Goal: Task Accomplishment & Management: Manage account settings

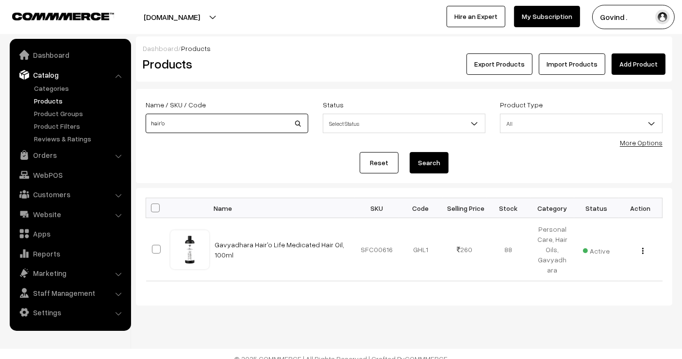
click at [265, 120] on input "hair'o" at bounding box center [227, 123] width 163 height 19
type input "shilajit"
click at [410, 152] on button "Search" at bounding box center [429, 162] width 39 height 21
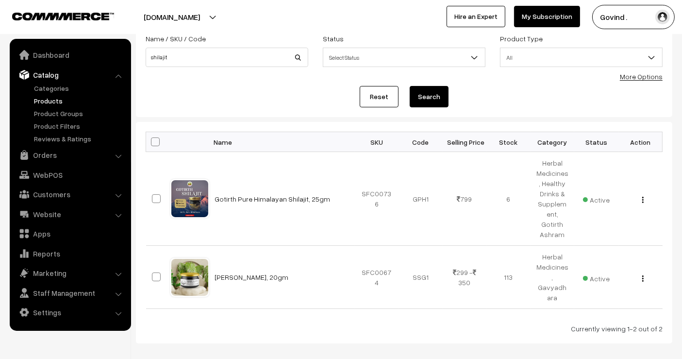
scroll to position [92, 0]
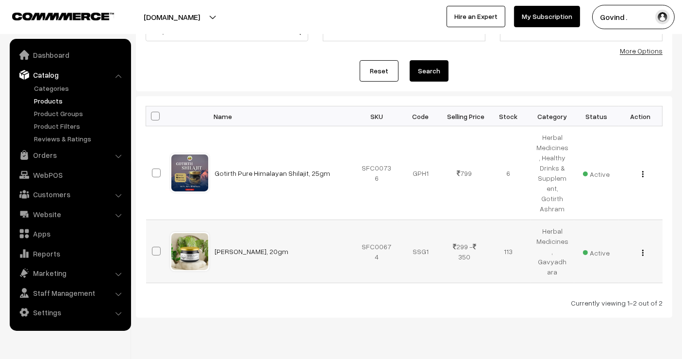
click at [642, 249] on button "button" at bounding box center [643, 253] width 2 height 8
click at [585, 277] on link "Edit" at bounding box center [599, 287] width 83 height 21
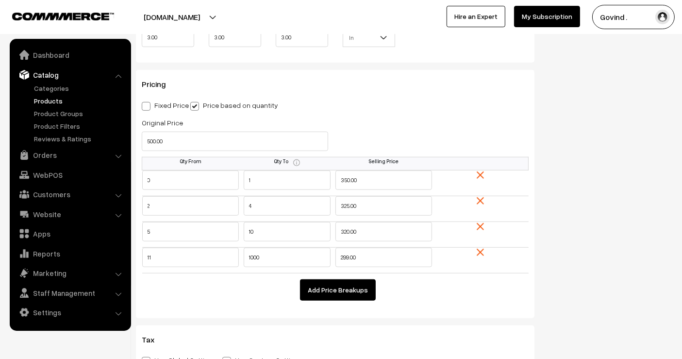
scroll to position [821, 0]
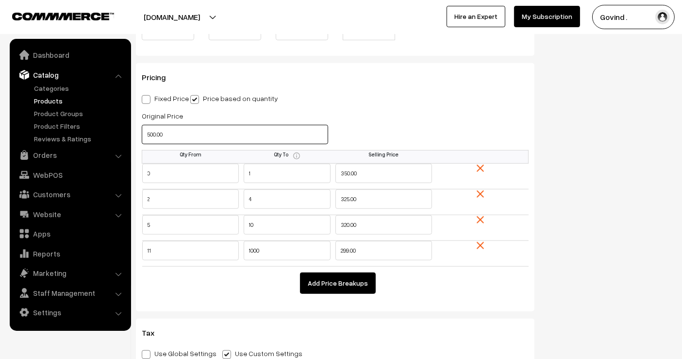
click at [261, 129] on input "500.00" at bounding box center [235, 134] width 186 height 19
type input "5"
click at [369, 122] on div "Selling Price 0.00" at bounding box center [436, 130] width 201 height 40
click at [305, 131] on input "460.00" at bounding box center [235, 134] width 186 height 19
type input "500.00"
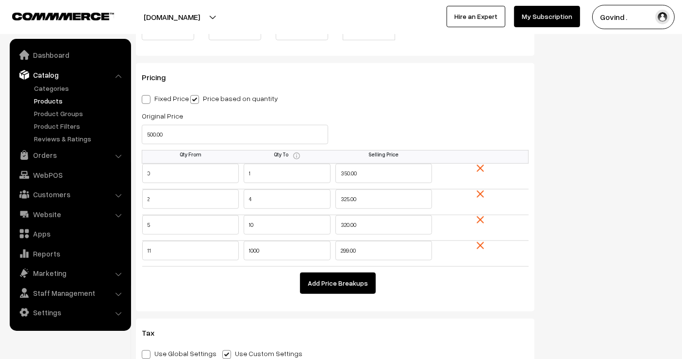
click at [430, 112] on div "Selling Price 0.00" at bounding box center [436, 130] width 201 height 40
click at [369, 166] on input "350.00" at bounding box center [384, 173] width 97 height 19
type input "325"
click at [598, 153] on div "Status Active Inactive Active Publish Date Product Type -- Select -- -- Select …" at bounding box center [611, 81] width 138 height 1624
click at [380, 190] on input "325.00" at bounding box center [384, 198] width 97 height 19
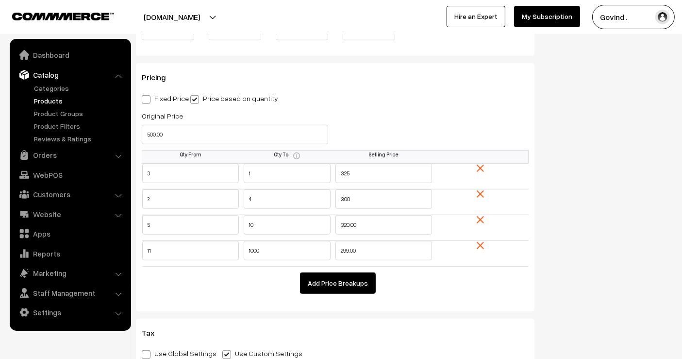
click at [587, 188] on div "Status Active Inactive Active Publish Date Product Type -- Select -- -- Select …" at bounding box center [611, 81] width 138 height 1624
type input "325.00"
type input "325"
type input "300"
click at [393, 225] on input "320.00" at bounding box center [384, 224] width 97 height 19
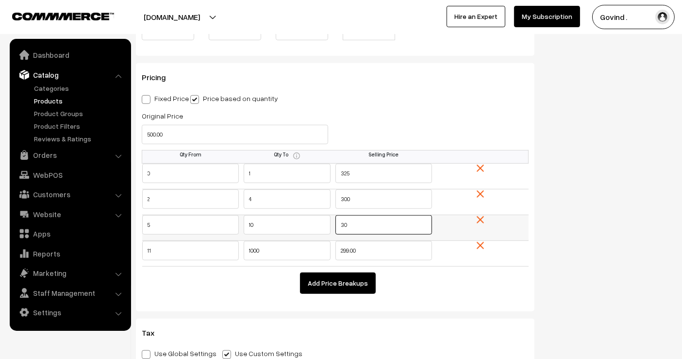
type input "3"
type input "280"
click at [615, 204] on div "Status Active Inactive Active Publish Date Product Type -- Select -- -- Select …" at bounding box center [611, 81] width 138 height 1624
click at [380, 249] on input "299.00" at bounding box center [384, 250] width 97 height 19
type input "275"
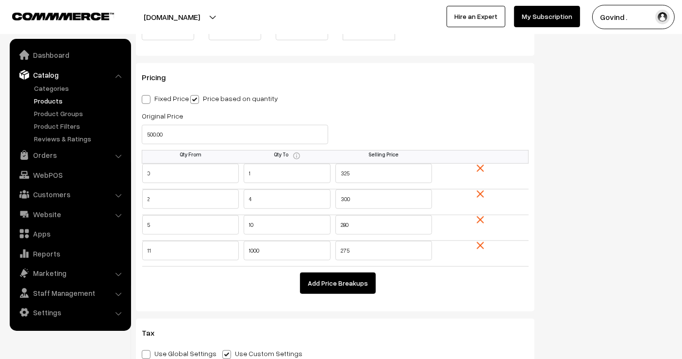
click at [622, 222] on div "Status Active Inactive Active Publish Date Product Type -- Select -- -- Select …" at bounding box center [611, 81] width 138 height 1624
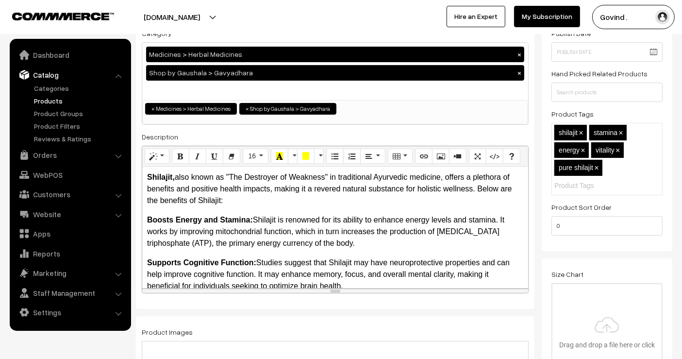
scroll to position [0, 0]
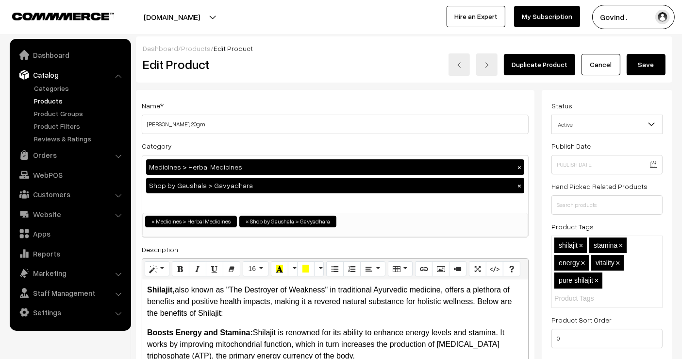
click at [644, 60] on button "Save" at bounding box center [646, 64] width 39 height 21
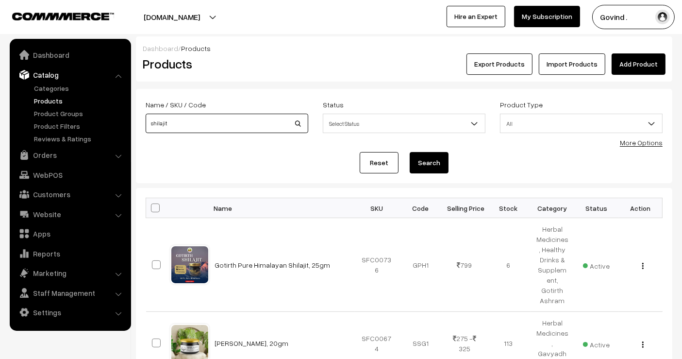
click at [237, 125] on input "shilajit" at bounding box center [227, 123] width 163 height 19
type input "gel"
click at [410, 152] on button "Search" at bounding box center [429, 162] width 39 height 21
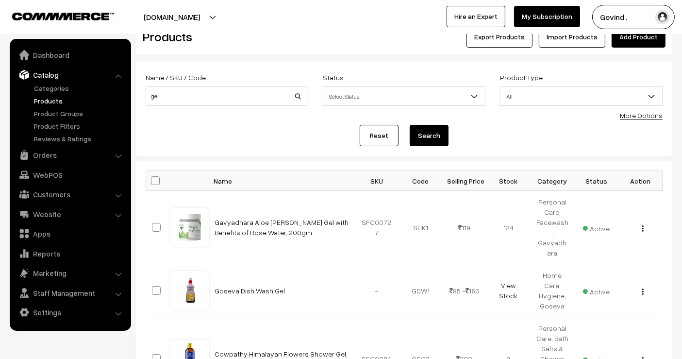
scroll to position [36, 0]
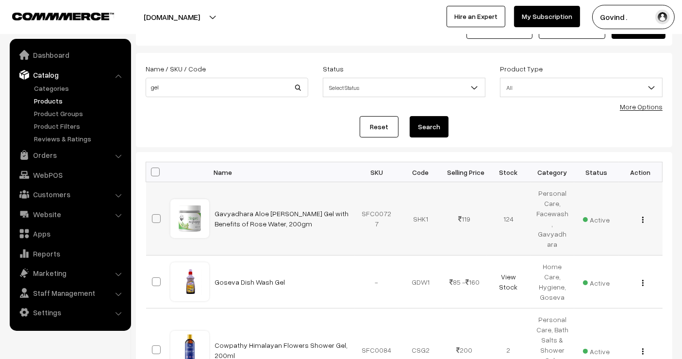
click at [643, 217] on img "button" at bounding box center [642, 220] width 1 height 6
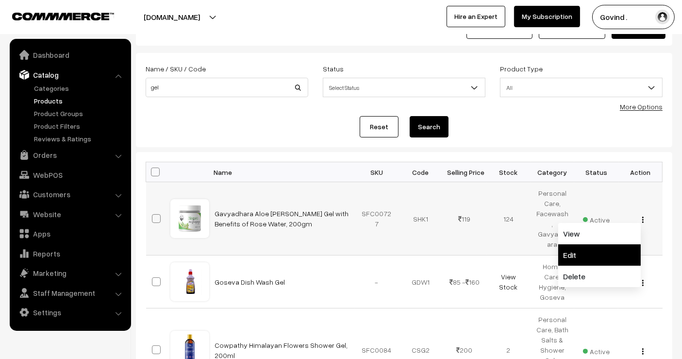
click at [595, 251] on link "Edit" at bounding box center [599, 254] width 83 height 21
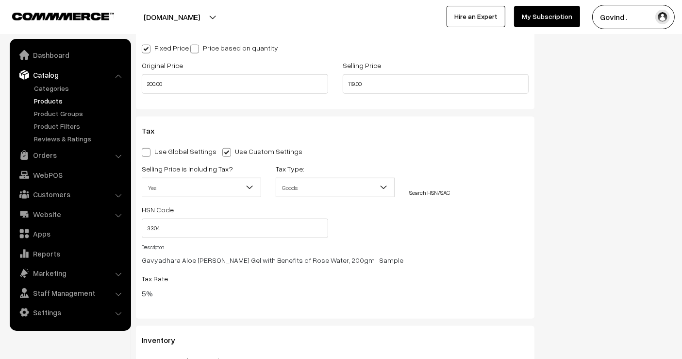
scroll to position [900, 0]
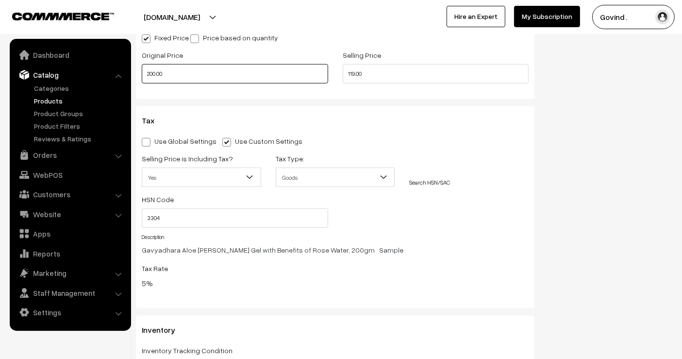
click at [200, 77] on input "200.00" at bounding box center [235, 73] width 186 height 19
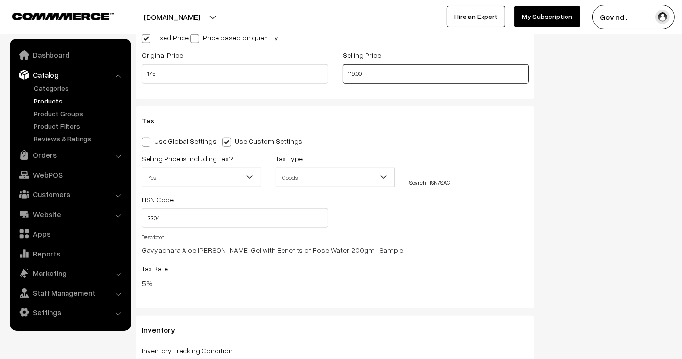
type input "175.00"
type input "105.00"
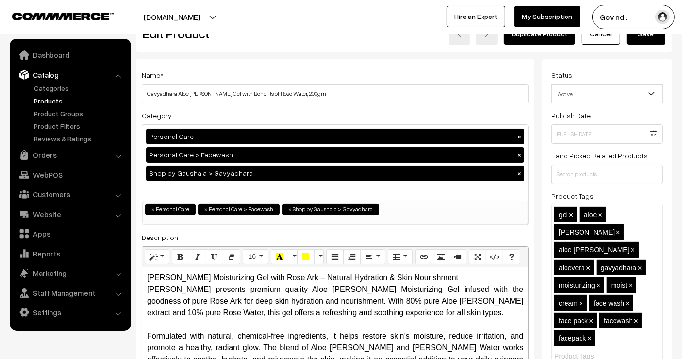
scroll to position [0, 0]
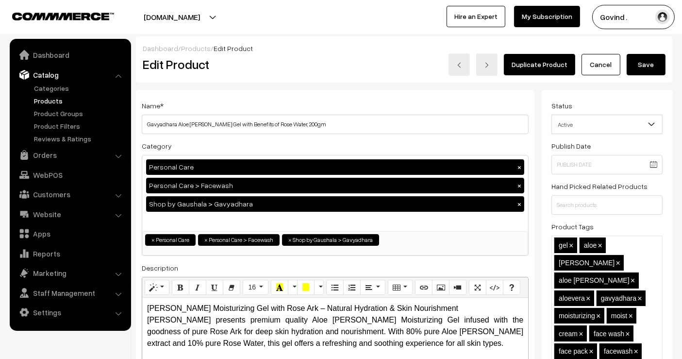
click at [654, 55] on button "Save" at bounding box center [646, 64] width 39 height 21
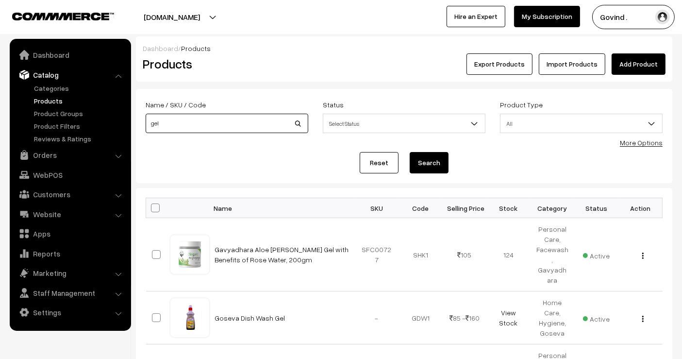
click at [239, 124] on input "gel" at bounding box center [227, 123] width 163 height 19
type input "giloy"
click at [410, 152] on button "Search" at bounding box center [429, 162] width 39 height 21
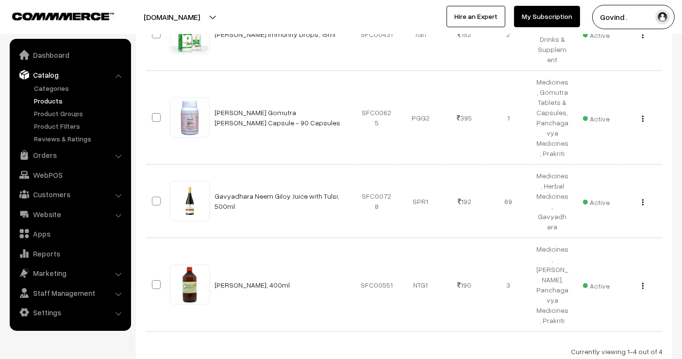
scroll to position [221, 0]
drag, startPoint x: 690, startPoint y: 107, endPoint x: 690, endPoint y: 227, distance: 119.9
click at [642, 199] on img "button" at bounding box center [642, 202] width 1 height 6
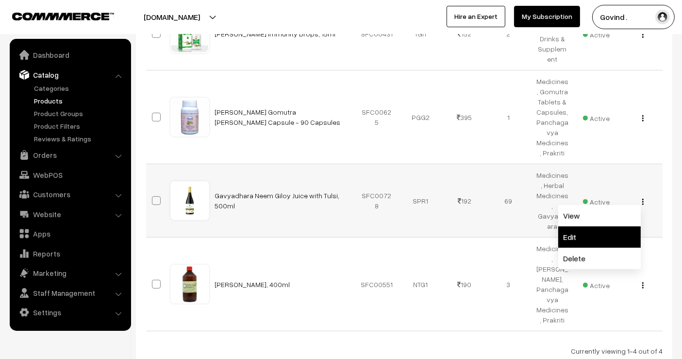
click at [611, 226] on link "Edit" at bounding box center [599, 236] width 83 height 21
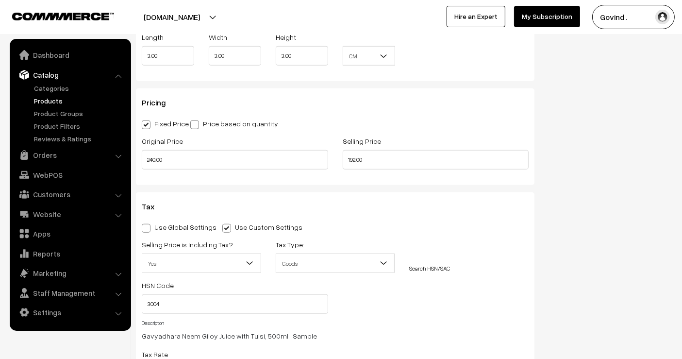
scroll to position [818, 0]
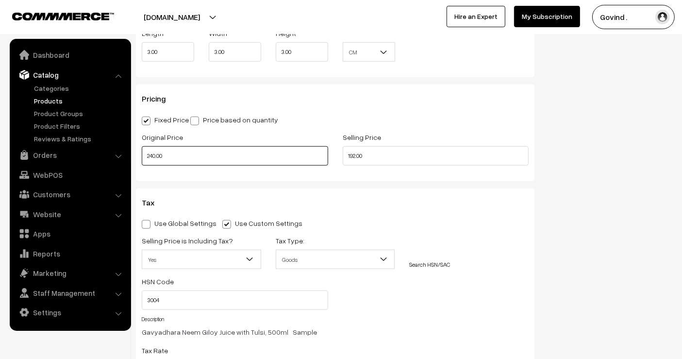
click at [264, 156] on input "240.00" at bounding box center [235, 155] width 186 height 19
type input "225.00"
click at [466, 157] on input "192.00" at bounding box center [436, 155] width 186 height 19
type input "192.00192.00"
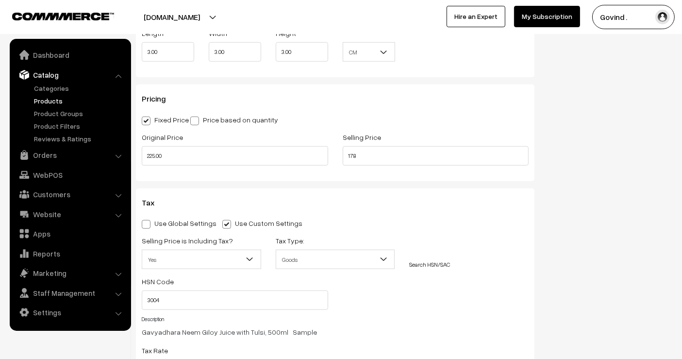
type input "178.00"
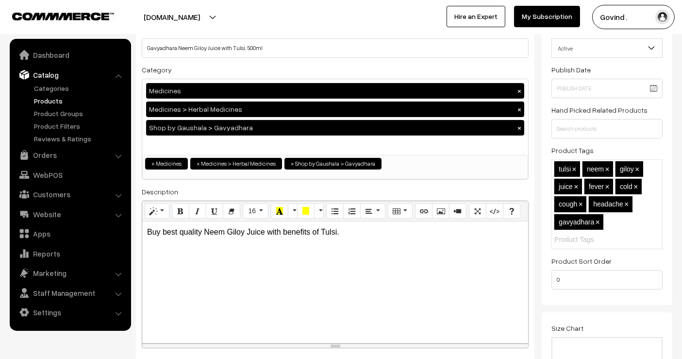
scroll to position [0, 0]
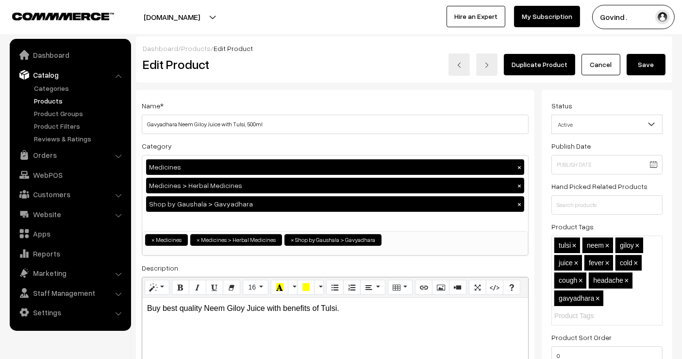
click at [649, 66] on button "Save" at bounding box center [646, 64] width 39 height 21
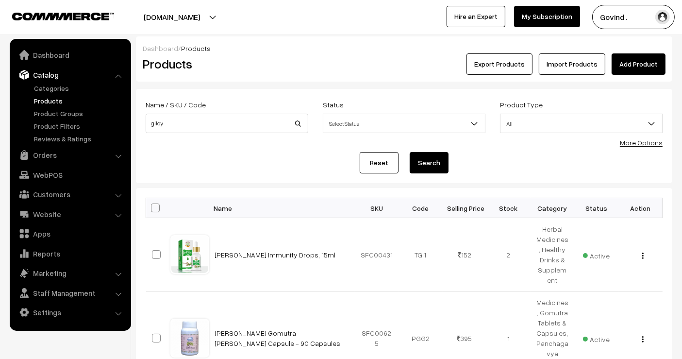
click at [197, 113] on div "Name / SKU / Code giloy" at bounding box center [227, 116] width 163 height 34
click at [197, 118] on input "giloy" at bounding box center [227, 123] width 163 height 19
type input "vinegar"
click at [410, 152] on button "Search" at bounding box center [429, 162] width 39 height 21
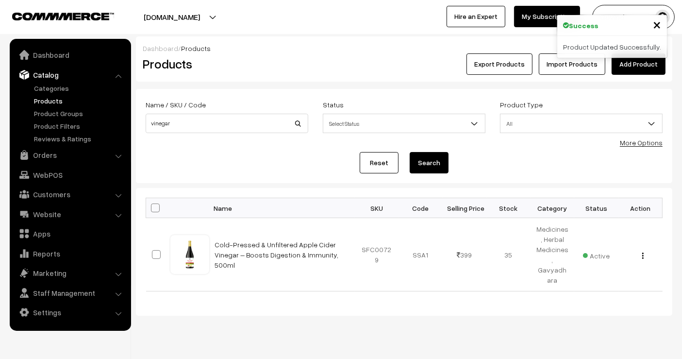
scroll to position [9, 0]
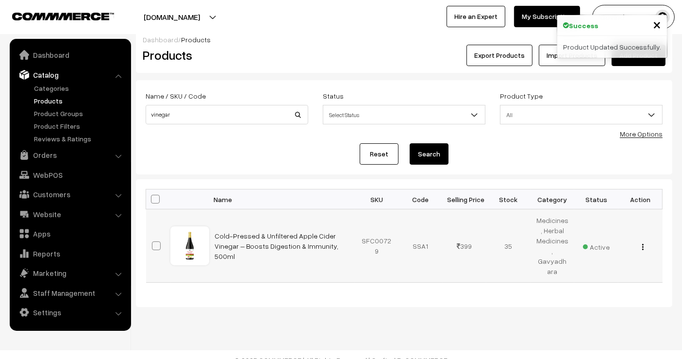
click at [643, 244] on img "button" at bounding box center [642, 247] width 1 height 6
click at [603, 271] on link "Edit" at bounding box center [599, 281] width 83 height 21
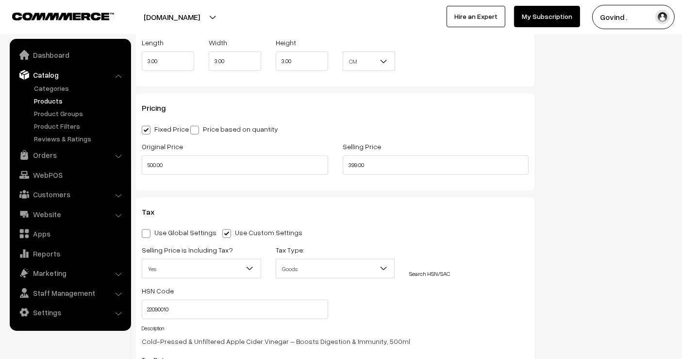
scroll to position [797, 0]
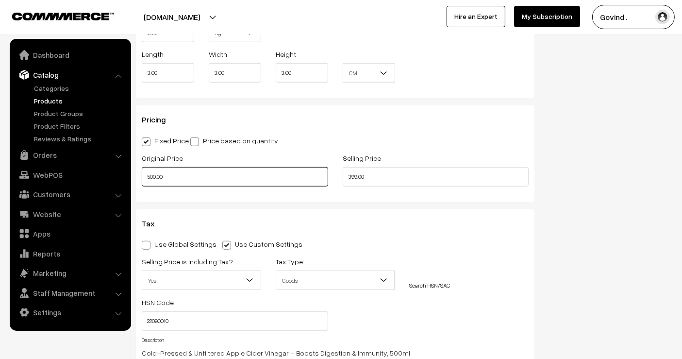
click at [267, 173] on input "500.00" at bounding box center [235, 176] width 186 height 19
type input "435.00"
click at [591, 159] on div "Status Active Inactive Active Publish Date Product Type -- Select -- -- Select …" at bounding box center [611, 18] width 138 height 1451
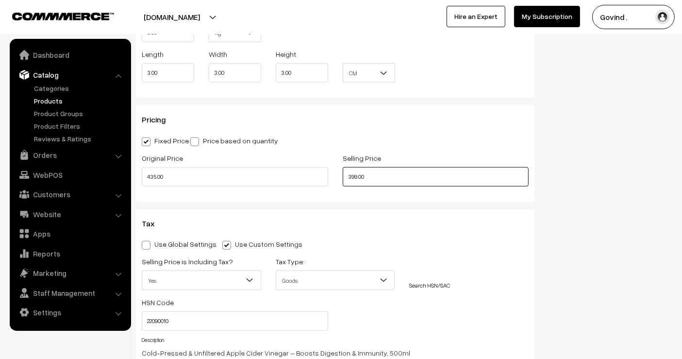
click at [464, 171] on input "399.00" at bounding box center [436, 176] width 186 height 19
type input "345.00"
click at [561, 168] on div "Status Active Inactive Active Publish Date Product Type -- Select -- -- Select …" at bounding box center [611, 18] width 138 height 1451
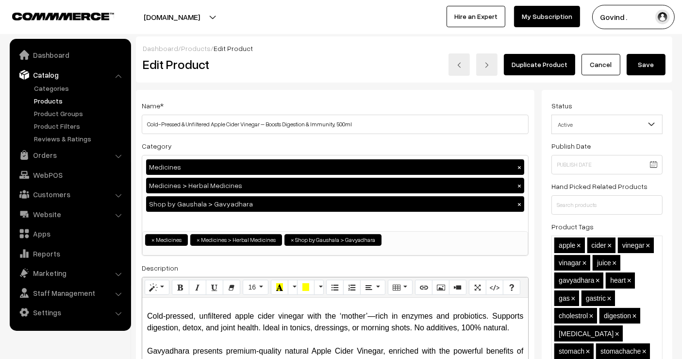
click at [643, 68] on button "Save" at bounding box center [646, 64] width 39 height 21
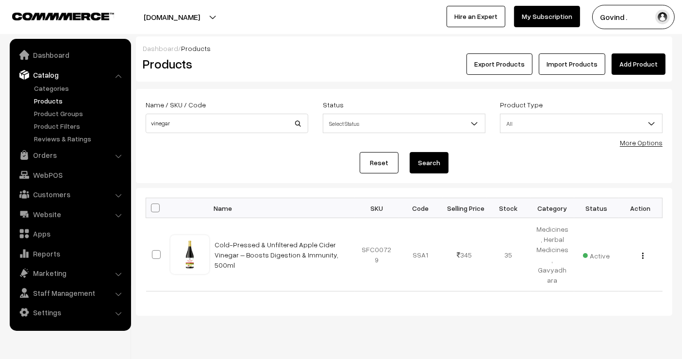
click at [252, 134] on div "Name / SKU / Code vinegar" at bounding box center [226, 119] width 177 height 40
click at [250, 132] on input "vinegar" at bounding box center [227, 123] width 163 height 19
type input "[PERSON_NAME]"
click at [231, 155] on div "Reset Search" at bounding box center [404, 162] width 517 height 21
click at [234, 125] on input "[PERSON_NAME]" at bounding box center [227, 123] width 163 height 19
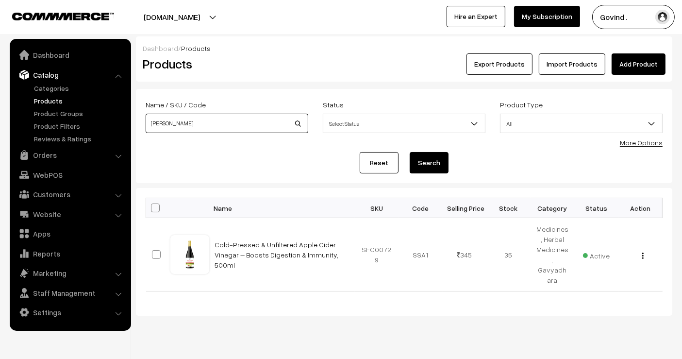
click at [410, 152] on button "Search" at bounding box center [429, 162] width 39 height 21
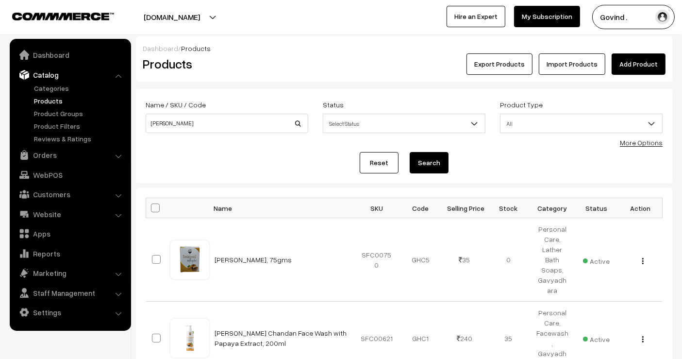
scroll to position [101, 0]
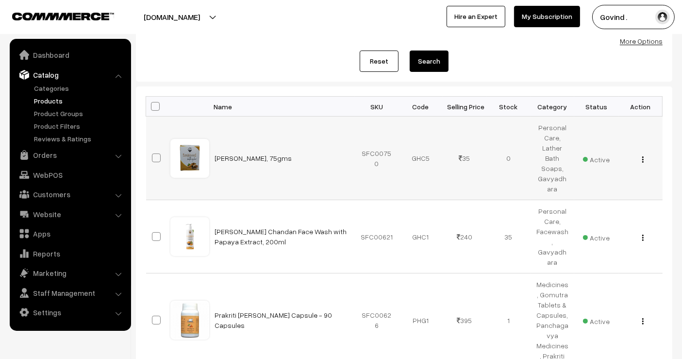
click at [642, 156] on img "button" at bounding box center [642, 159] width 1 height 6
click at [589, 184] on link "Edit" at bounding box center [599, 194] width 83 height 21
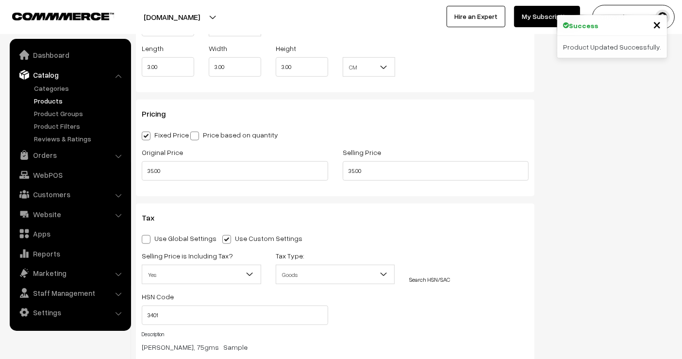
scroll to position [799, 0]
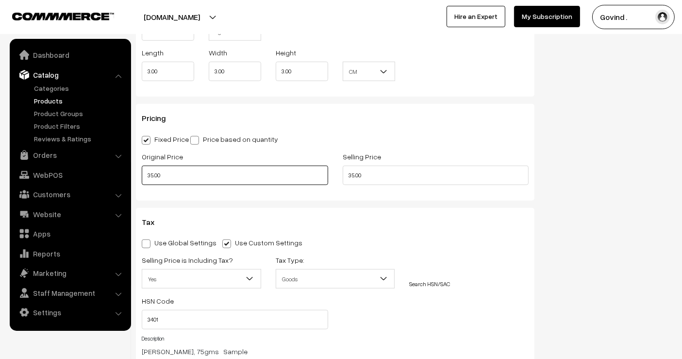
click at [293, 170] on input "35.00" at bounding box center [235, 175] width 186 height 19
click at [426, 177] on input "35.00" at bounding box center [436, 175] width 186 height 19
type input "30.00"
click at [575, 190] on div "Status Active Inactive Active Publish Date Product Type -- Select -- -- Select …" at bounding box center [611, 16] width 138 height 1451
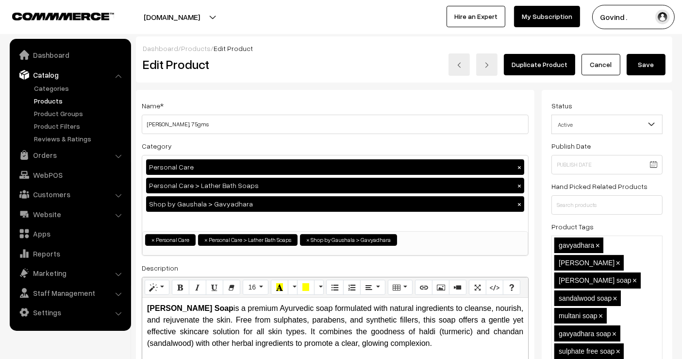
click at [652, 50] on div "Dashboard / Products / Edit Product" at bounding box center [404, 48] width 523 height 10
click at [649, 62] on button "Save" at bounding box center [646, 64] width 39 height 21
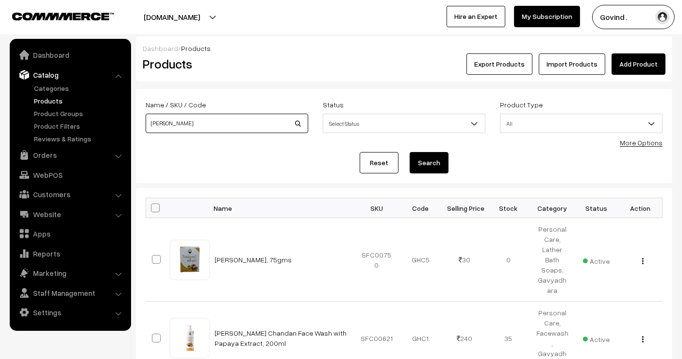
click at [206, 119] on input "haldi chandan" at bounding box center [227, 123] width 163 height 19
type input "carcinex"
click at [410, 152] on button "Search" at bounding box center [429, 162] width 39 height 21
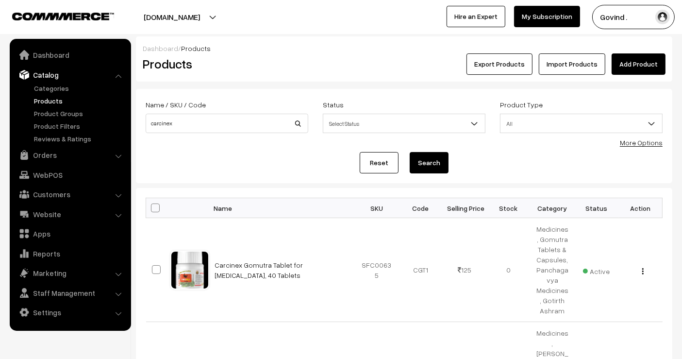
click at [259, 106] on div "Name / SKU / Code carcinex" at bounding box center [227, 116] width 163 height 34
click at [238, 127] on input "carcinex" at bounding box center [227, 123] width 163 height 19
type input "gotith"
click at [410, 152] on button "Search" at bounding box center [429, 162] width 39 height 21
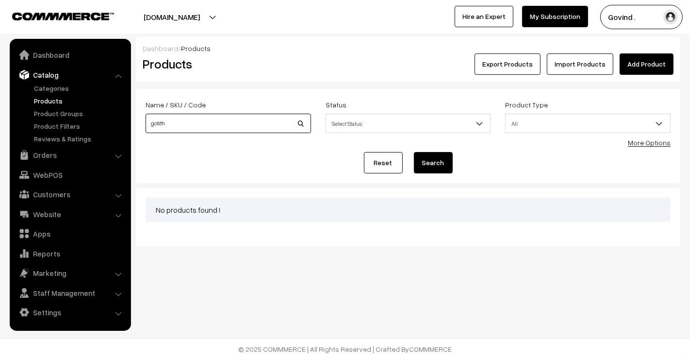
click at [238, 123] on input "gotith" at bounding box center [229, 123] width 166 height 19
type input "gotirth"
click at [414, 152] on button "Search" at bounding box center [433, 162] width 39 height 21
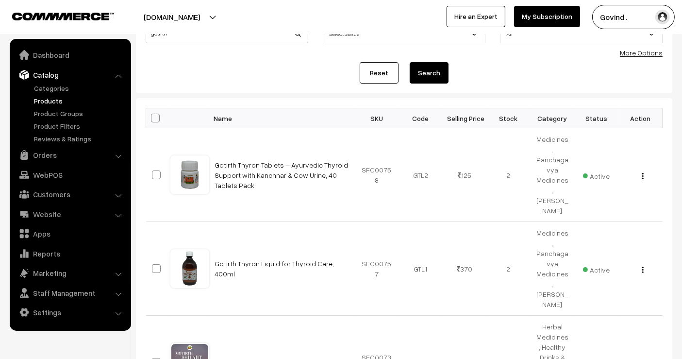
scroll to position [100, 0]
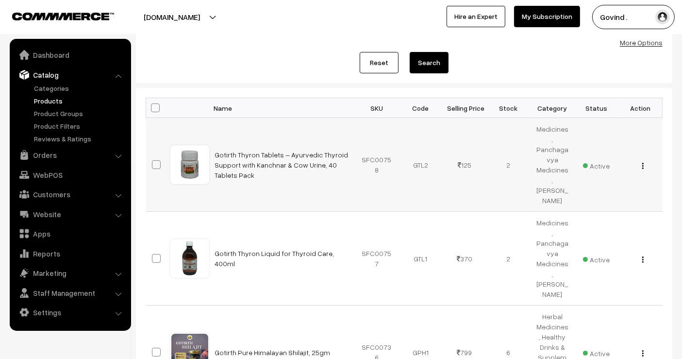
click at [641, 160] on div "View Edit Delete" at bounding box center [640, 165] width 33 height 10
click at [643, 163] on img "button" at bounding box center [642, 166] width 1 height 6
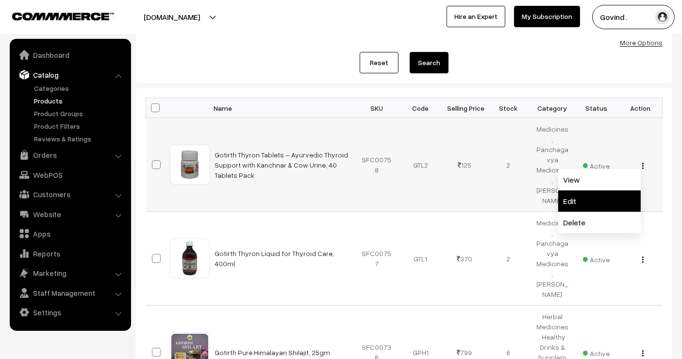
click at [598, 190] on link "Edit" at bounding box center [599, 200] width 83 height 21
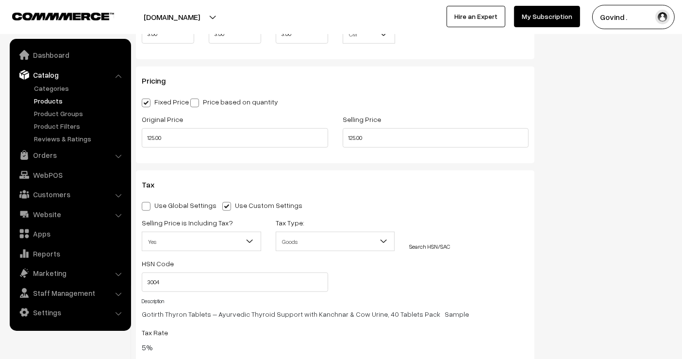
scroll to position [832, 0]
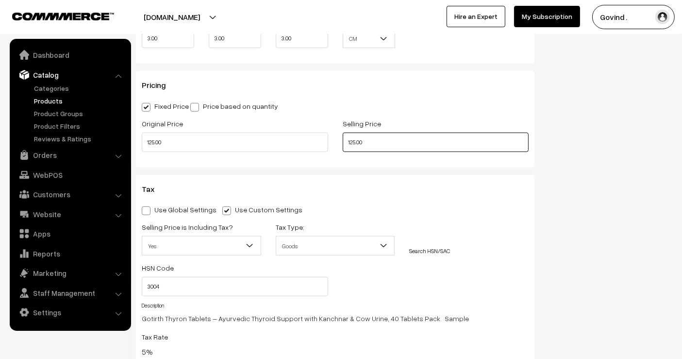
click at [420, 134] on input "125.00" at bounding box center [436, 142] width 186 height 19
type input "120.00"
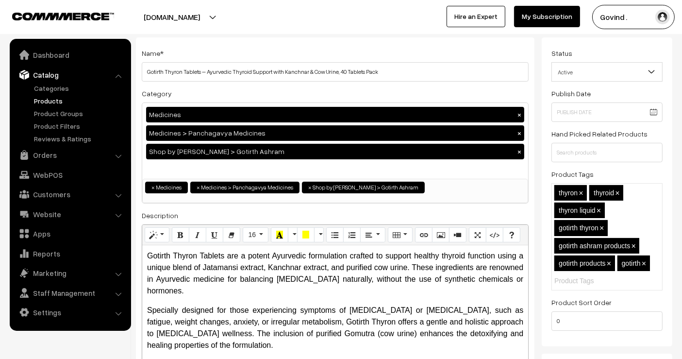
scroll to position [4, 0]
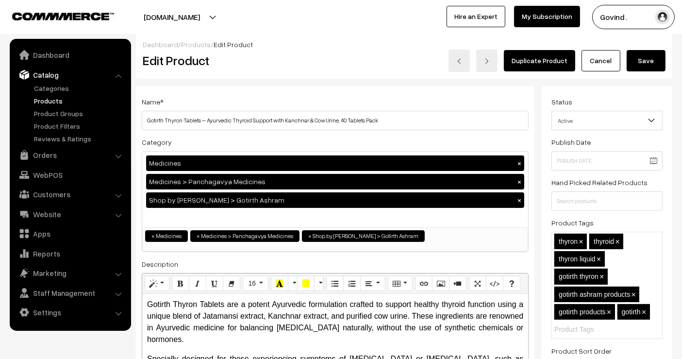
click at [649, 71] on div "Dashboard / Products / Edit Product Edit Product Duplicate Product Cancel Save" at bounding box center [404, 56] width 537 height 46
click at [649, 64] on button "Save" at bounding box center [646, 60] width 39 height 21
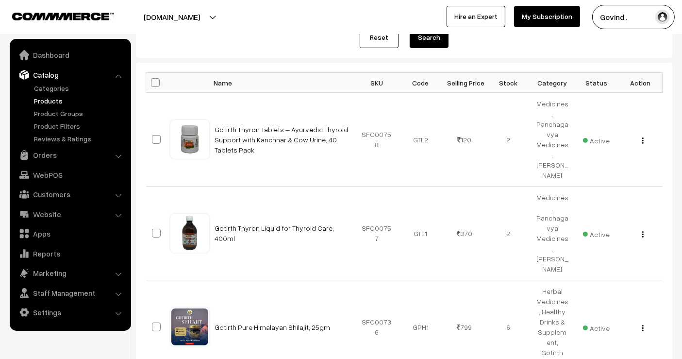
scroll to position [129, 0]
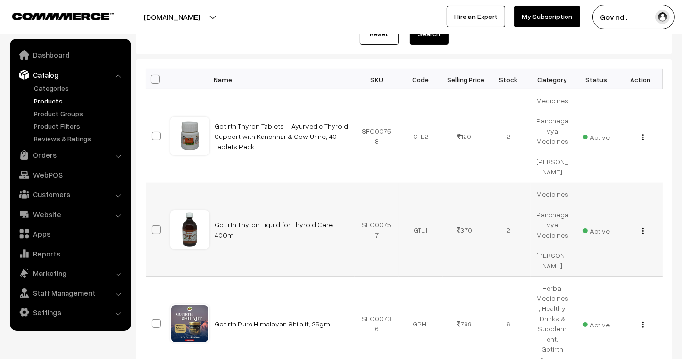
click at [643, 228] on img "button" at bounding box center [642, 231] width 1 height 6
click at [612, 255] on link "Edit" at bounding box center [599, 265] width 83 height 21
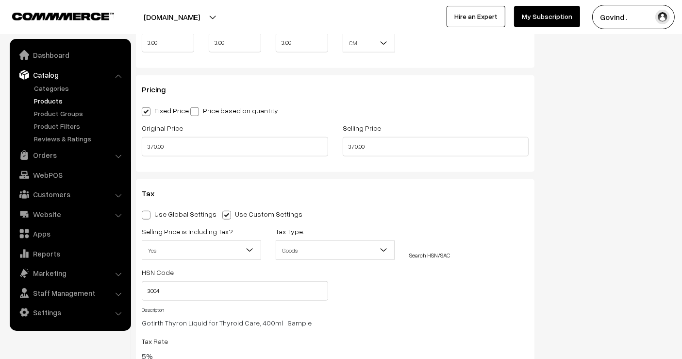
scroll to position [824, 0]
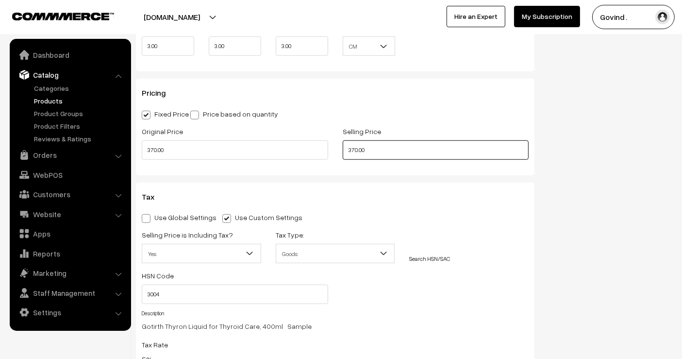
click at [433, 150] on input "370.00" at bounding box center [436, 149] width 186 height 19
type input "350.00"
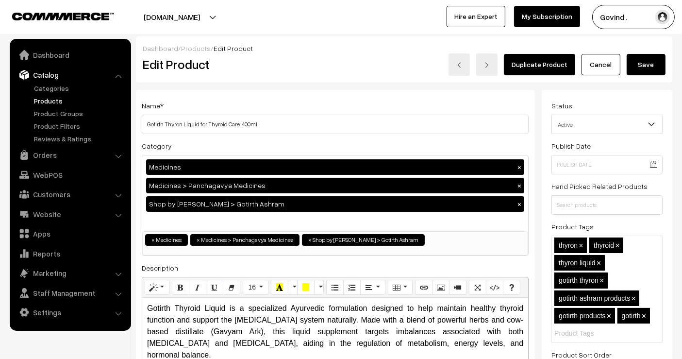
click at [650, 68] on button "Save" at bounding box center [646, 64] width 39 height 21
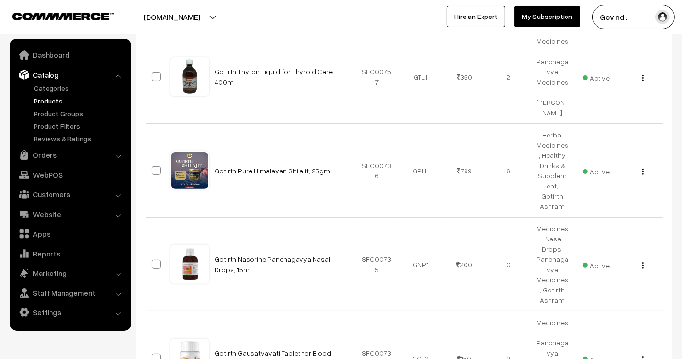
scroll to position [285, 0]
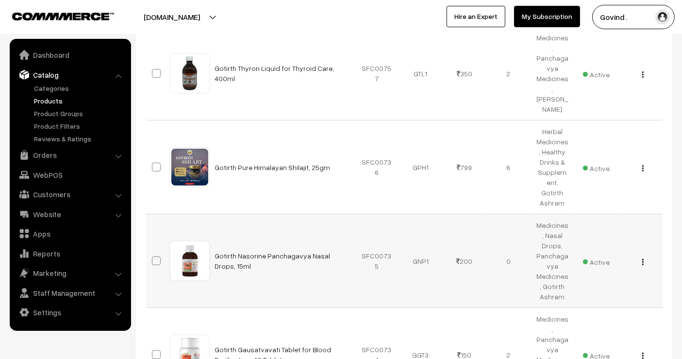
click at [642, 259] on img "button" at bounding box center [642, 262] width 1 height 6
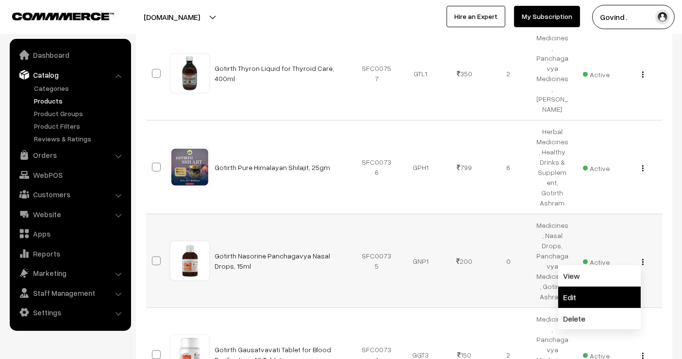
click at [612, 286] on link "Edit" at bounding box center [599, 296] width 83 height 21
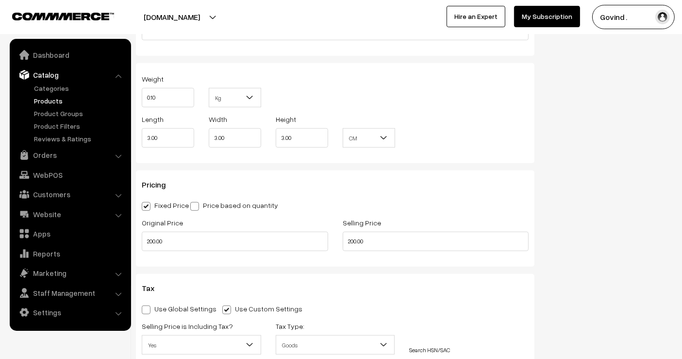
scroll to position [740, 0]
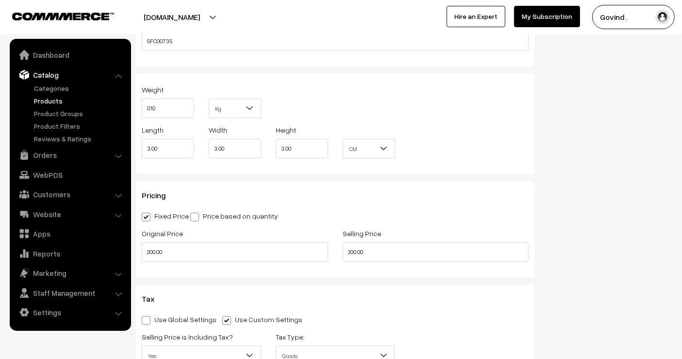
drag, startPoint x: 690, startPoint y: 24, endPoint x: 690, endPoint y: 75, distance: 50.5
click at [401, 258] on input "200.00" at bounding box center [436, 251] width 186 height 19
type input "190.00"
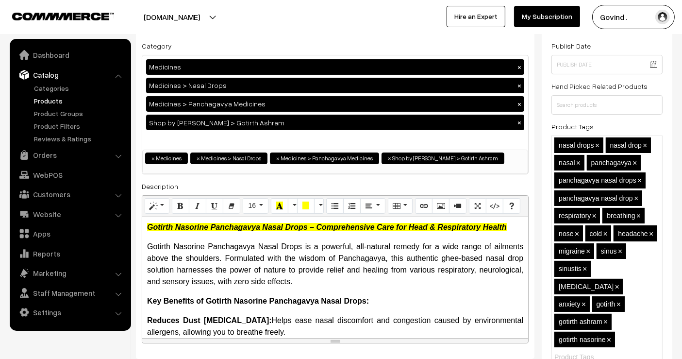
scroll to position [0, 0]
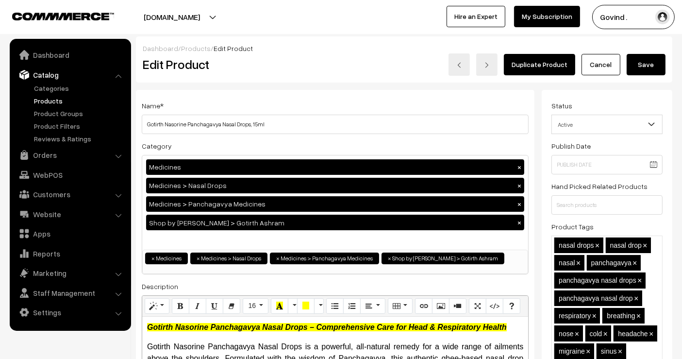
click at [657, 70] on button "Save" at bounding box center [646, 64] width 39 height 21
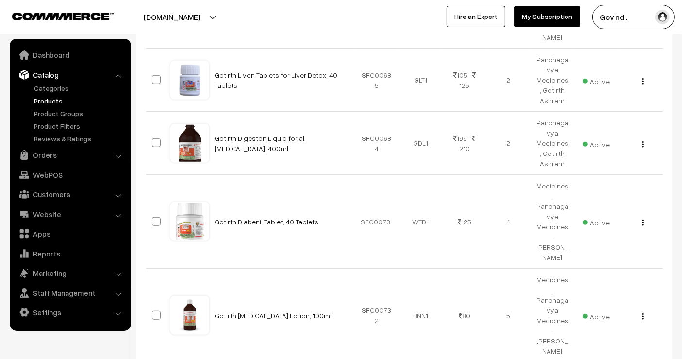
scroll to position [723, 0]
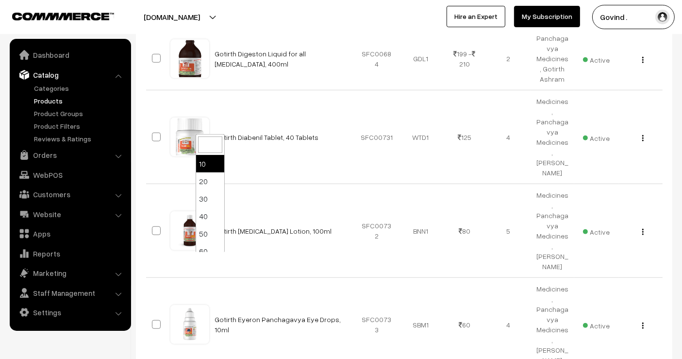
select select "50"
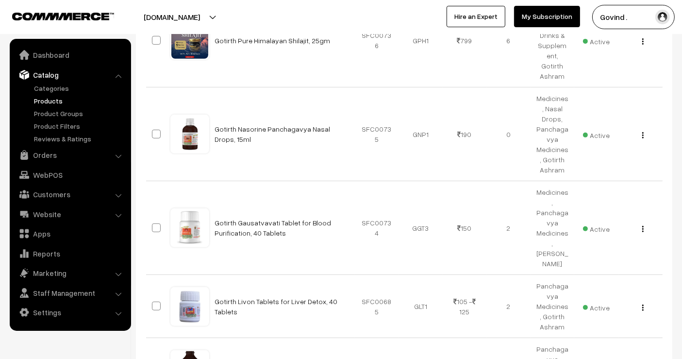
scroll to position [415, 0]
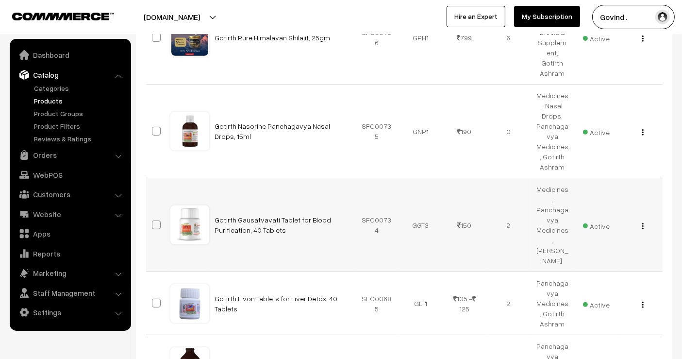
click at [643, 223] on img "button" at bounding box center [642, 226] width 1 height 6
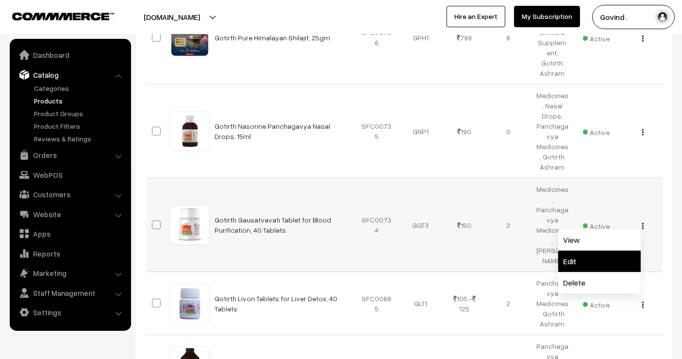
click at [599, 251] on link "Edit" at bounding box center [599, 261] width 83 height 21
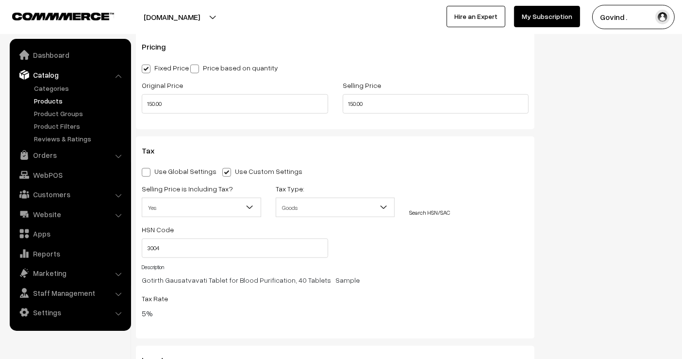
scroll to position [866, 0]
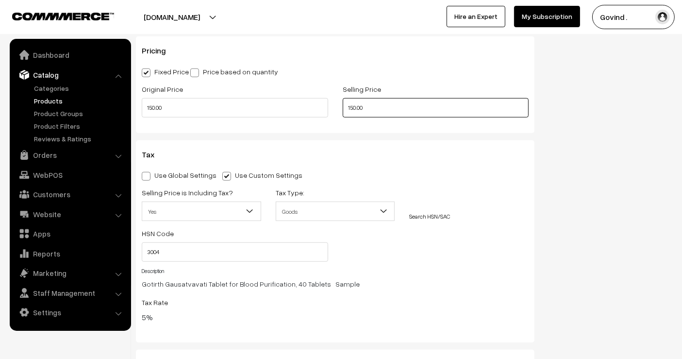
click at [404, 110] on input "150.00" at bounding box center [436, 107] width 186 height 19
type input "140.00"
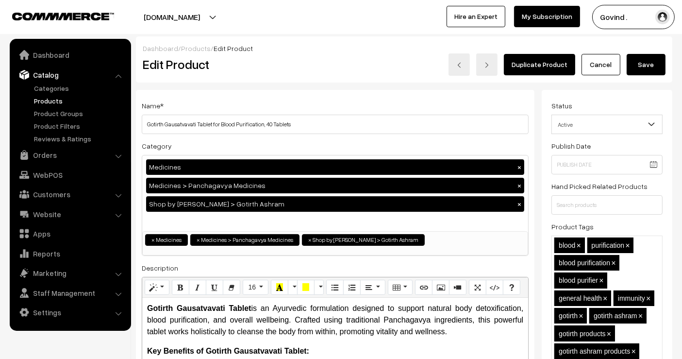
click at [650, 57] on button "Save" at bounding box center [646, 64] width 39 height 21
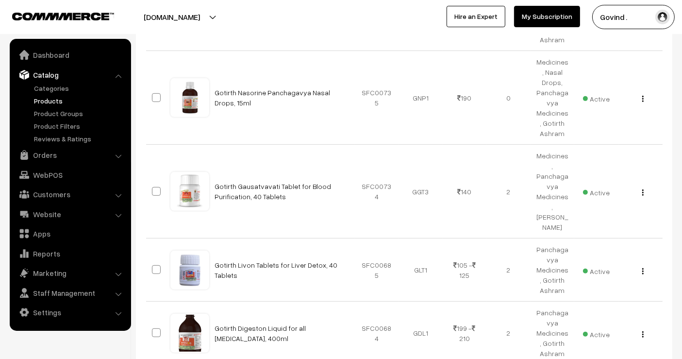
scroll to position [454, 0]
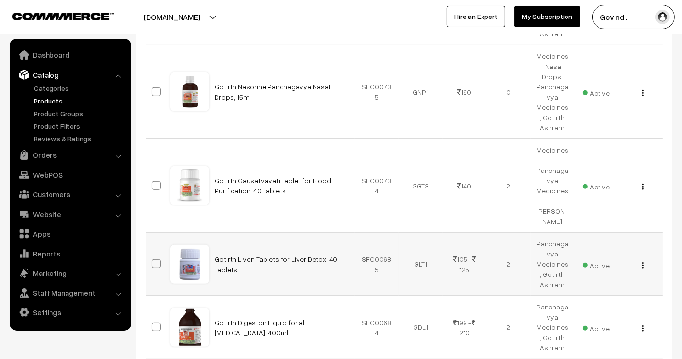
click at [641, 259] on div "View Edit Delete" at bounding box center [640, 264] width 33 height 10
click at [643, 262] on img "button" at bounding box center [642, 265] width 1 height 6
click at [606, 289] on link "Edit" at bounding box center [599, 299] width 83 height 21
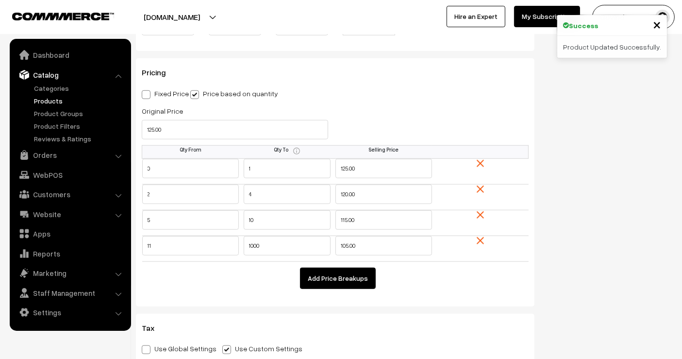
scroll to position [857, 0]
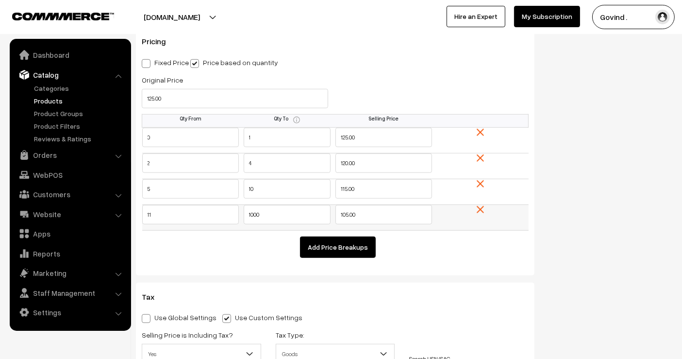
click at [483, 207] on img at bounding box center [480, 209] width 7 height 7
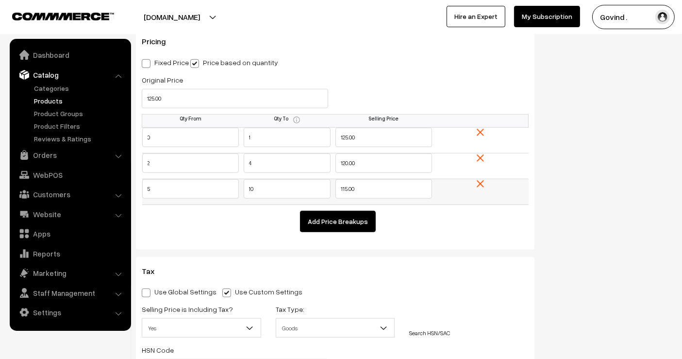
click at [478, 181] on img at bounding box center [480, 183] width 7 height 7
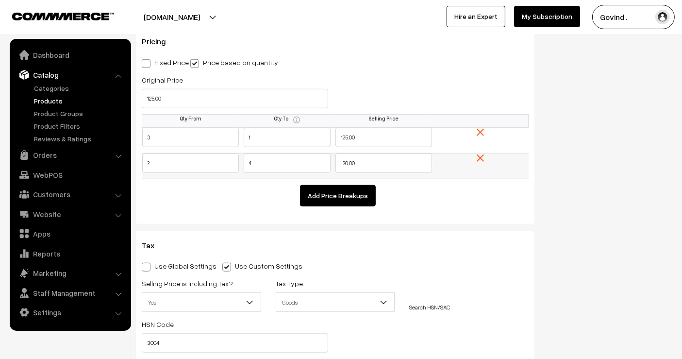
click at [479, 160] on td at bounding box center [480, 166] width 97 height 26
click at [480, 157] on img at bounding box center [480, 157] width 7 height 7
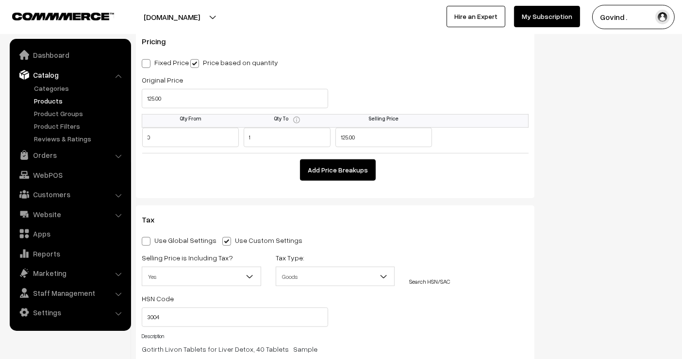
click at [150, 61] on span at bounding box center [146, 63] width 9 height 9
click at [148, 61] on input "Fixed Price" at bounding box center [145, 62] width 6 height 6
radio input "true"
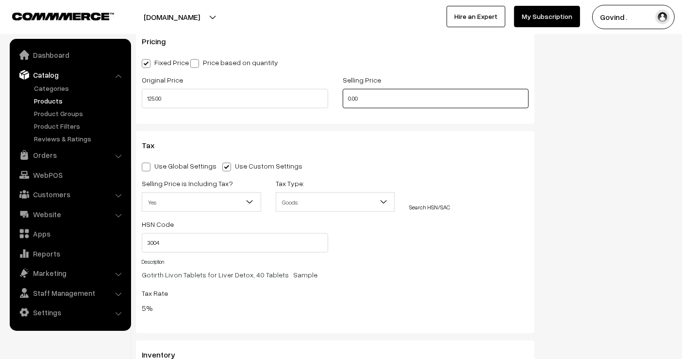
click at [349, 95] on input "0.00" at bounding box center [436, 98] width 186 height 19
click at [401, 92] on input "0.00" at bounding box center [436, 98] width 186 height 19
type input "120.00"
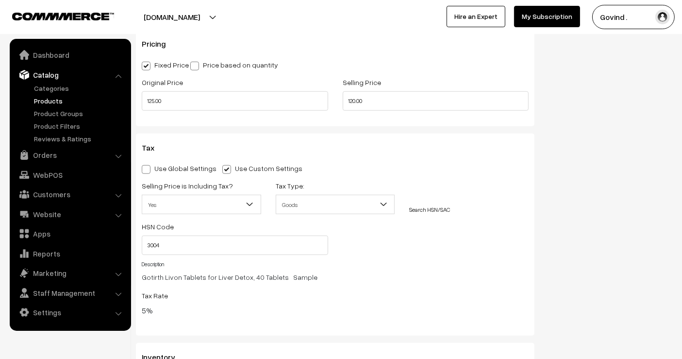
scroll to position [0, 0]
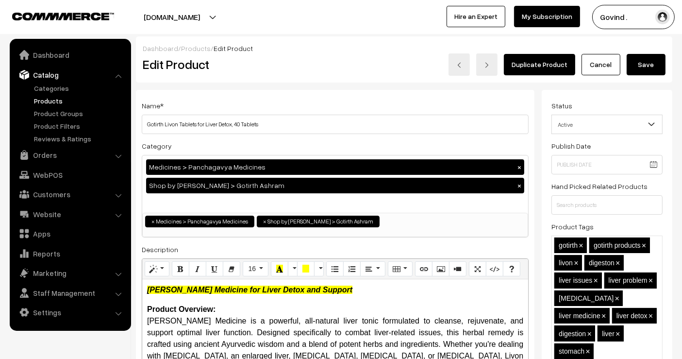
click at [656, 66] on button "Save" at bounding box center [646, 64] width 39 height 21
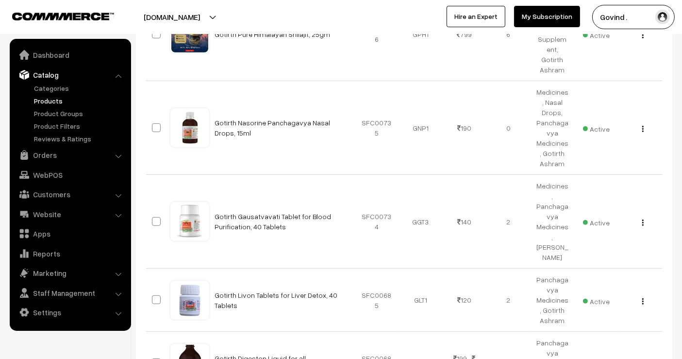
scroll to position [560, 0]
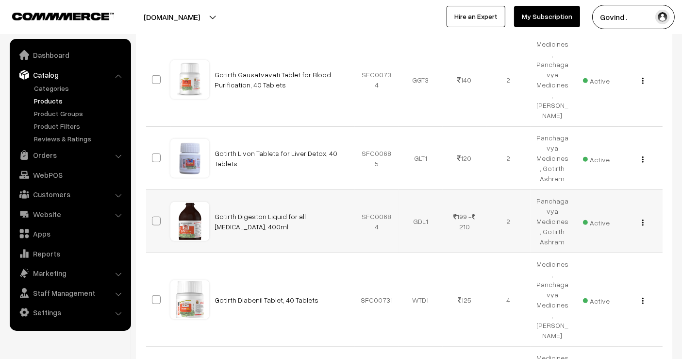
click at [642, 219] on img "button" at bounding box center [642, 222] width 1 height 6
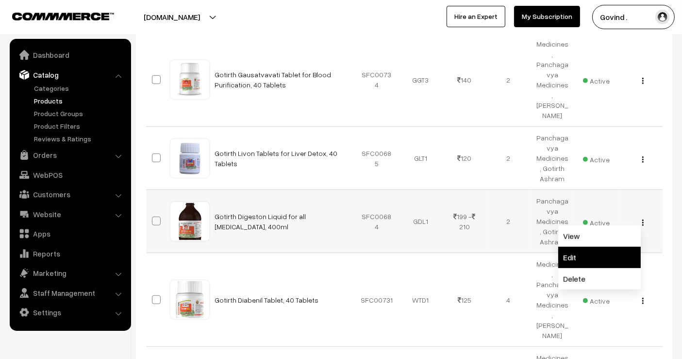
click at [607, 247] on link "Edit" at bounding box center [599, 257] width 83 height 21
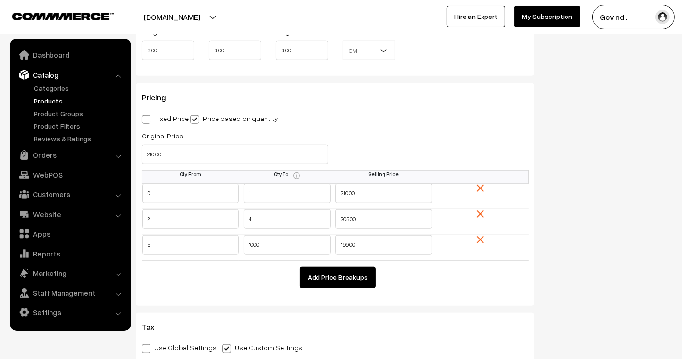
scroll to position [817, 0]
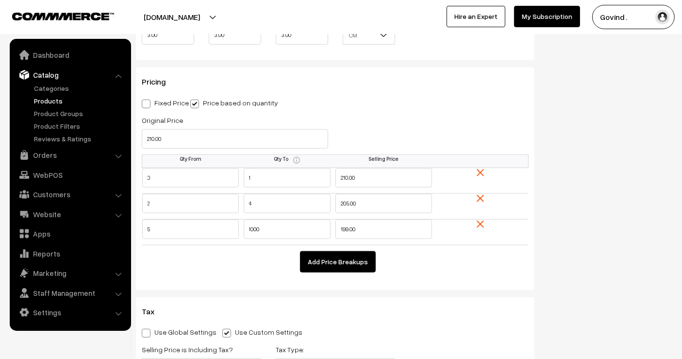
click at [148, 101] on span at bounding box center [146, 104] width 9 height 9
click at [148, 101] on input "Fixed Price" at bounding box center [145, 102] width 6 height 6
radio input "true"
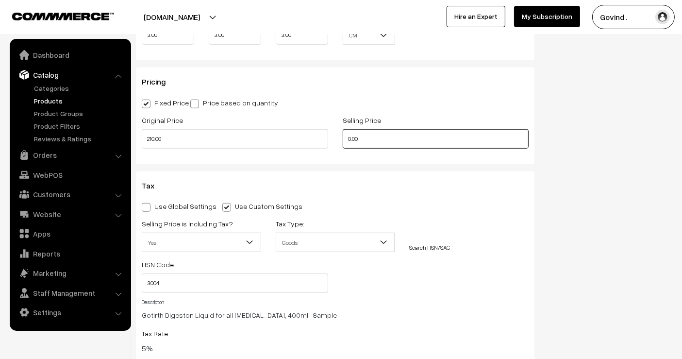
click at [388, 132] on input "0.00" at bounding box center [436, 138] width 186 height 19
type input "200.00"
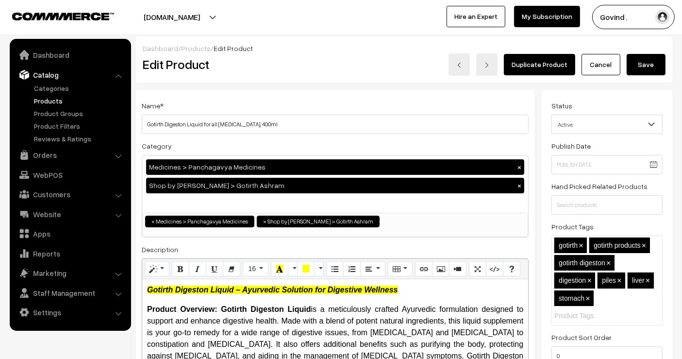
click at [647, 63] on button "Save" at bounding box center [646, 64] width 39 height 21
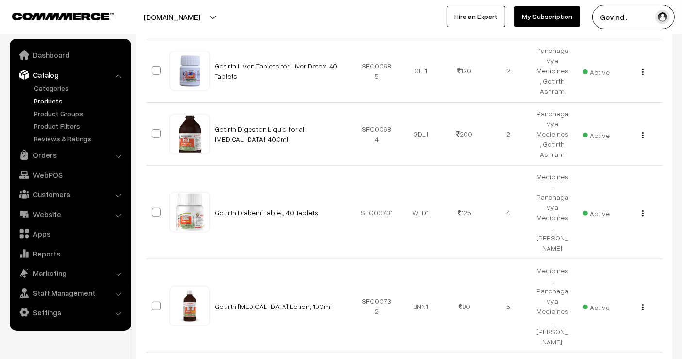
scroll to position [651, 0]
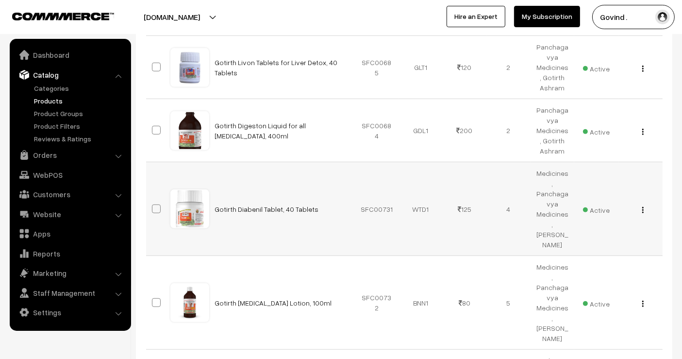
click at [643, 207] on img "button" at bounding box center [642, 210] width 1 height 6
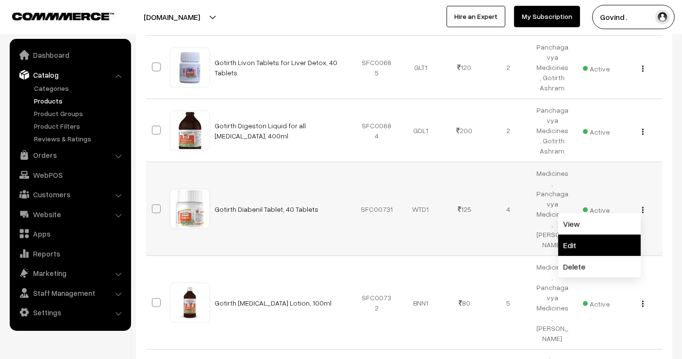
click at [607, 235] on link "Edit" at bounding box center [599, 245] width 83 height 21
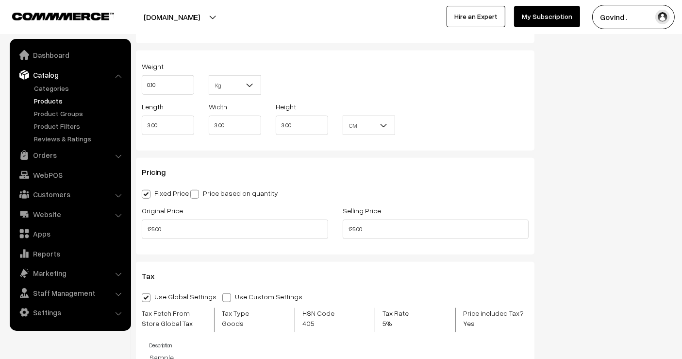
scroll to position [755, 0]
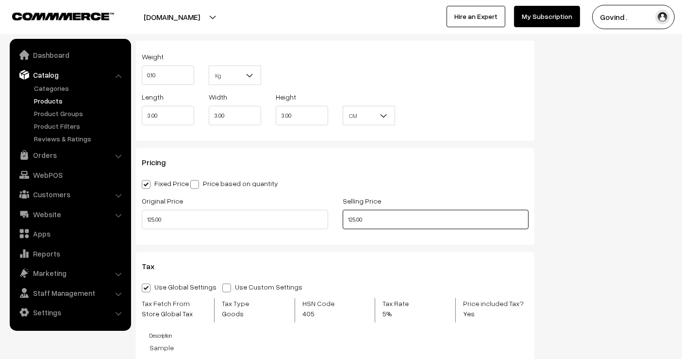
click at [461, 220] on input "125.00" at bounding box center [436, 219] width 186 height 19
type input "120.00"
click at [609, 182] on div "Status Active Inactive Active Publish Date Product Type -- Select -- -- Select …" at bounding box center [611, 20] width 138 height 1371
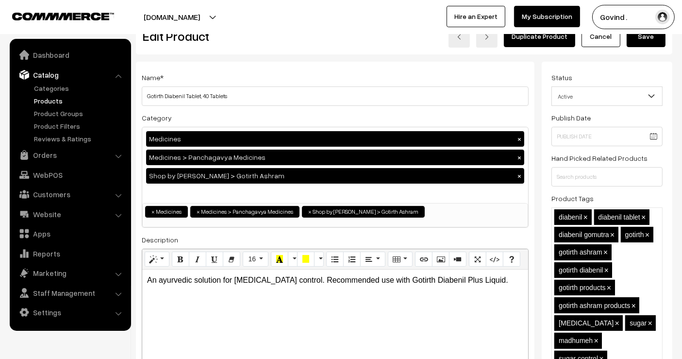
scroll to position [0, 0]
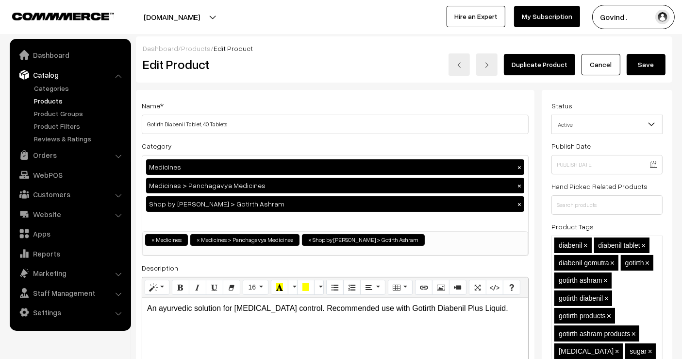
click at [646, 68] on button "Save" at bounding box center [646, 64] width 39 height 21
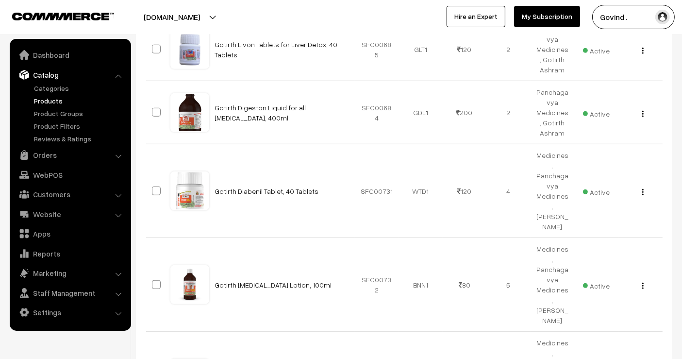
scroll to position [690, 0]
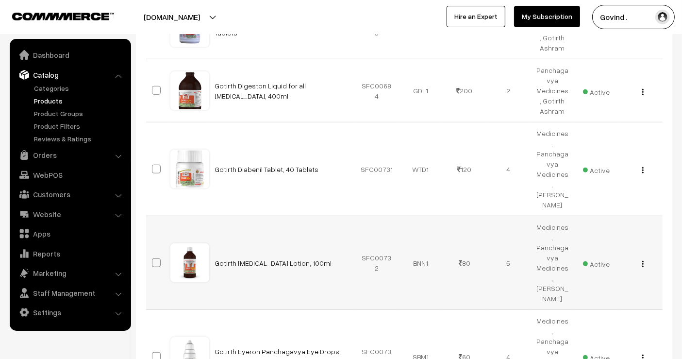
click at [642, 261] on img "button" at bounding box center [642, 264] width 1 height 6
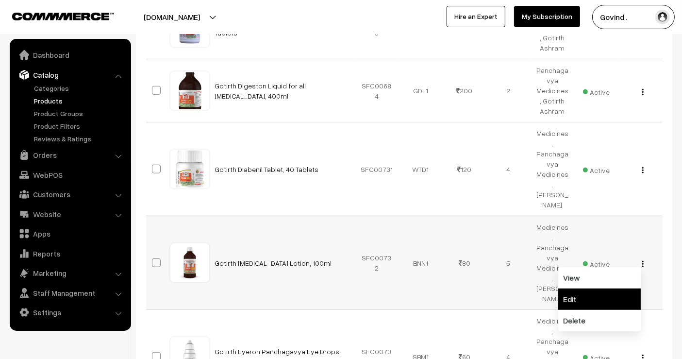
click at [595, 288] on link "Edit" at bounding box center [599, 298] width 83 height 21
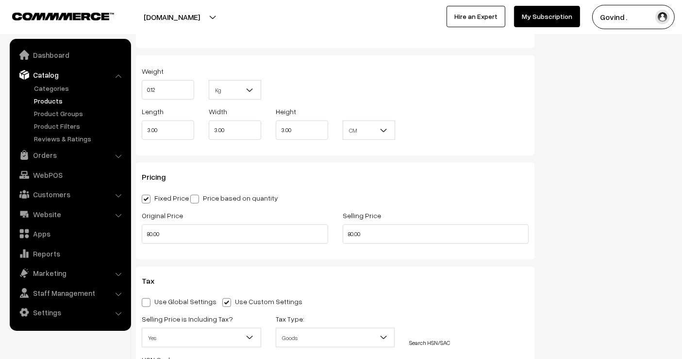
scroll to position [806, 0]
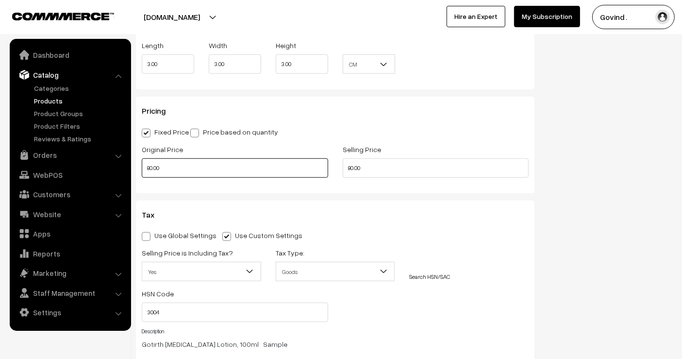
click at [304, 175] on input "80.00" at bounding box center [235, 167] width 186 height 19
type input "120.00"
type input "105.00"
click at [549, 170] on div "Status Active Inactive Active Publish Date Product Type -- Select -- -- Select …" at bounding box center [611, 9] width 138 height 1451
click at [233, 170] on input "120.00" at bounding box center [235, 167] width 186 height 19
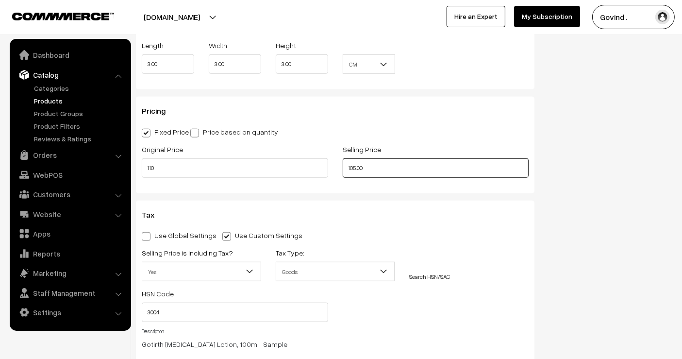
type input "110.00"
click at [610, 142] on div "Status Active Inactive Active Publish Date Product Type -- Select -- -- Select …" at bounding box center [611, 9] width 138 height 1451
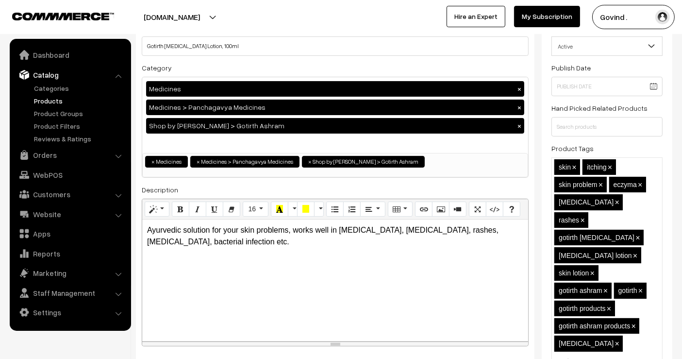
scroll to position [0, 0]
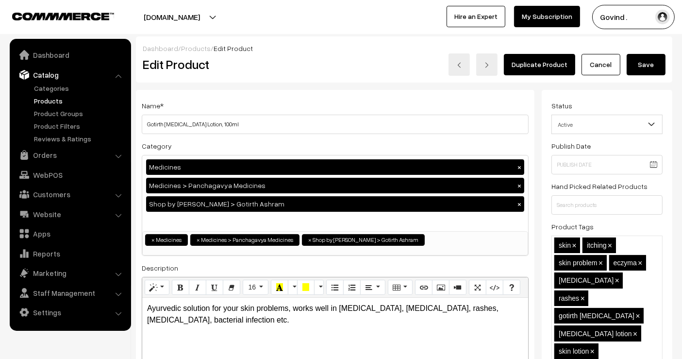
click at [651, 67] on button "Save" at bounding box center [646, 64] width 39 height 21
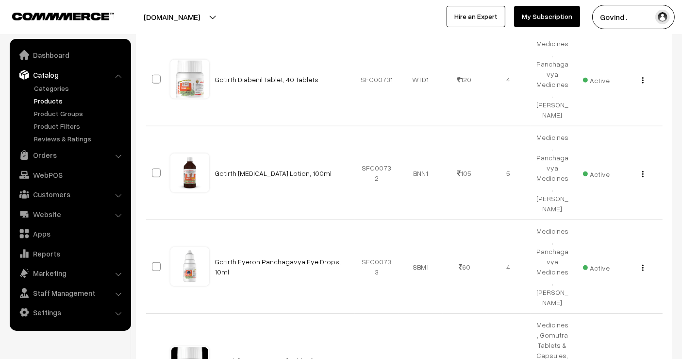
scroll to position [783, 0]
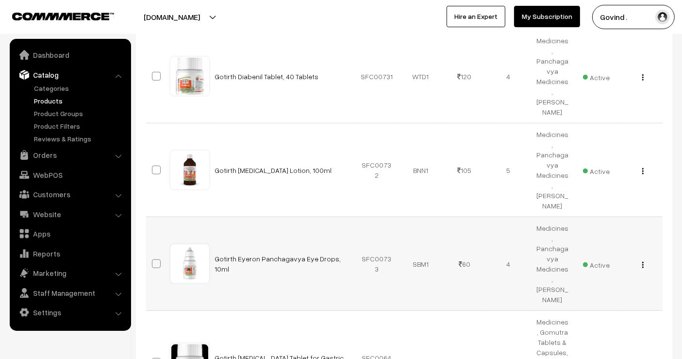
click at [642, 261] on button "button" at bounding box center [643, 265] width 2 height 8
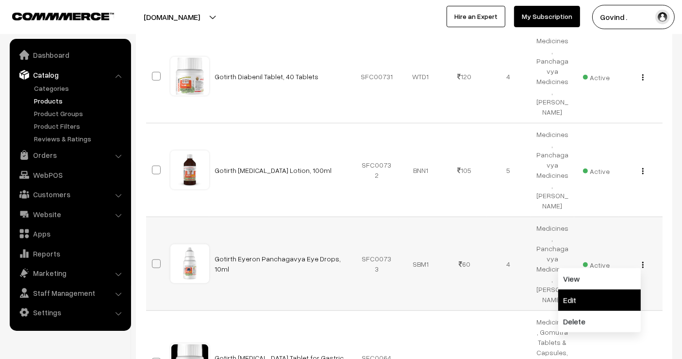
click at [615, 289] on link "Edit" at bounding box center [599, 299] width 83 height 21
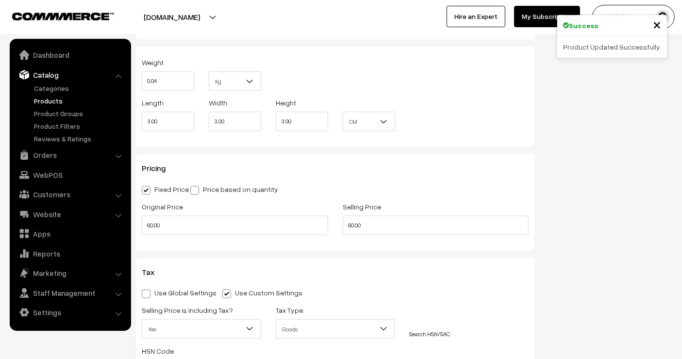
scroll to position [753, 0]
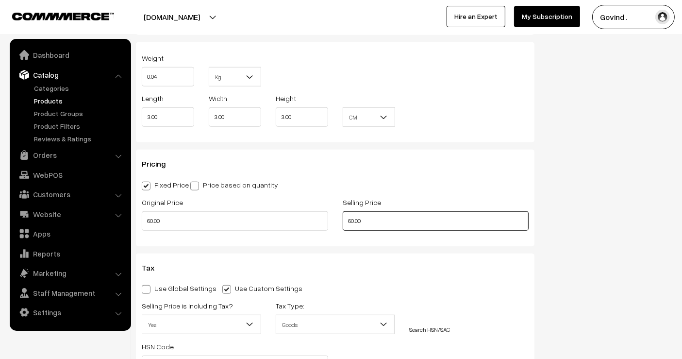
click at [445, 225] on input "60.00" at bounding box center [436, 220] width 186 height 19
type input "55.00"
click at [622, 194] on div "Status Active Inactive Active Publish Date Product Type -- Select -- -- Select …" at bounding box center [611, 62] width 138 height 1451
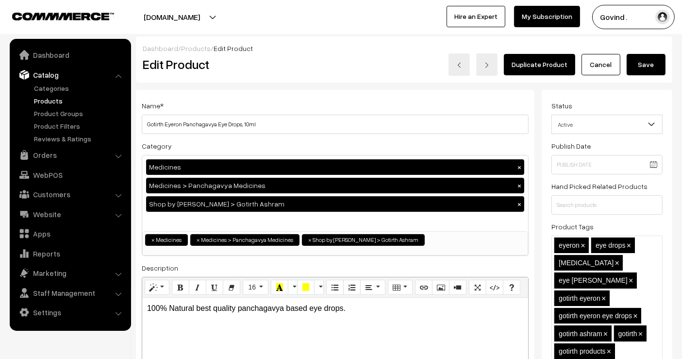
click at [648, 68] on button "Save" at bounding box center [646, 64] width 39 height 21
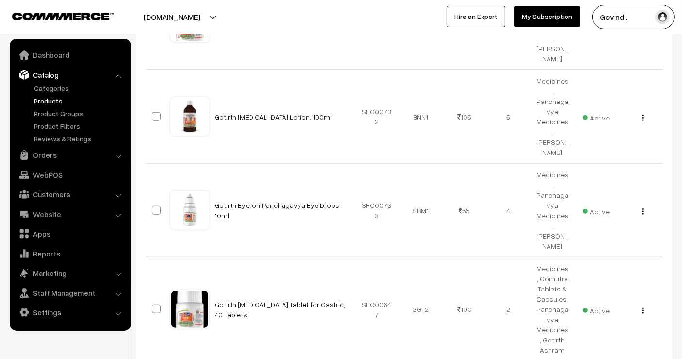
scroll to position [841, 0]
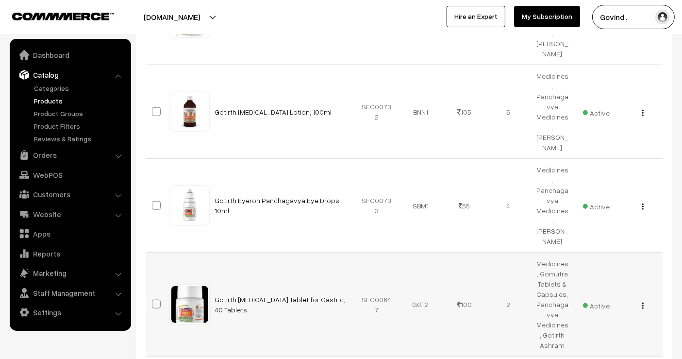
click at [643, 302] on img "button" at bounding box center [642, 305] width 1 height 6
click at [603, 330] on link "Edit" at bounding box center [599, 340] width 83 height 21
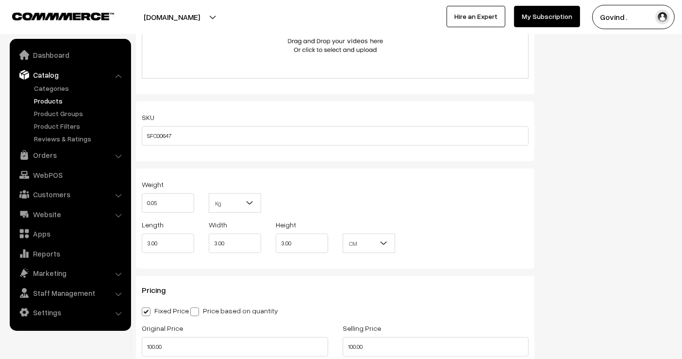
scroll to position [764, 0]
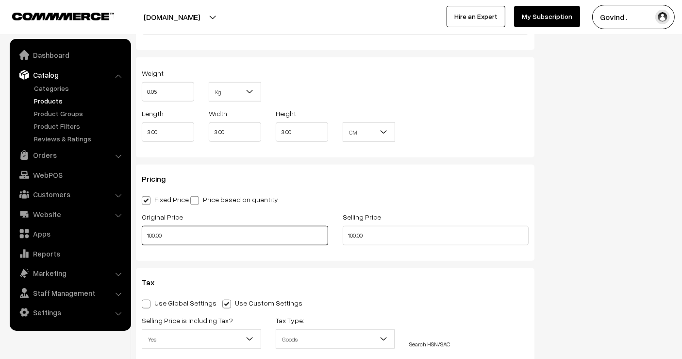
click at [299, 226] on input "100.00" at bounding box center [235, 235] width 186 height 19
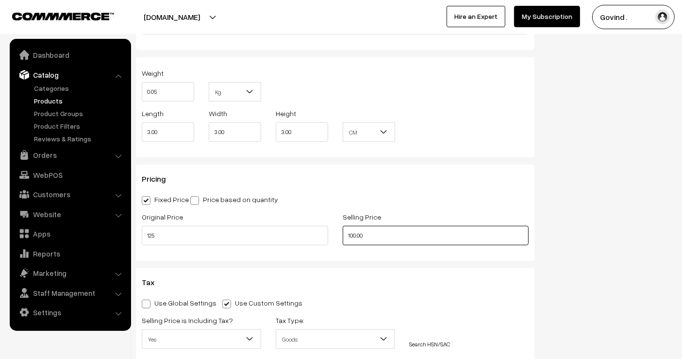
type input "125.00"
type input "120.00"
click at [598, 219] on div "Status Active Inactive Active Publish Date Product Type -- Select -- -- Select …" at bounding box center [611, 64] width 138 height 1477
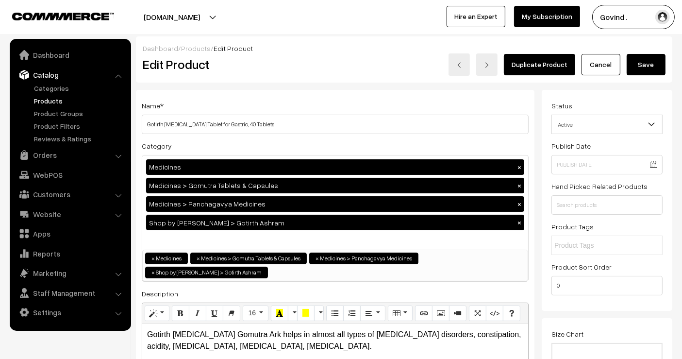
click at [649, 66] on button "Save" at bounding box center [646, 64] width 39 height 21
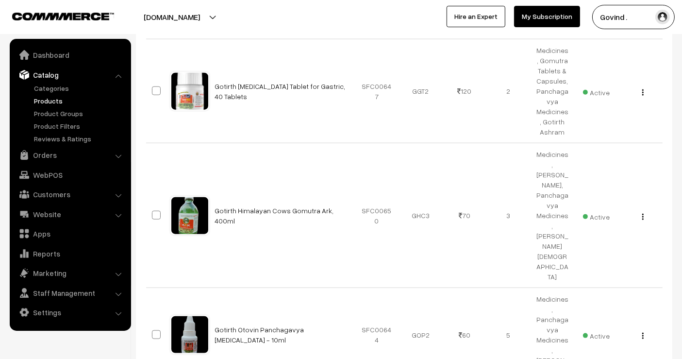
scroll to position [1057, 0]
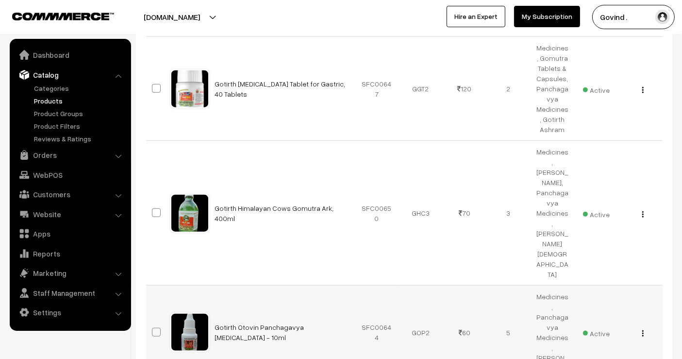
click at [645, 327] on div "View Edit Delete" at bounding box center [640, 332] width 33 height 10
click at [643, 330] on img "button" at bounding box center [642, 333] width 1 height 6
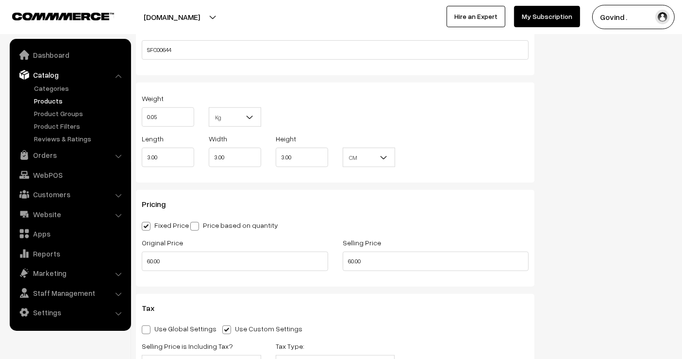
scroll to position [770, 0]
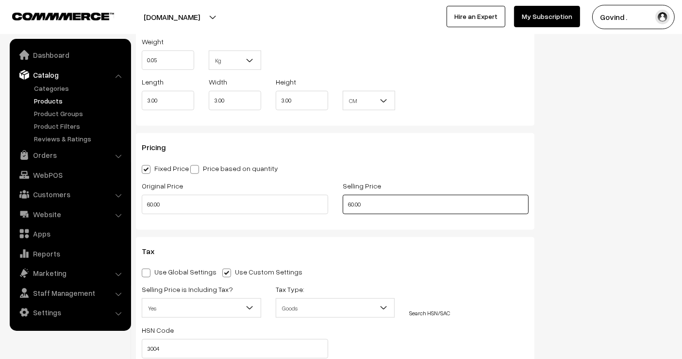
click at [399, 200] on input "60.00" at bounding box center [436, 204] width 186 height 19
type input "55.00"
click at [567, 202] on div "Status Active Inactive Active Publish Date Product Type -- Select -- -- Select …" at bounding box center [611, 45] width 138 height 1451
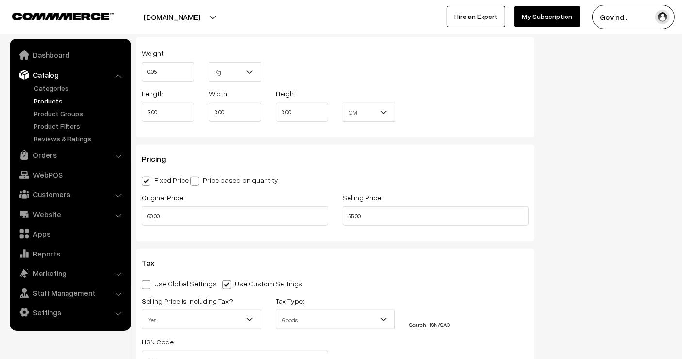
scroll to position [0, 0]
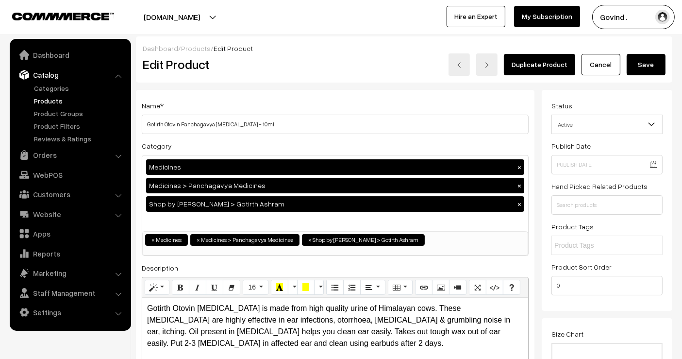
click at [643, 69] on button "Save" at bounding box center [646, 64] width 39 height 21
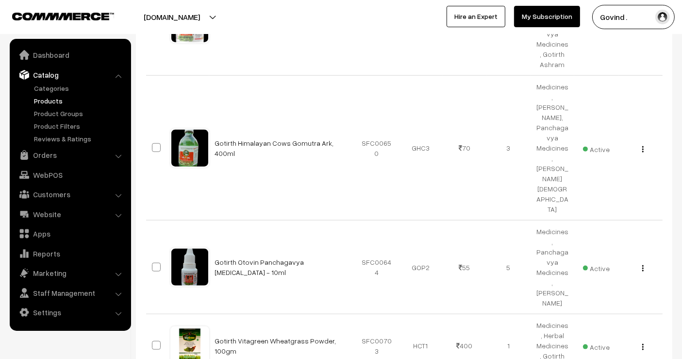
scroll to position [1143, 0]
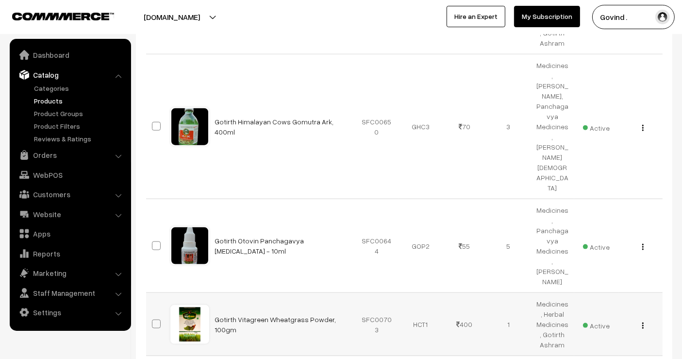
click at [642, 322] on img "button" at bounding box center [642, 325] width 1 height 6
click at [609, 350] on link "Edit" at bounding box center [599, 360] width 83 height 21
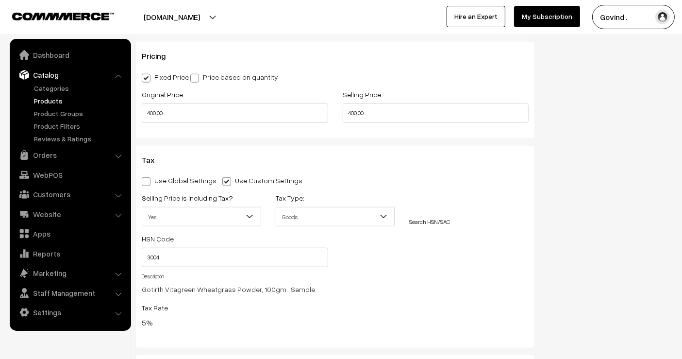
scroll to position [858, 0]
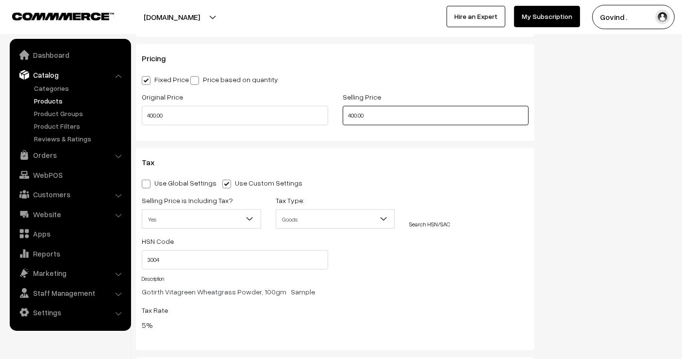
click at [430, 114] on input "400.00" at bounding box center [436, 115] width 186 height 19
type input "375.00"
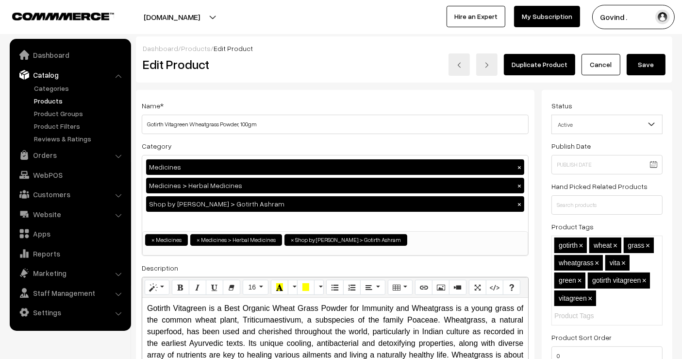
click at [655, 67] on button "Save" at bounding box center [646, 64] width 39 height 21
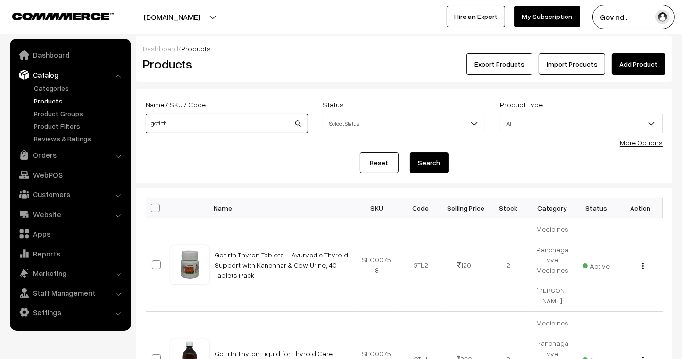
click at [241, 125] on input "gotirth" at bounding box center [227, 123] width 163 height 19
type input "decowll"
click at [410, 152] on button "Search" at bounding box center [429, 162] width 39 height 21
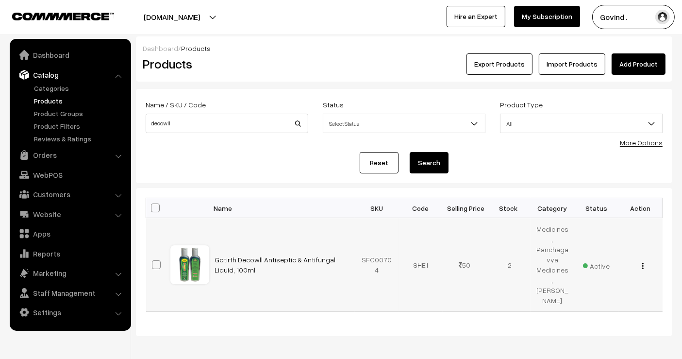
click at [640, 260] on div "View Edit Delete" at bounding box center [640, 265] width 33 height 10
click at [643, 263] on img "button" at bounding box center [642, 266] width 1 height 6
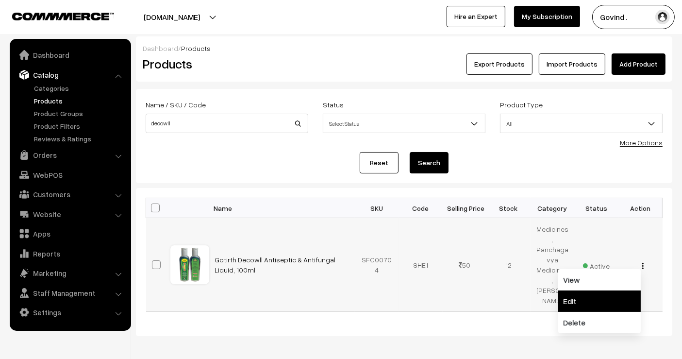
click at [591, 290] on link "Edit" at bounding box center [599, 300] width 83 height 21
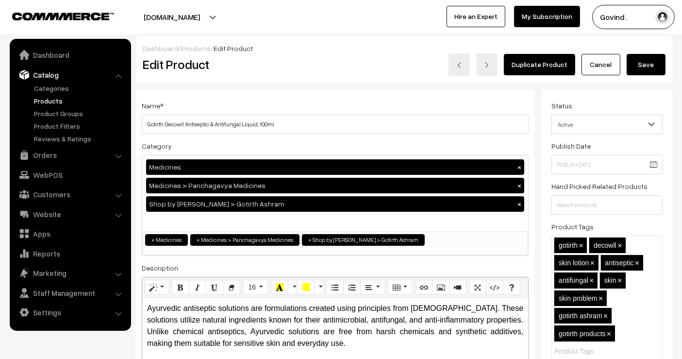
click at [644, 67] on button "Save" at bounding box center [646, 64] width 39 height 21
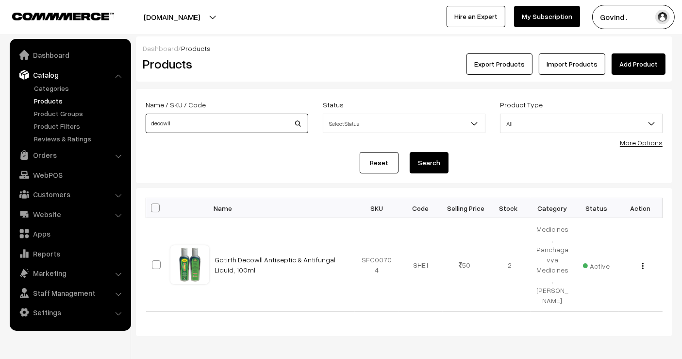
click at [186, 129] on input "decowll" at bounding box center [227, 123] width 163 height 19
type input "diabneil"
click at [410, 152] on button "Search" at bounding box center [429, 162] width 39 height 21
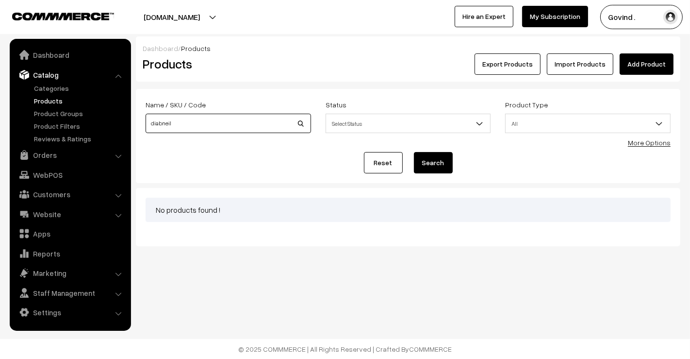
click at [238, 121] on input "diabneil" at bounding box center [229, 123] width 166 height 19
type input "diabenil"
click at [414, 152] on button "Search" at bounding box center [433, 162] width 39 height 21
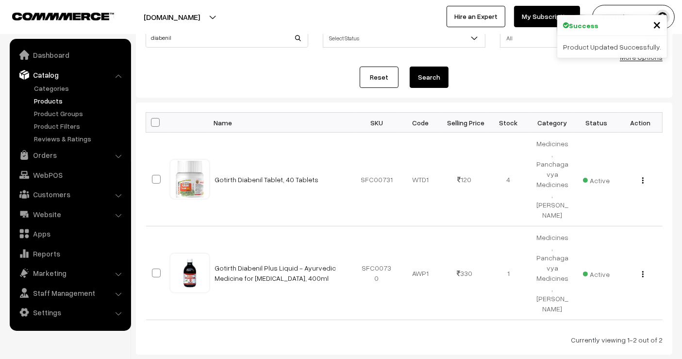
scroll to position [96, 0]
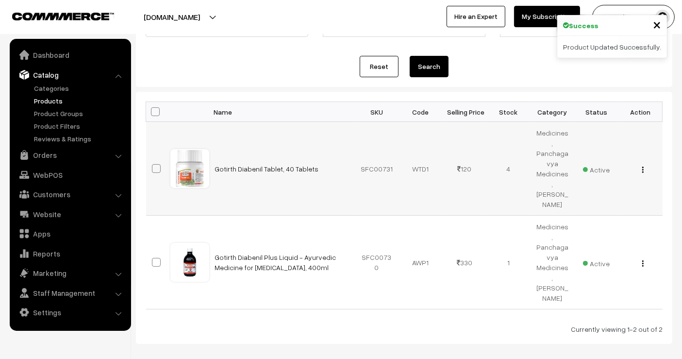
click at [643, 167] on img "button" at bounding box center [642, 170] width 1 height 6
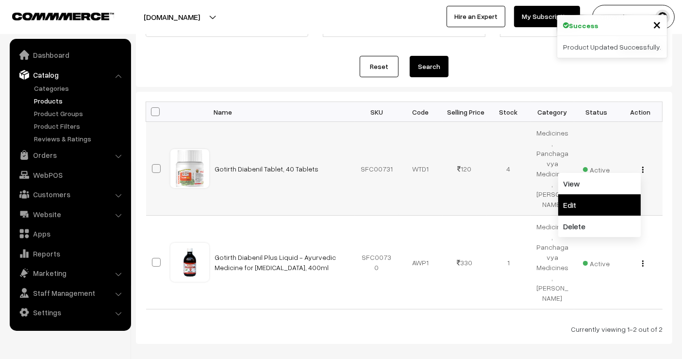
click at [600, 194] on link "Edit" at bounding box center [599, 204] width 83 height 21
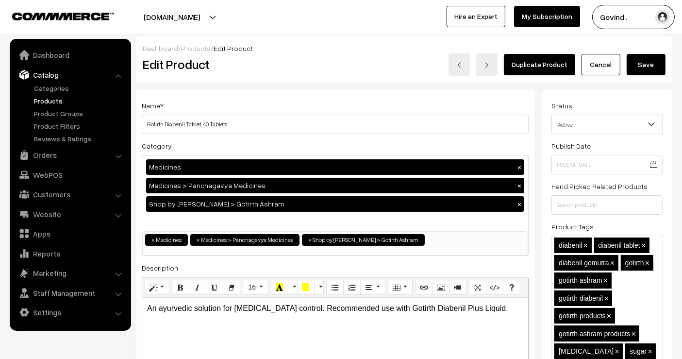
click at [642, 63] on button "Save" at bounding box center [646, 64] width 39 height 21
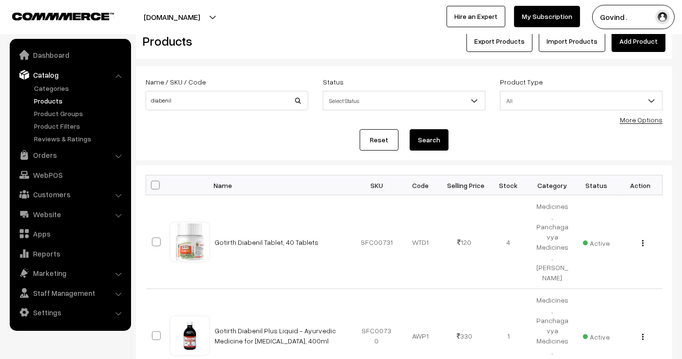
scroll to position [6, 0]
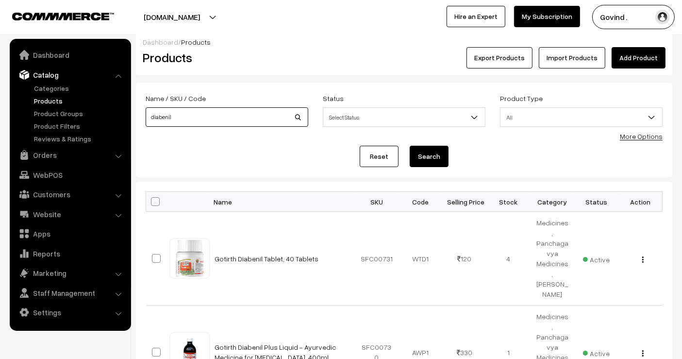
click at [258, 119] on input "diabenil" at bounding box center [227, 116] width 163 height 19
type input "gotirth"
click at [410, 146] on button "Search" at bounding box center [429, 156] width 39 height 21
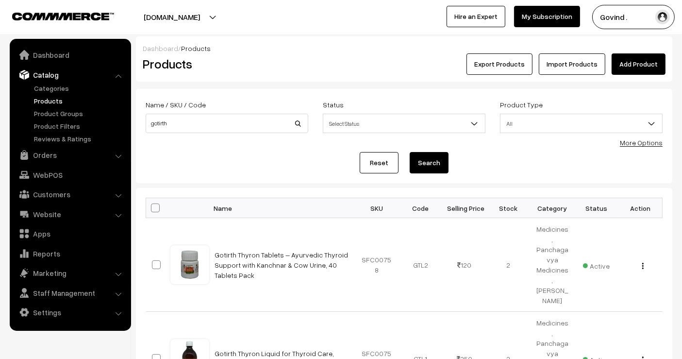
scroll to position [723, 0]
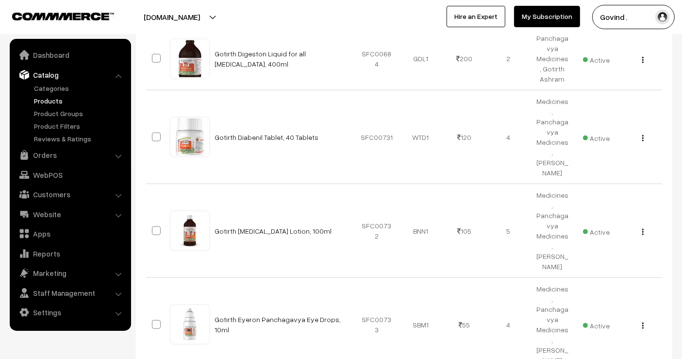
select select "50"
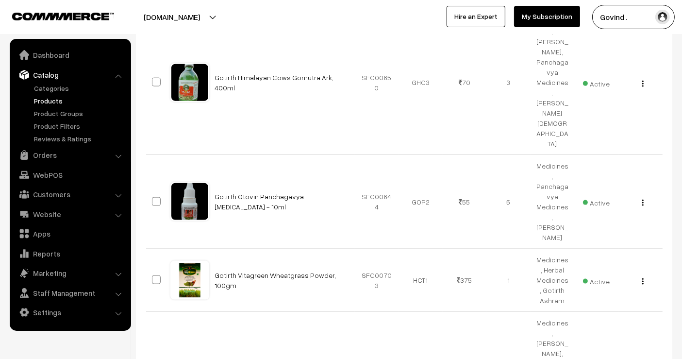
scroll to position [1200, 0]
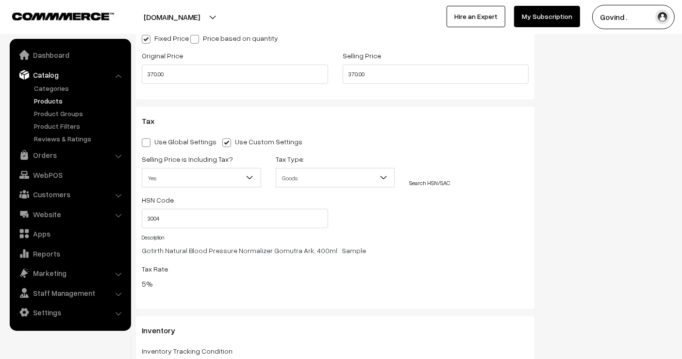
scroll to position [904, 0]
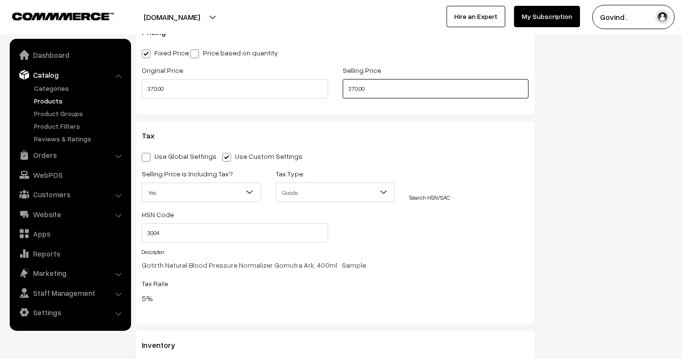
click at [442, 80] on input "370.00" at bounding box center [436, 88] width 186 height 19
type input "350.00"
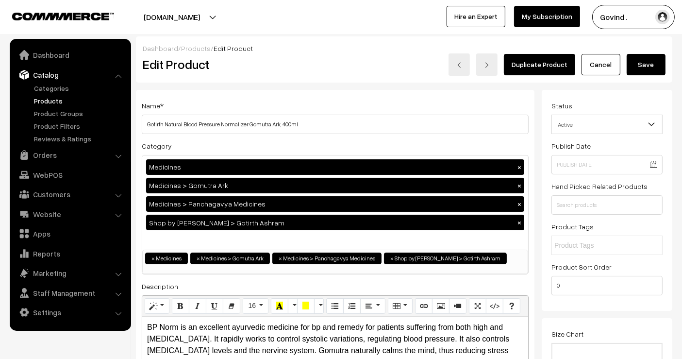
click at [645, 69] on button "Save" at bounding box center [646, 64] width 39 height 21
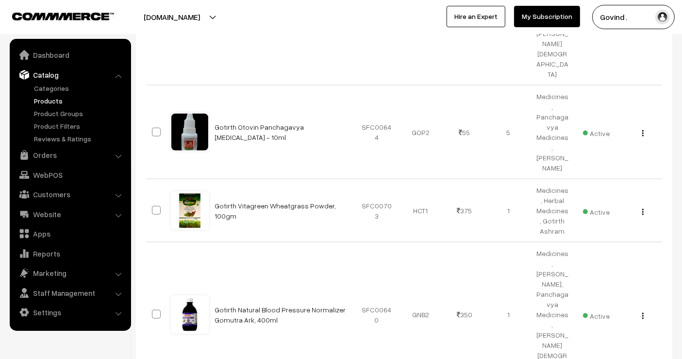
scroll to position [1281, 0]
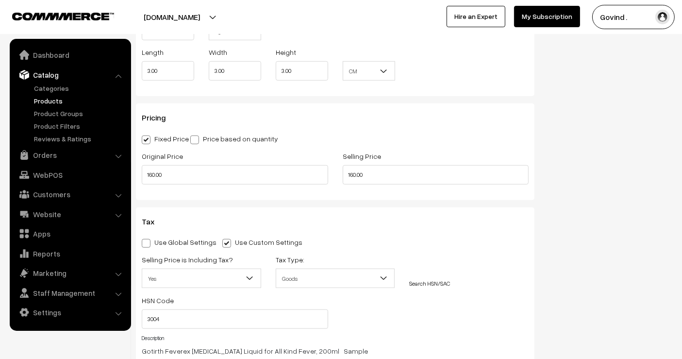
scroll to position [823, 0]
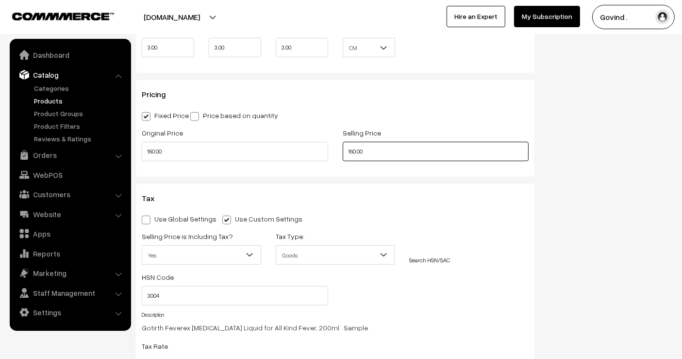
click at [446, 150] on input "160.00" at bounding box center [436, 151] width 186 height 19
type input "150.00"
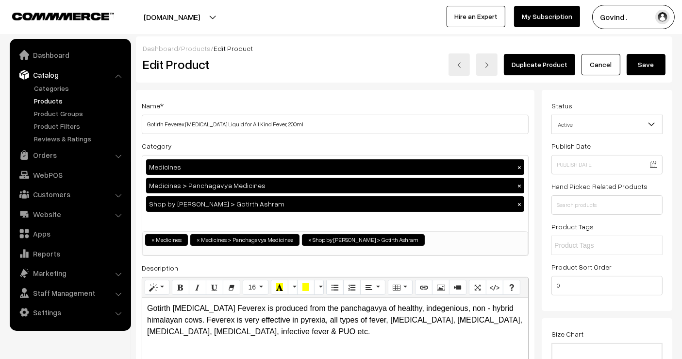
click at [651, 58] on button "Save" at bounding box center [646, 64] width 39 height 21
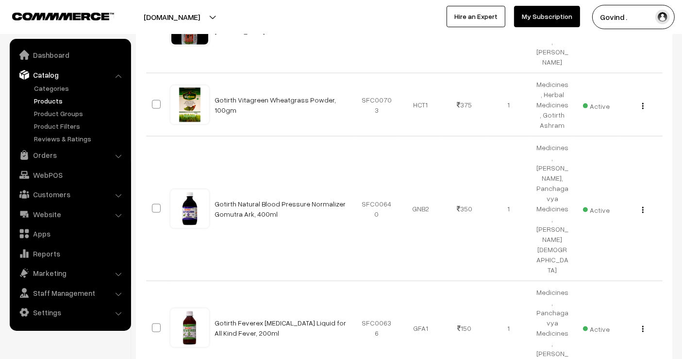
scroll to position [1387, 0]
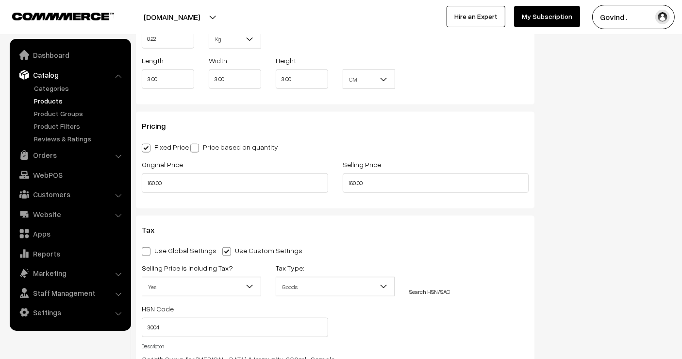
scroll to position [795, 0]
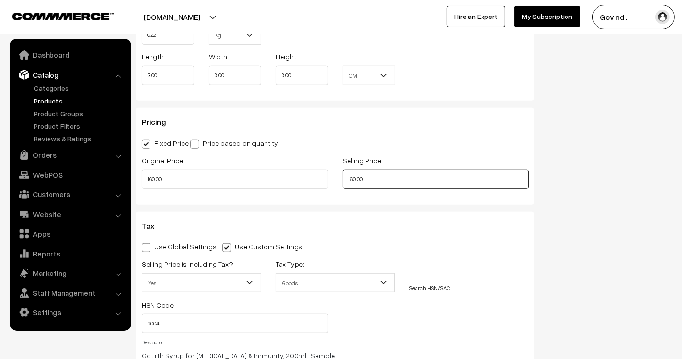
click at [419, 184] on input "160.00" at bounding box center [436, 178] width 186 height 19
type input "150.00"
click at [609, 183] on div "Status Active Inactive Active Publish Date Product Type -- Select -- -- Select …" at bounding box center [611, 20] width 138 height 1451
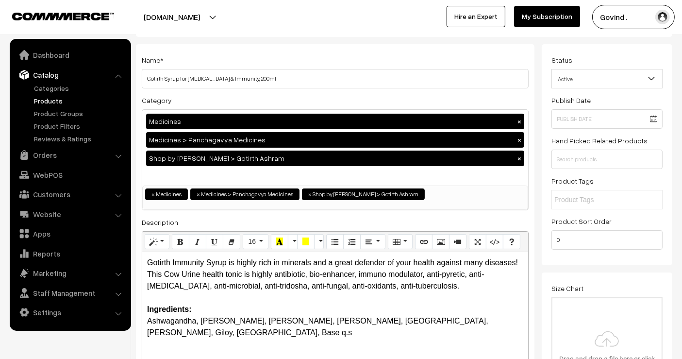
scroll to position [0, 0]
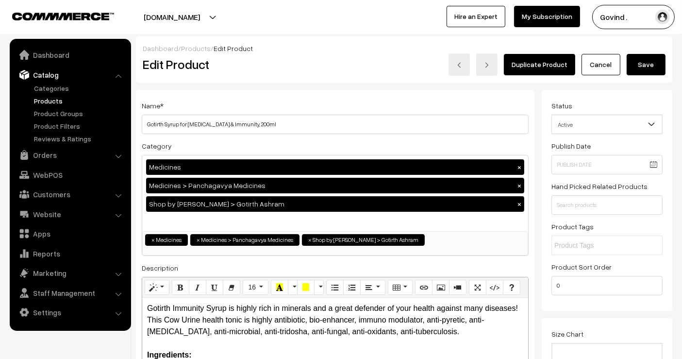
click at [648, 66] on button "Save" at bounding box center [646, 64] width 39 height 21
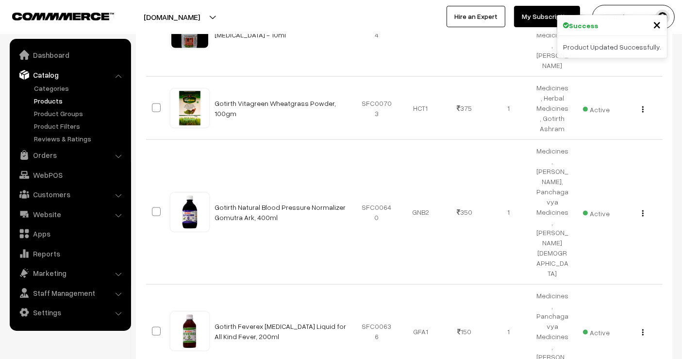
scroll to position [1464, 0]
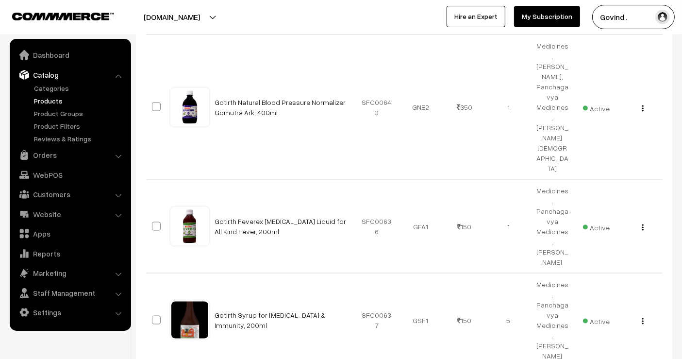
drag, startPoint x: 690, startPoint y: 56, endPoint x: 690, endPoint y: 179, distance: 122.8
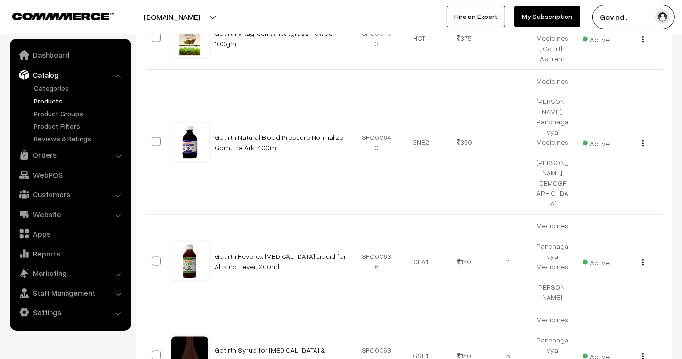
scroll to position [1433, 0]
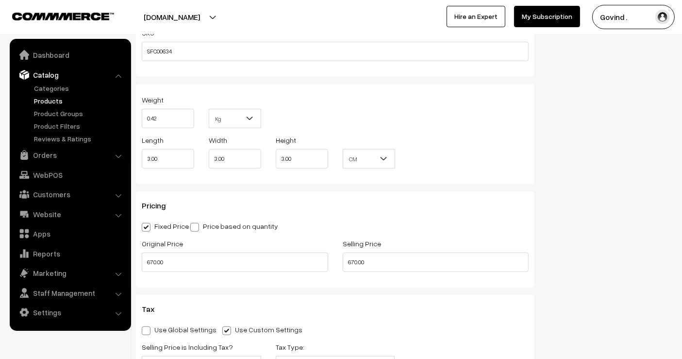
scroll to position [906, 0]
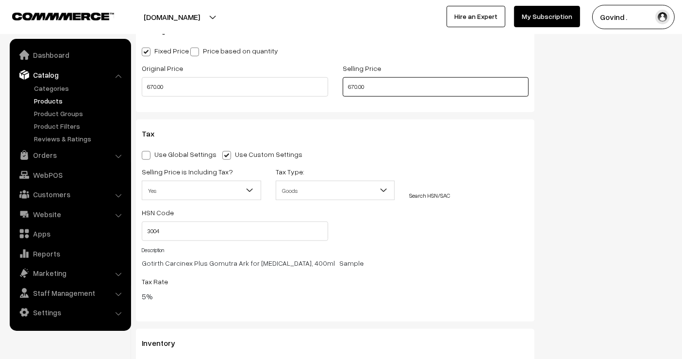
click at [389, 91] on input "670.00" at bounding box center [436, 86] width 186 height 19
type input "630.00"
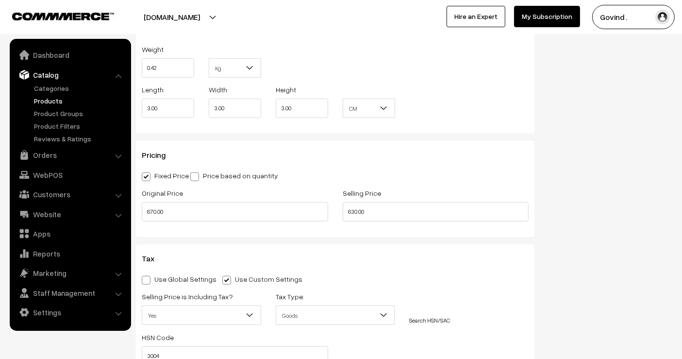
scroll to position [0, 0]
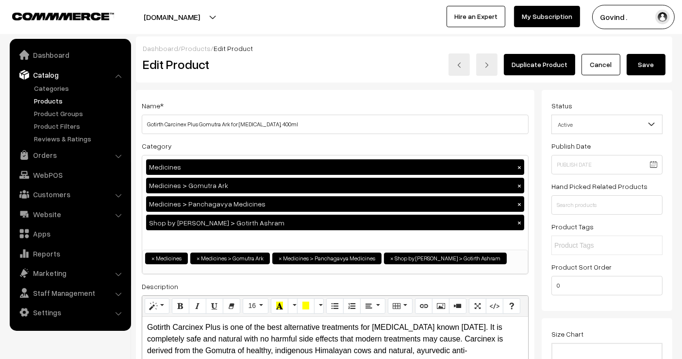
click at [648, 70] on button "Save" at bounding box center [646, 64] width 39 height 21
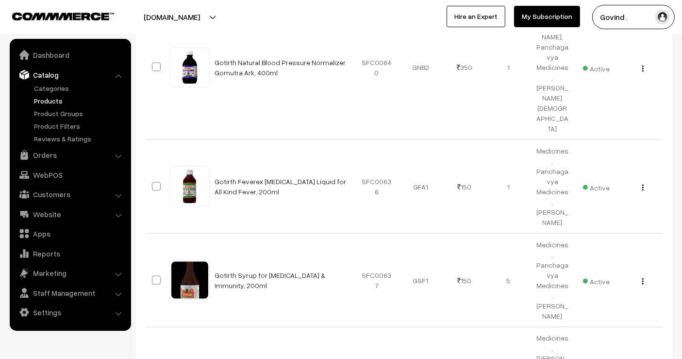
scroll to position [1511, 0]
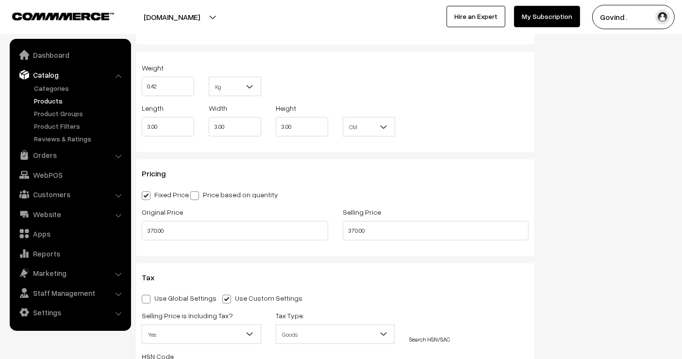
scroll to position [733, 0]
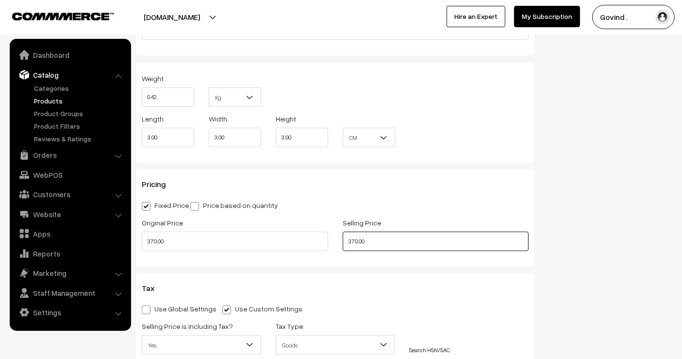
click at [407, 236] on input "370.00" at bounding box center [436, 241] width 186 height 19
type input "350.00"
click at [622, 216] on div "Status Active Inactive Active Publish Date Product Type -- Select -- -- Select …" at bounding box center [611, 82] width 138 height 1451
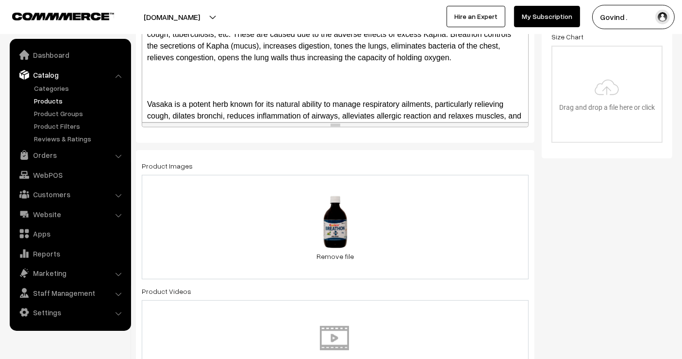
scroll to position [0, 0]
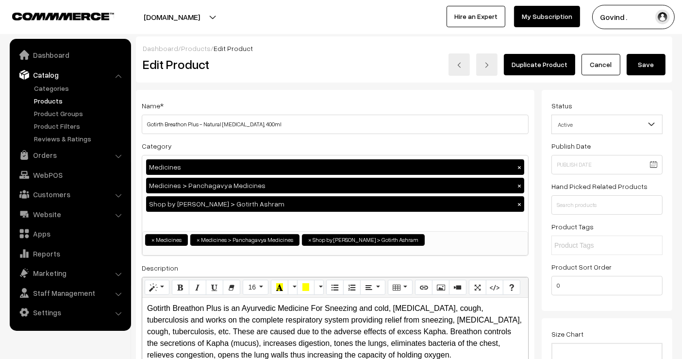
click at [641, 62] on button "Save" at bounding box center [646, 64] width 39 height 21
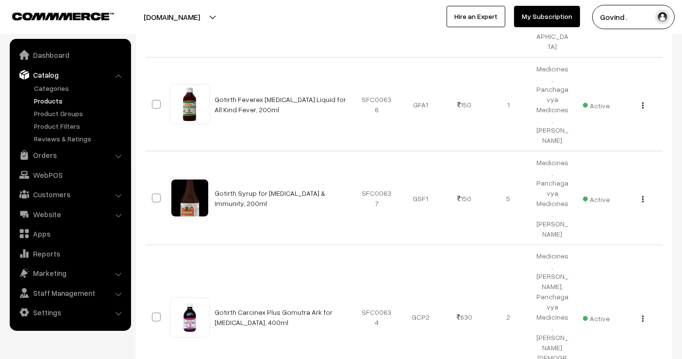
scroll to position [1589, 0]
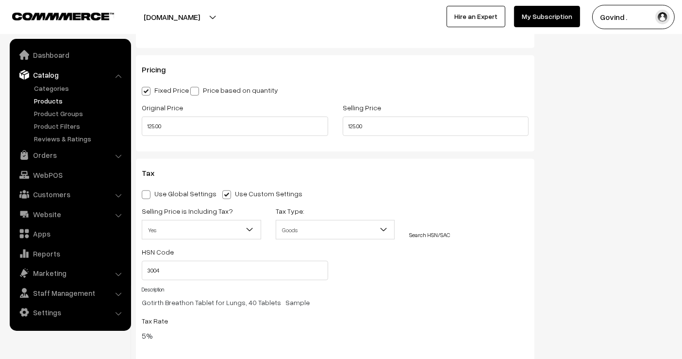
scroll to position [841, 0]
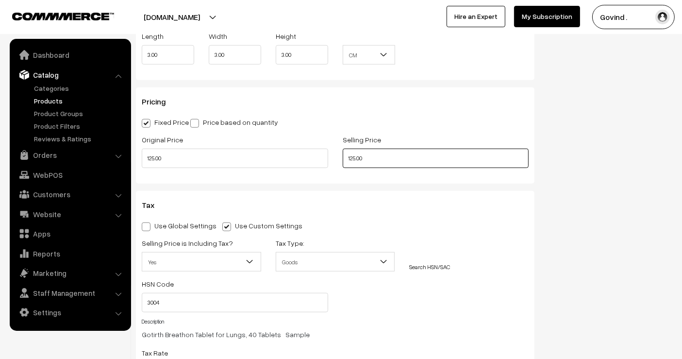
click at [422, 149] on input "125.00" at bounding box center [436, 158] width 186 height 19
type input "120.00"
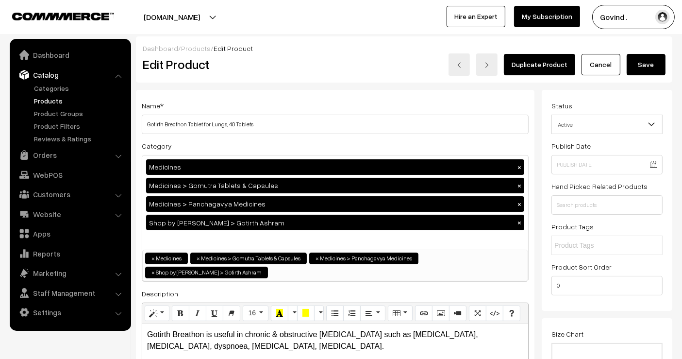
click at [645, 64] on button "Save" at bounding box center [646, 64] width 39 height 21
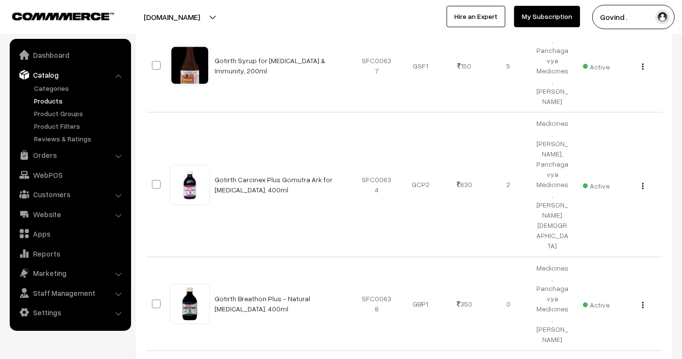
scroll to position [1722, 0]
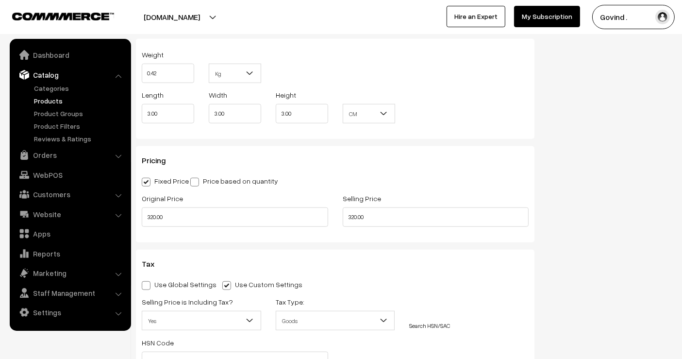
scroll to position [777, 0]
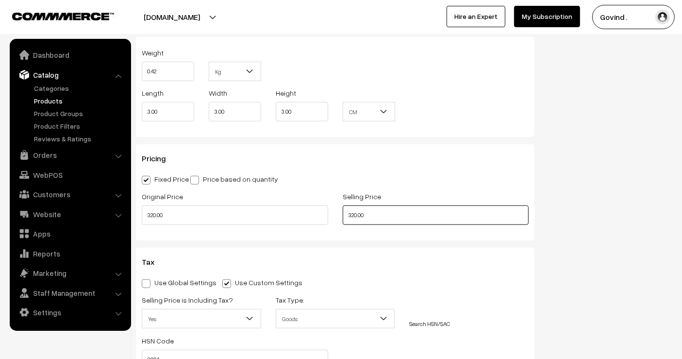
click at [444, 209] on input "320.00" at bounding box center [436, 214] width 186 height 19
type input "300.00"
click at [566, 204] on div "Status Active Inactive Active Publish Date Product Type -- Select -- -- Select …" at bounding box center [611, 46] width 138 height 1469
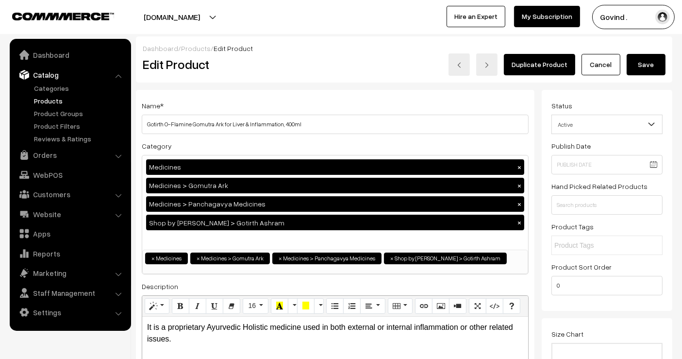
click at [648, 59] on button "Save" at bounding box center [646, 64] width 39 height 21
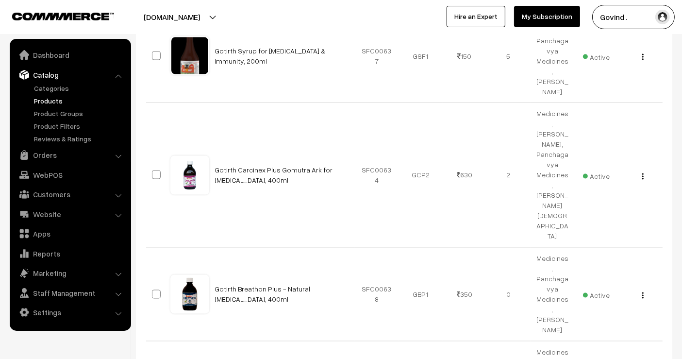
scroll to position [1734, 0]
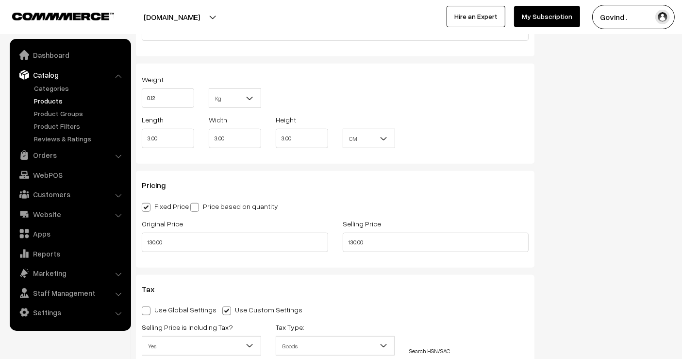
scroll to position [785, 0]
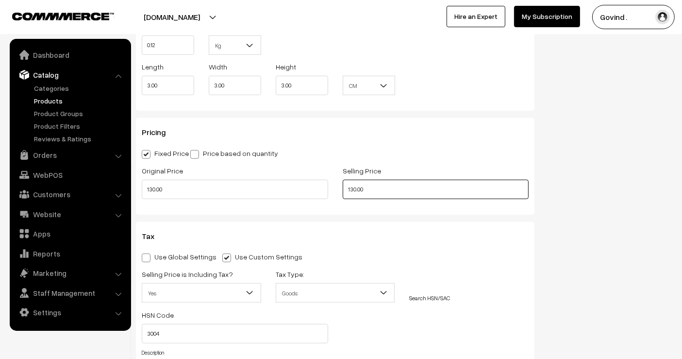
click at [419, 182] on input "130.00" at bounding box center [436, 189] width 186 height 19
type input "120.00"
click at [590, 174] on div "Status Active Inactive Active Publish Date Product Type -- Select -- -- Select …" at bounding box center [611, 30] width 138 height 1451
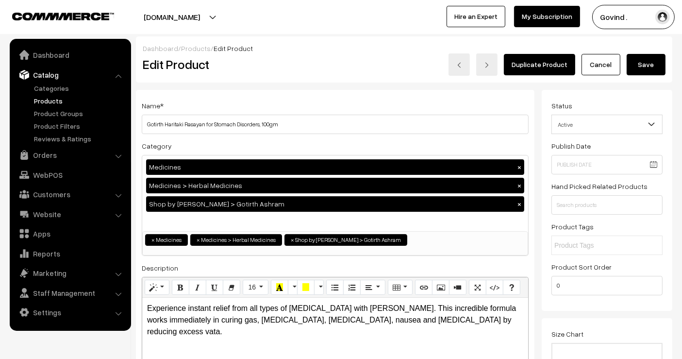
click at [646, 64] on button "Save" at bounding box center [646, 64] width 39 height 21
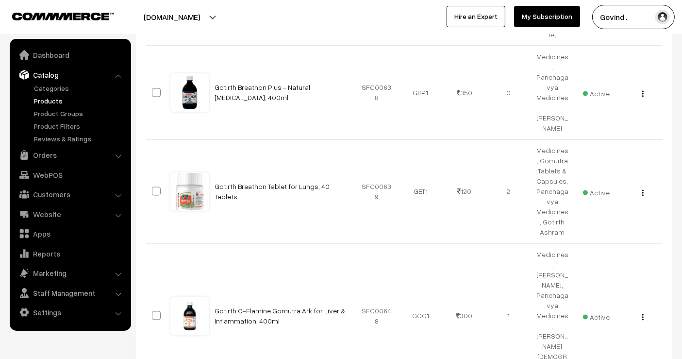
scroll to position [1940, 0]
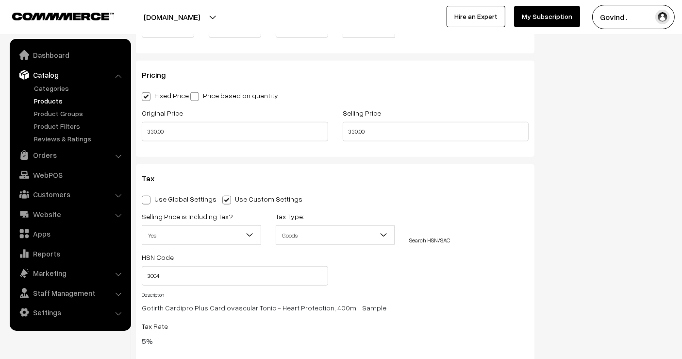
scroll to position [858, 0]
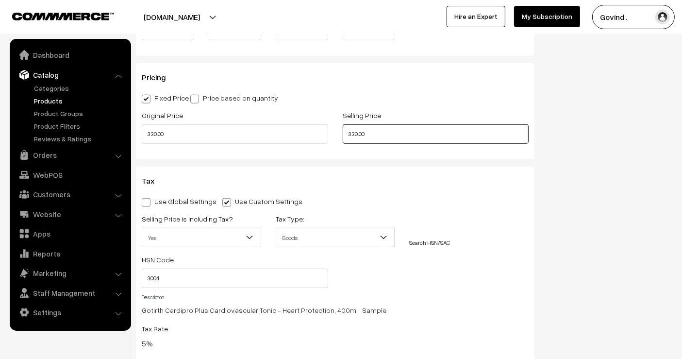
click at [417, 130] on input "330.00" at bounding box center [436, 133] width 186 height 19
type input "310.00"
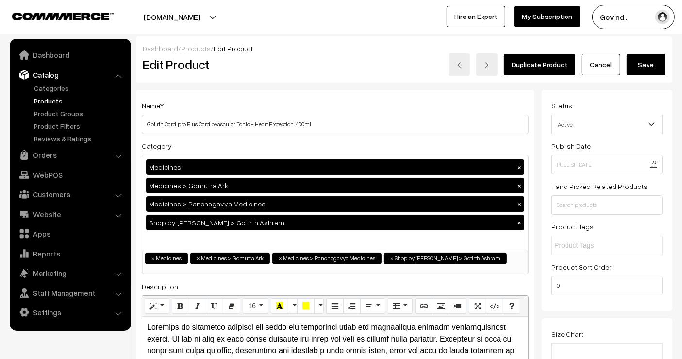
click at [637, 62] on button "Save" at bounding box center [646, 64] width 39 height 21
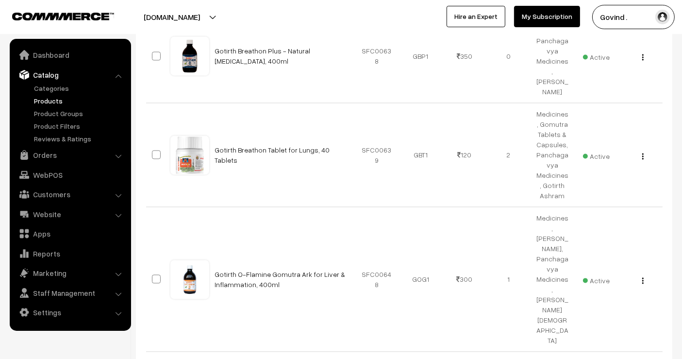
scroll to position [1985, 0]
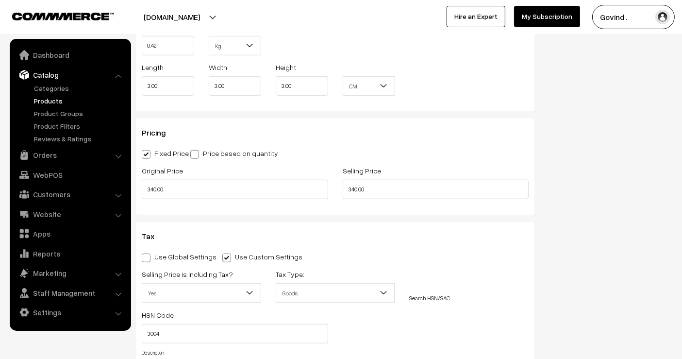
scroll to position [805, 0]
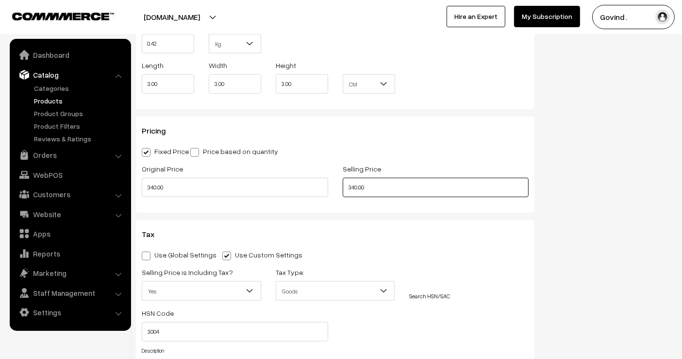
click at [483, 188] on input "340.00" at bounding box center [436, 187] width 186 height 19
type input "320.00"
click at [627, 180] on div "Status Active Inactive Active Publish Date Product Type -- Select -- -- Select …" at bounding box center [611, 19] width 138 height 1469
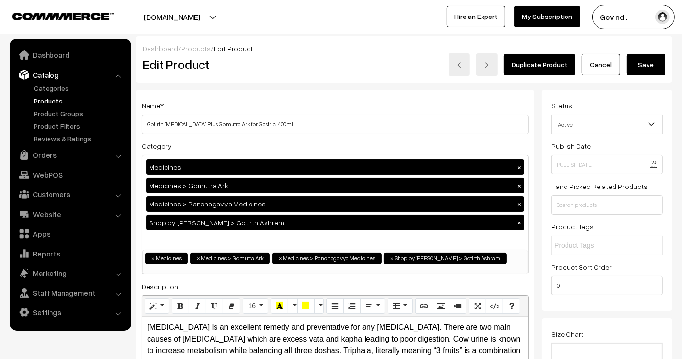
click at [651, 63] on button "Save" at bounding box center [646, 64] width 39 height 21
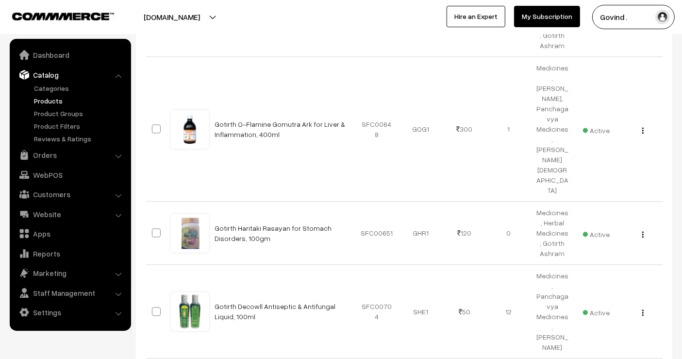
scroll to position [2136, 0]
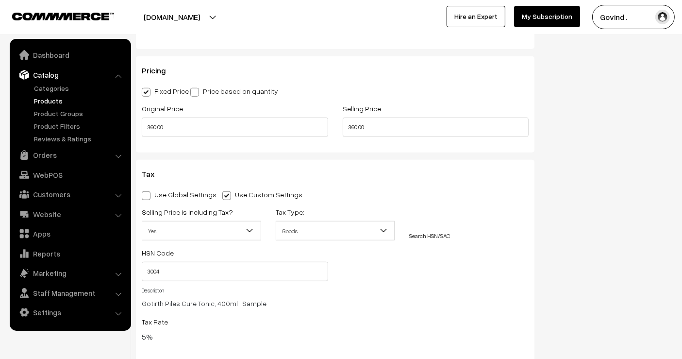
scroll to position [863, 0]
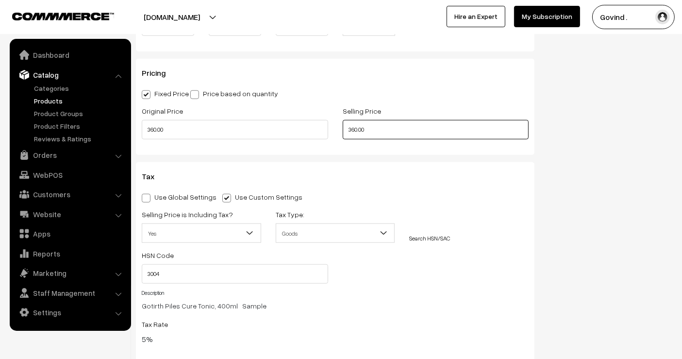
click at [433, 135] on input "360.00" at bounding box center [436, 129] width 186 height 19
type input "340.00"
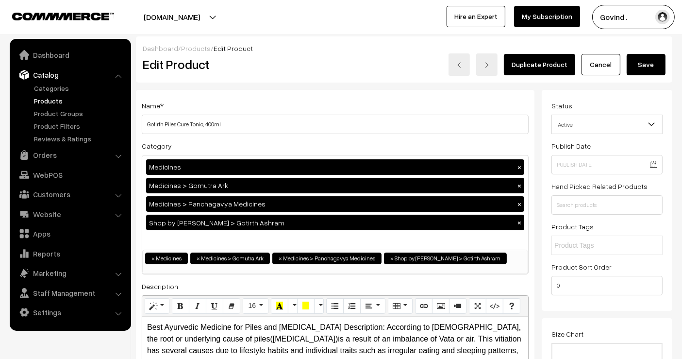
click at [653, 66] on button "Save" at bounding box center [646, 64] width 39 height 21
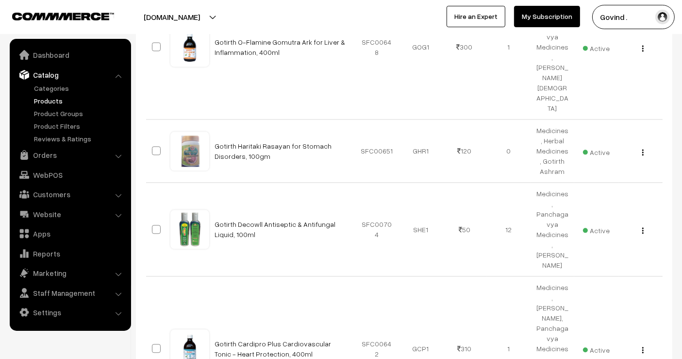
scroll to position [2202, 0]
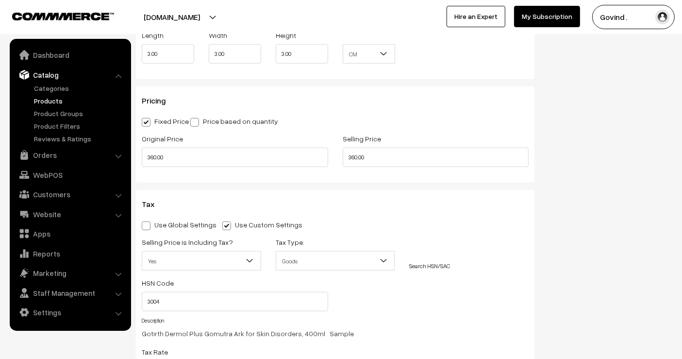
scroll to position [833, 0]
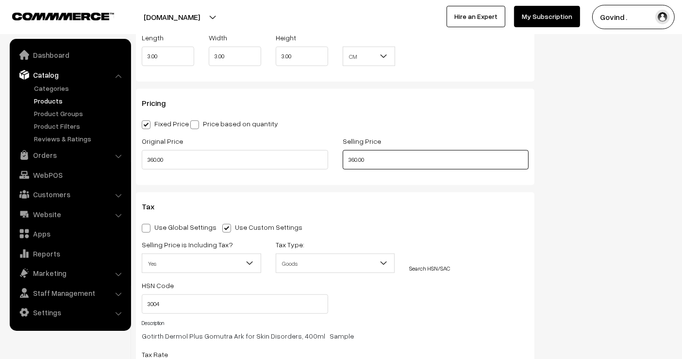
click at [449, 157] on input "360.00" at bounding box center [436, 159] width 186 height 19
type input "340.00"
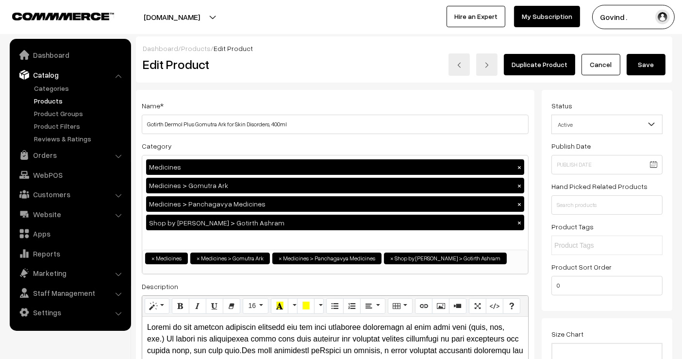
click at [643, 63] on button "Save" at bounding box center [646, 64] width 39 height 21
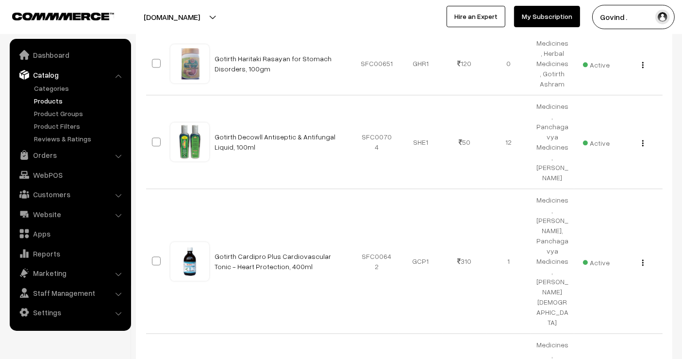
scroll to position [2293, 0]
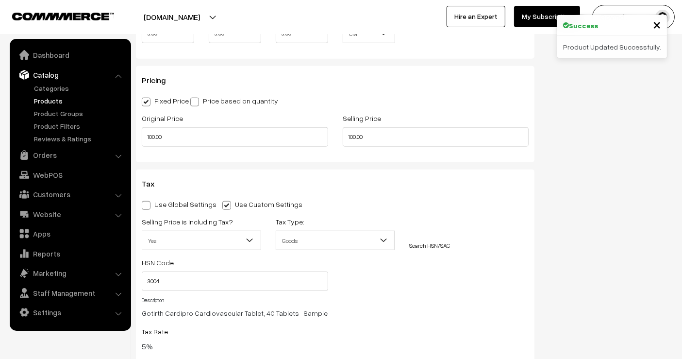
scroll to position [858, 0]
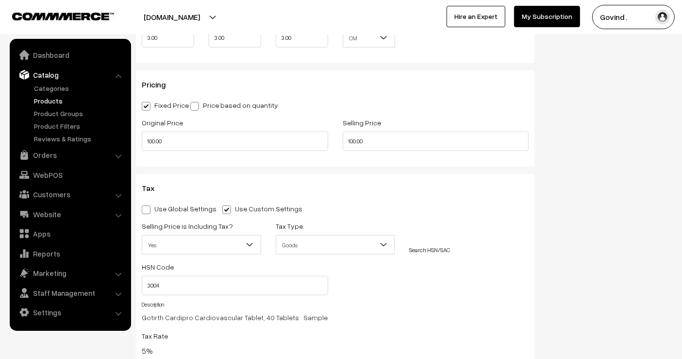
click at [287, 120] on div "Original Price 100.00" at bounding box center [235, 134] width 186 height 34
click at [286, 138] on input "100.00" at bounding box center [235, 141] width 186 height 19
type input "125.00"
type input "120.00"
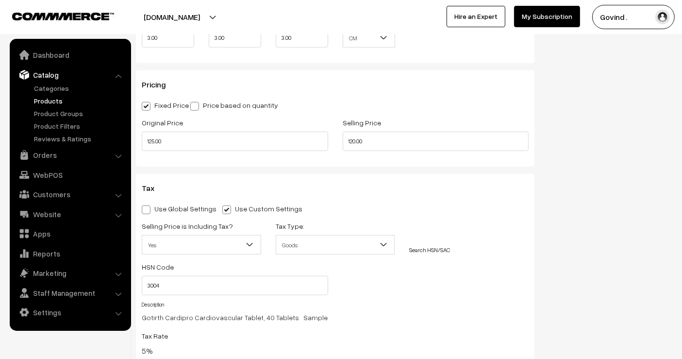
scroll to position [0, 0]
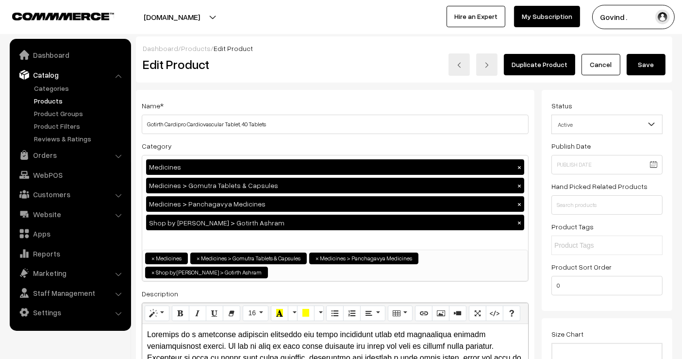
click at [635, 64] on button "Save" at bounding box center [646, 64] width 39 height 21
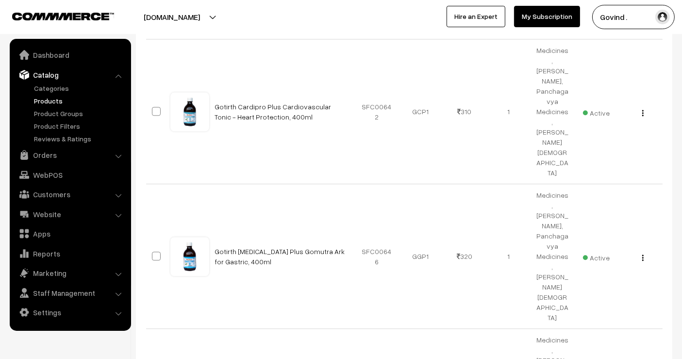
scroll to position [2438, 0]
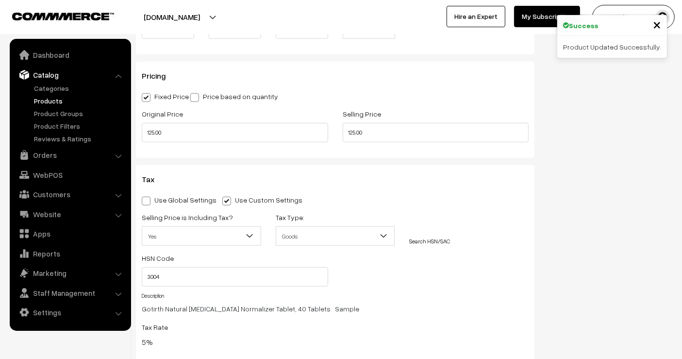
scroll to position [841, 0]
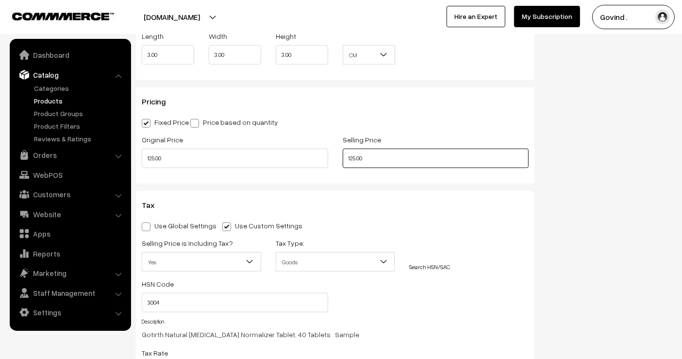
click at [423, 151] on input "125.00" at bounding box center [436, 158] width 186 height 19
type input "120.00"
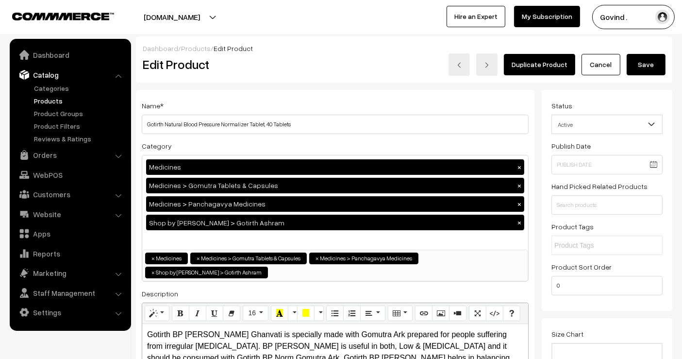
click at [650, 70] on button "Save" at bounding box center [646, 64] width 39 height 21
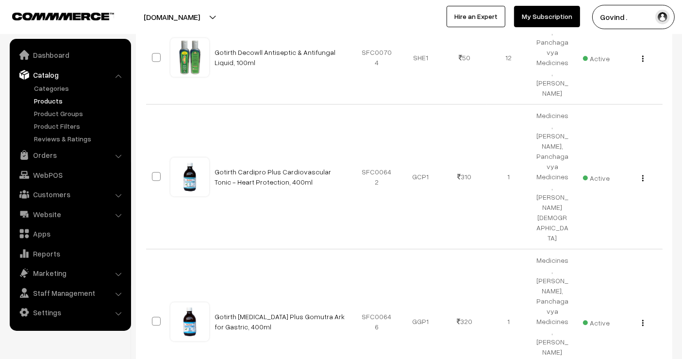
scroll to position [2490, 0]
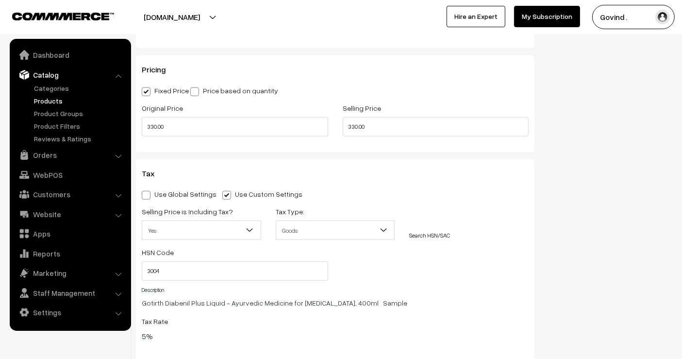
scroll to position [845, 0]
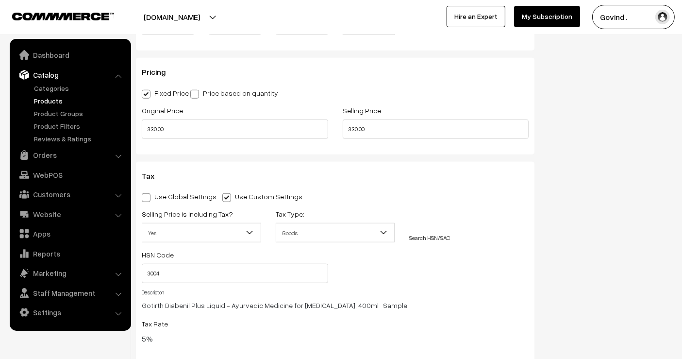
click at [412, 139] on div "Selling Price 330.00" at bounding box center [436, 124] width 201 height 40
click at [405, 128] on input "330.00" at bounding box center [436, 128] width 186 height 19
type input "310.00"
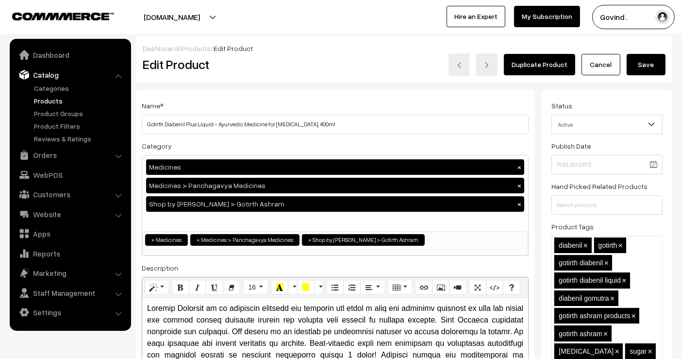
click at [644, 61] on button "Save" at bounding box center [646, 64] width 39 height 21
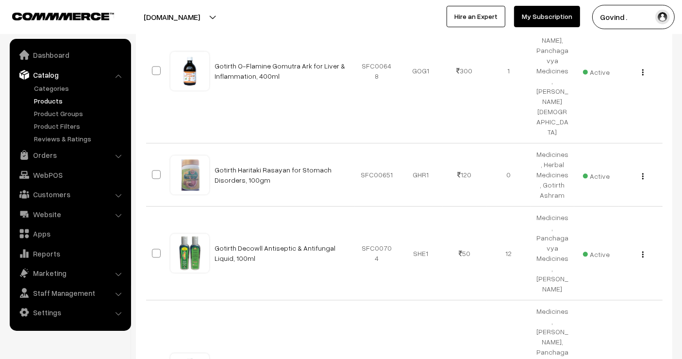
scroll to position [2490, 0]
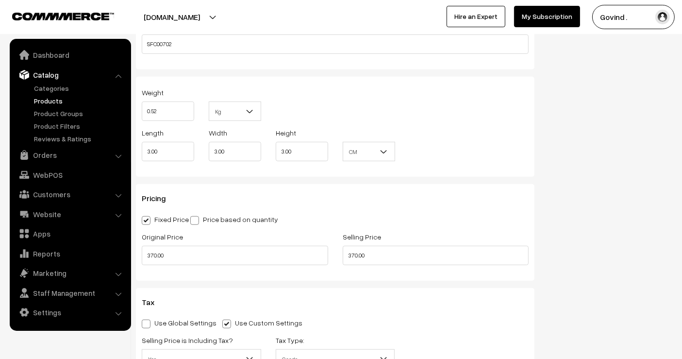
scroll to position [692, 0]
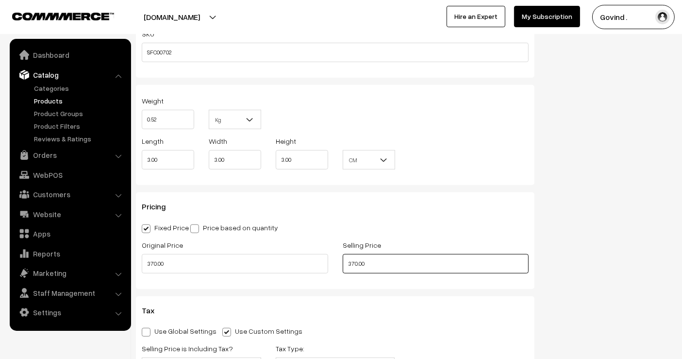
click at [406, 258] on input "370.00" at bounding box center [436, 263] width 186 height 19
type input "350.00"
click at [588, 248] on div "Status Active Inactive Active Publish Date Product Type -- Select -- -- Select …" at bounding box center [611, 114] width 138 height 1432
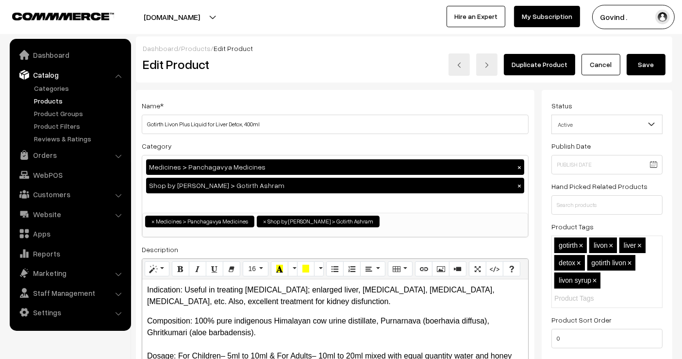
click at [653, 63] on button "Save" at bounding box center [646, 64] width 39 height 21
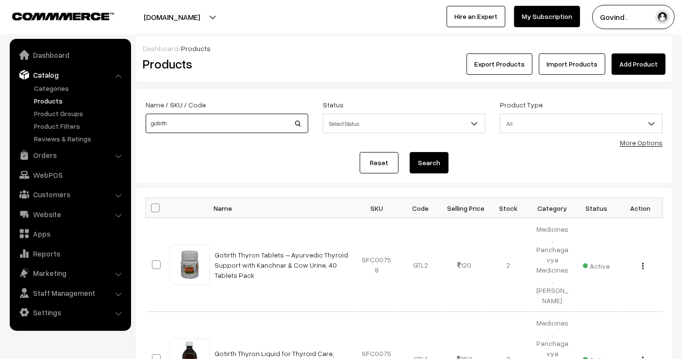
click at [216, 122] on input "gotirth" at bounding box center [227, 123] width 163 height 19
type input "o"
type input "panchsheel"
click at [410, 152] on button "Search" at bounding box center [429, 162] width 39 height 21
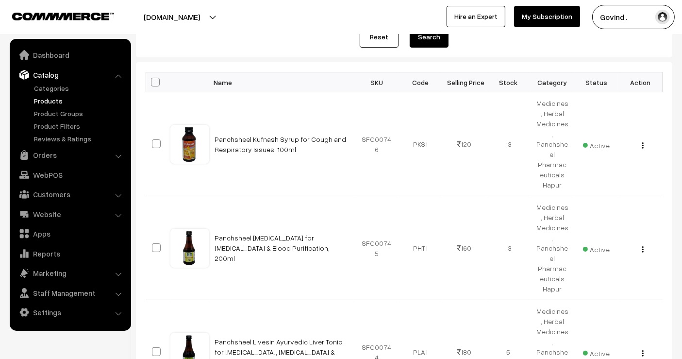
scroll to position [114, 0]
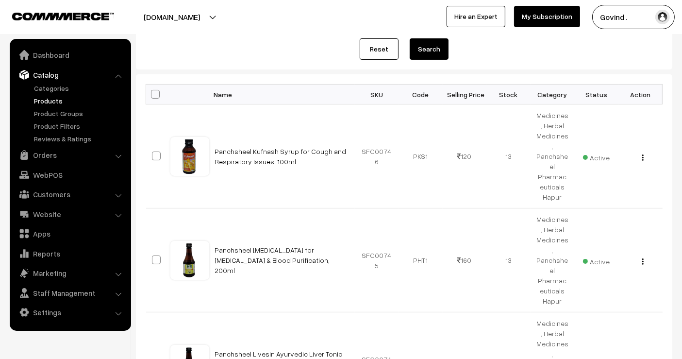
drag, startPoint x: 690, startPoint y: 84, endPoint x: 690, endPoint y: 133, distance: 49.5
click at [682, 133] on html "Thank you for showing interest. Our team will call you shortly. Close [DOMAIN_N…" at bounding box center [341, 65] width 682 height 359
click at [644, 153] on button "button" at bounding box center [643, 157] width 2 height 8
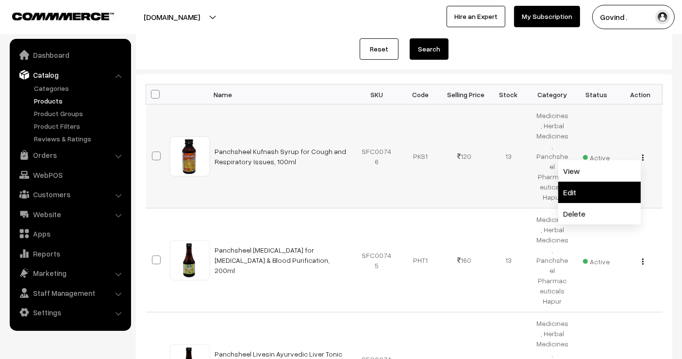
click at [613, 182] on link "Edit" at bounding box center [599, 192] width 83 height 21
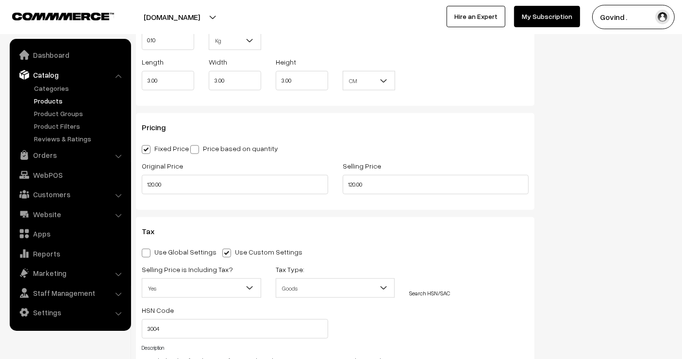
scroll to position [793, 0]
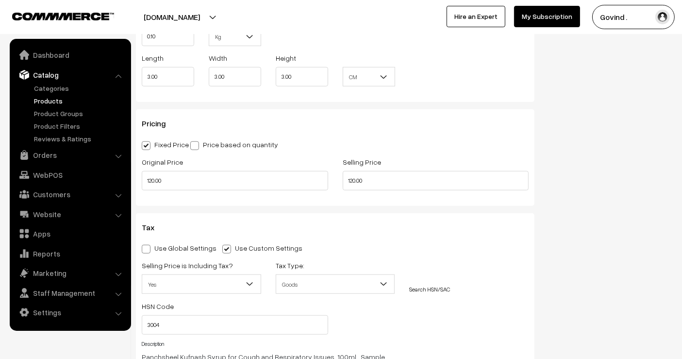
click at [400, 190] on div "Selling Price 120.00" at bounding box center [436, 176] width 201 height 40
click at [399, 188] on div "Selling Price 120.00" at bounding box center [436, 176] width 201 height 40
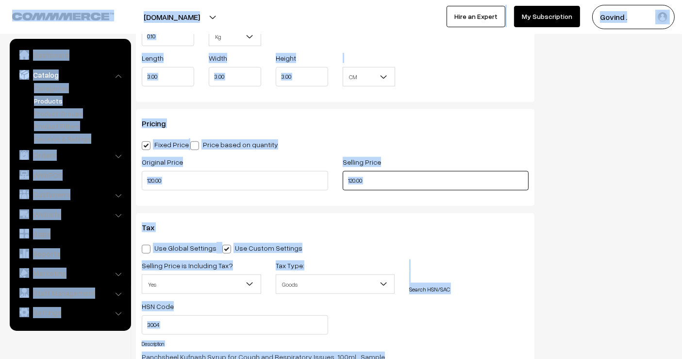
click at [414, 179] on input "120.00" at bounding box center [436, 180] width 186 height 19
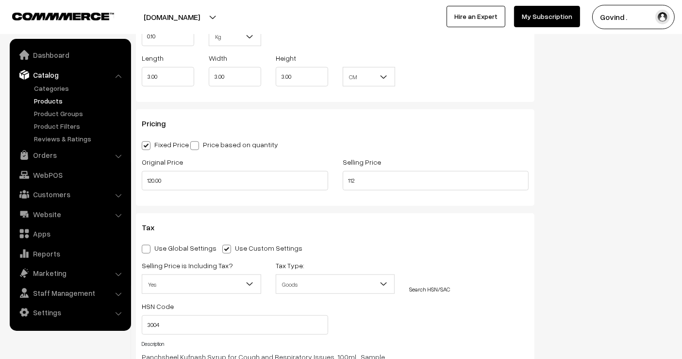
type input "112.00"
click at [557, 183] on div "Status Active Inactive Active Publish Date Product Type -- Select -- -- Select …" at bounding box center [611, 21] width 138 height 1451
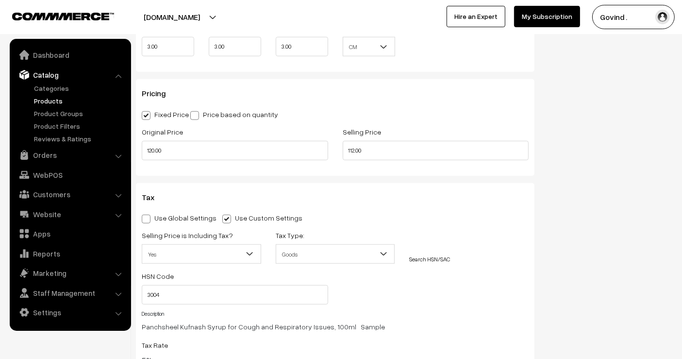
scroll to position [0, 0]
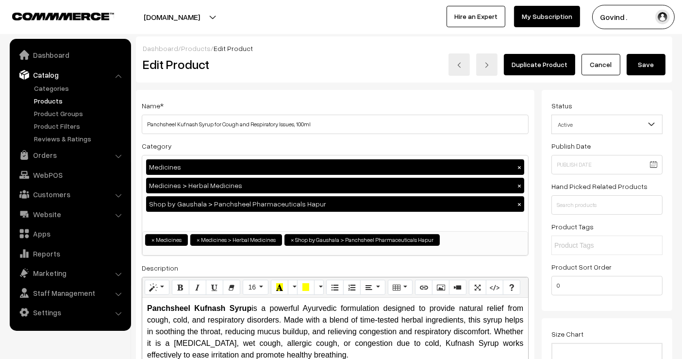
click at [650, 63] on button "Save" at bounding box center [646, 64] width 39 height 21
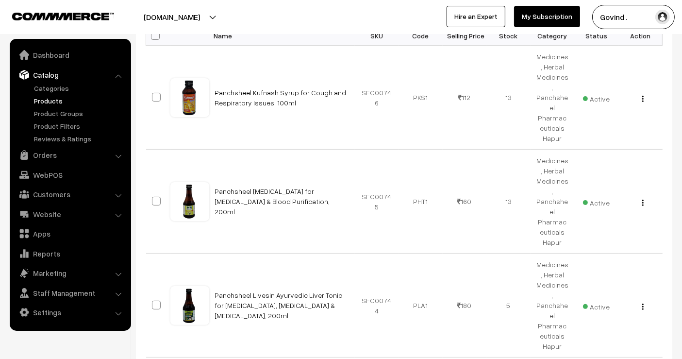
scroll to position [193, 0]
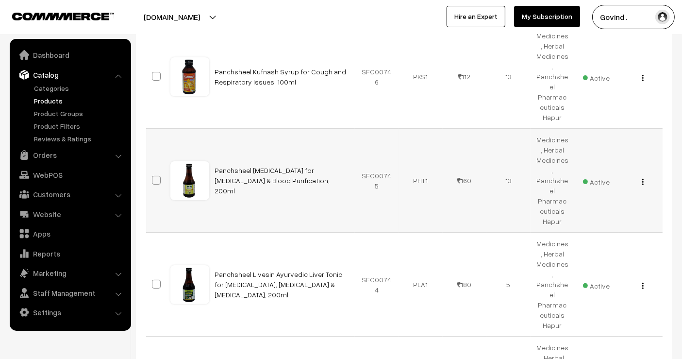
click at [642, 178] on button "button" at bounding box center [643, 182] width 2 height 8
click at [612, 206] on link "Edit" at bounding box center [599, 216] width 83 height 21
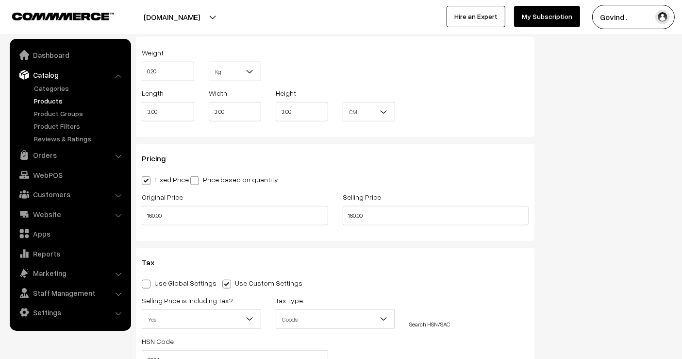
scroll to position [839, 0]
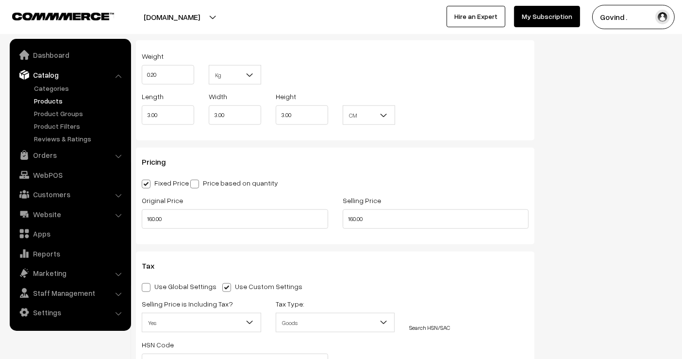
drag, startPoint x: 689, startPoint y: 34, endPoint x: 690, endPoint y: 117, distance: 83.0
click at [427, 216] on input "160.00" at bounding box center [436, 218] width 186 height 19
type input "149.00"
click at [609, 211] on div "Status Active Inactive Active Publish Date Product Type -- Select -- -- Select …" at bounding box center [611, 18] width 138 height 1535
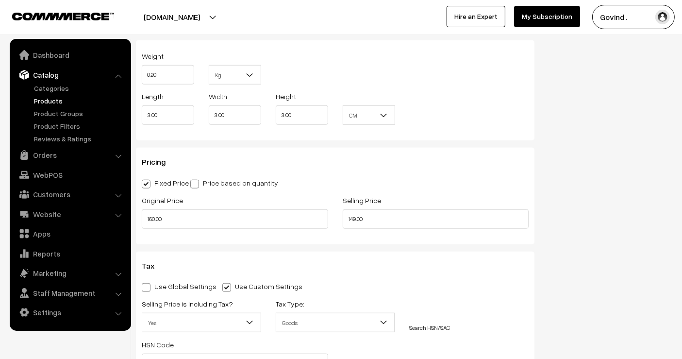
scroll to position [0, 0]
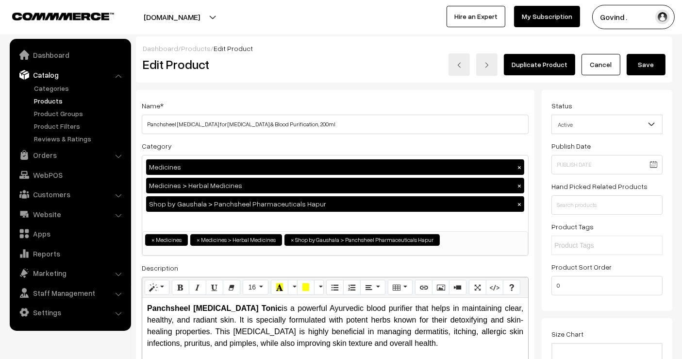
click at [654, 65] on button "Save" at bounding box center [646, 64] width 39 height 21
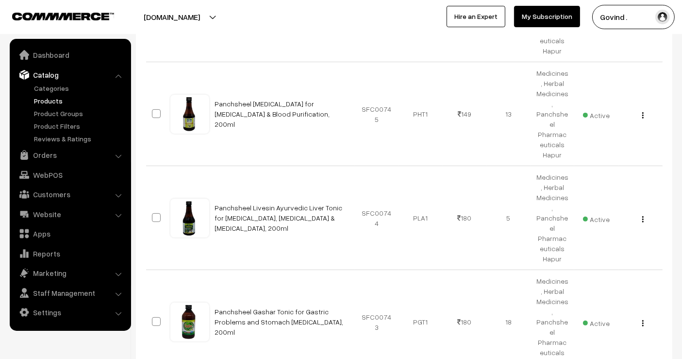
scroll to position [268, 0]
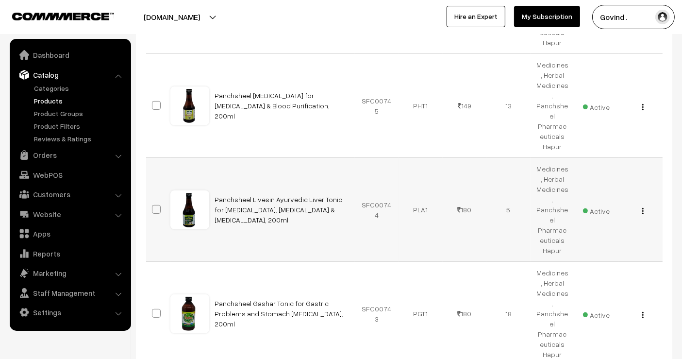
click at [642, 207] on button "button" at bounding box center [643, 211] width 2 height 8
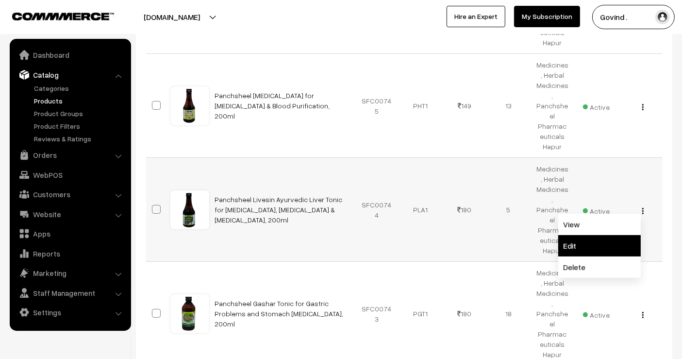
click at [613, 235] on link "Edit" at bounding box center [599, 245] width 83 height 21
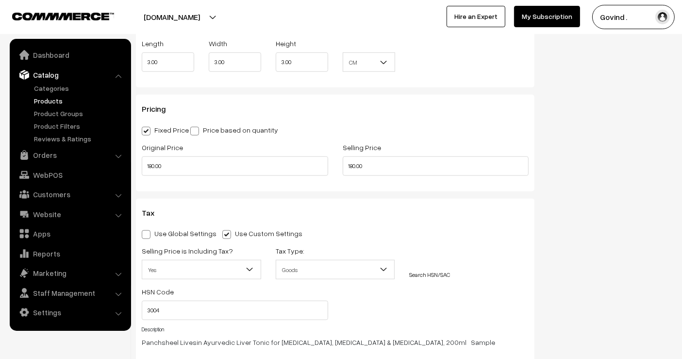
scroll to position [895, 0]
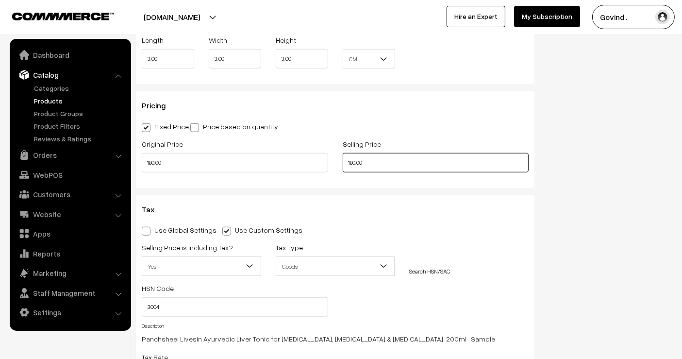
click at [413, 161] on input "180.00" at bounding box center [436, 162] width 186 height 19
type input "167.00"
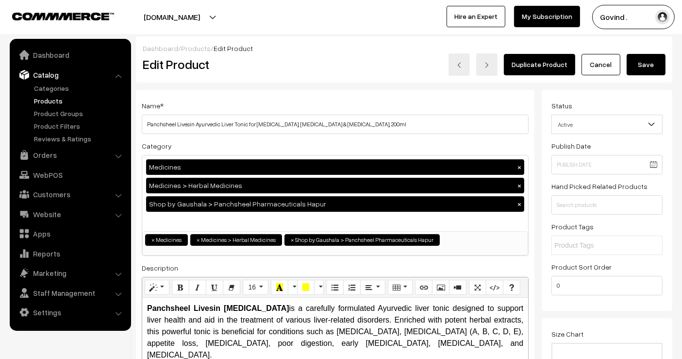
click at [639, 58] on button "Save" at bounding box center [646, 64] width 39 height 21
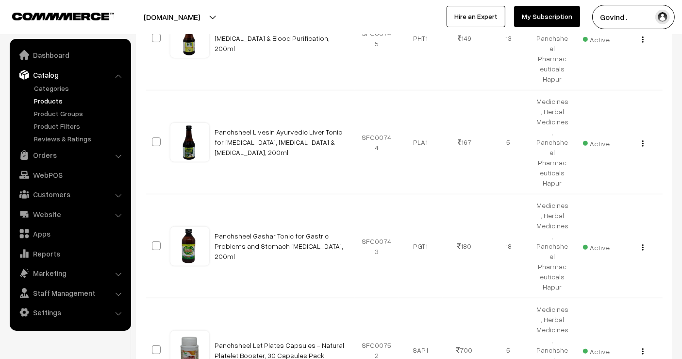
scroll to position [336, 0]
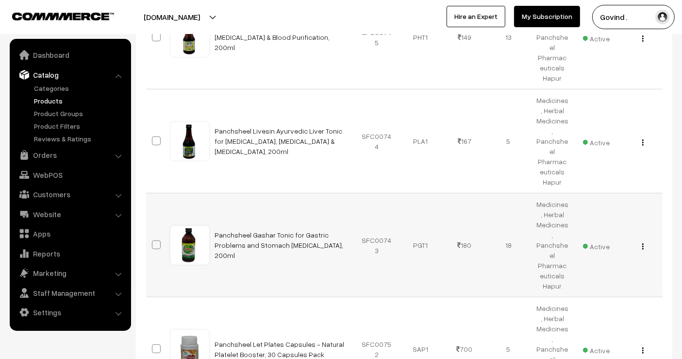
click at [641, 240] on div "View Edit Delete" at bounding box center [640, 245] width 33 height 10
click at [643, 243] on img "button" at bounding box center [642, 246] width 1 height 6
click at [612, 270] on link "Edit" at bounding box center [599, 280] width 83 height 21
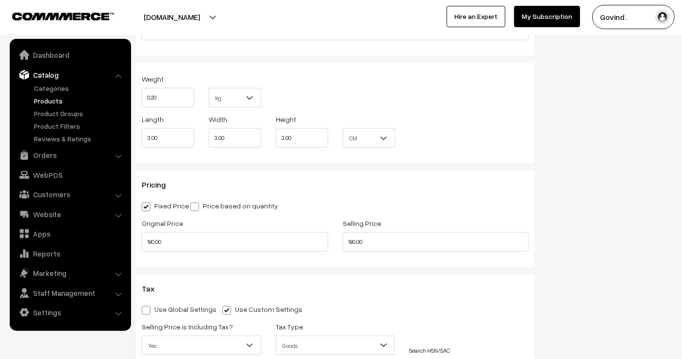
scroll to position [739, 0]
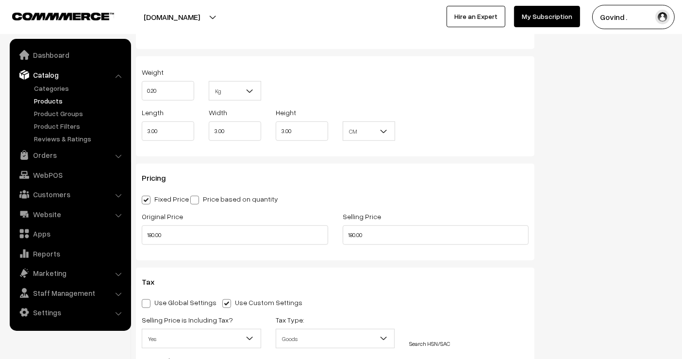
drag, startPoint x: 689, startPoint y: 33, endPoint x: 686, endPoint y: 112, distance: 78.8
click at [437, 225] on input "180.00" at bounding box center [436, 234] width 186 height 19
type input "167.00"
click at [628, 229] on div "Status Active Inactive Active Publish Date Product Type -- Select -- -- Select …" at bounding box center [611, 76] width 138 height 1451
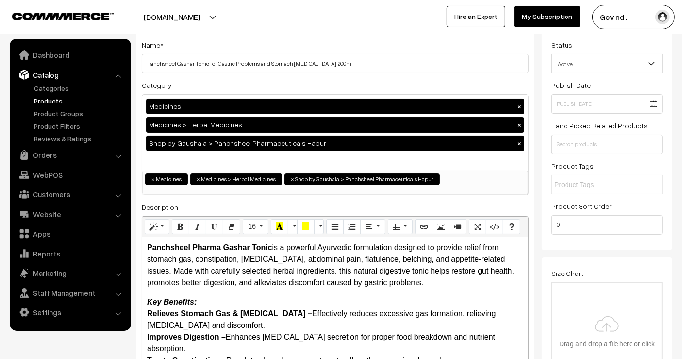
scroll to position [0, 0]
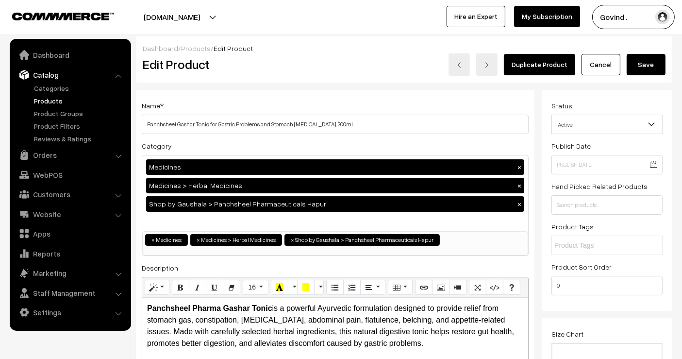
click at [650, 68] on button "Save" at bounding box center [646, 64] width 39 height 21
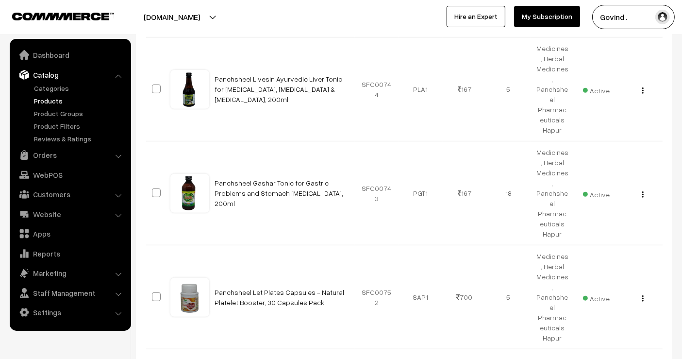
scroll to position [424, 0]
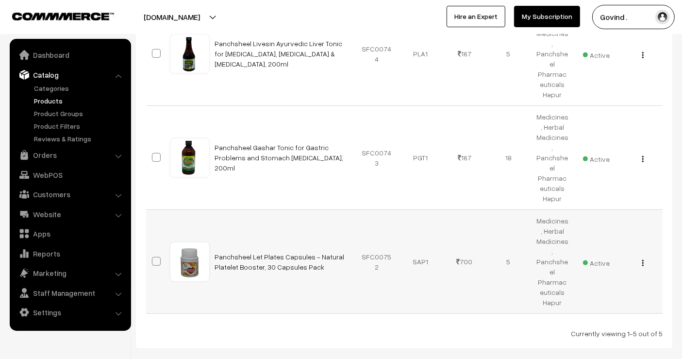
click at [641, 256] on div "View Edit Delete" at bounding box center [640, 261] width 33 height 10
click at [642, 260] on img "button" at bounding box center [642, 263] width 1 height 6
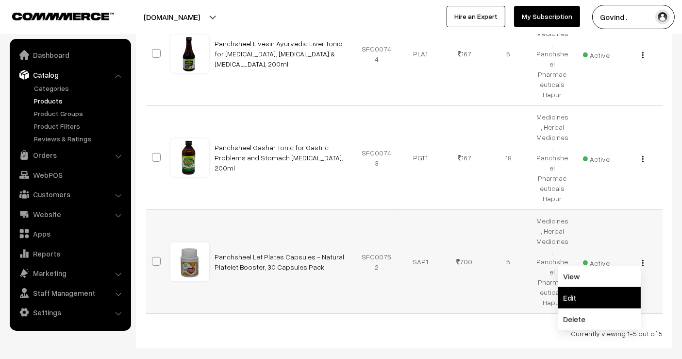
click at [602, 287] on link "Edit" at bounding box center [599, 297] width 83 height 21
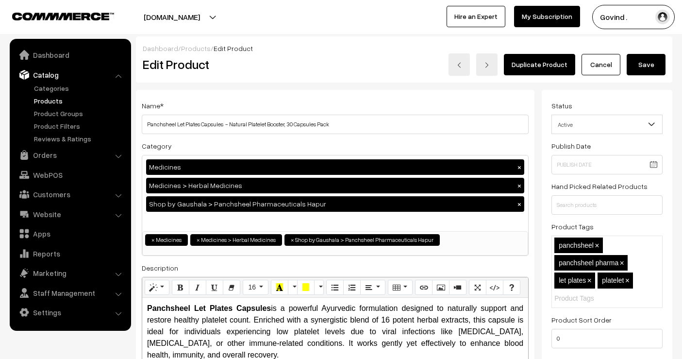
scroll to position [807, 0]
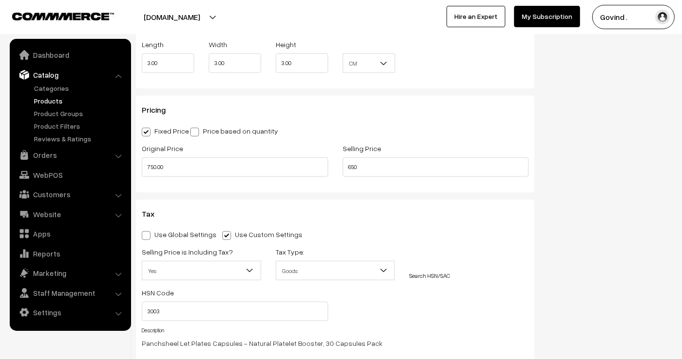
type input "650.00"
click at [603, 166] on div "Status Active Inactive Active Publish Date Product Type -- Select -- -- Select …" at bounding box center [611, 8] width 138 height 1451
click at [201, 159] on input "750.00" at bounding box center [235, 166] width 186 height 19
type input "700.00"
click at [549, 169] on div "Status Active Inactive Active Publish Date Product Type -- Select -- -- Select …" at bounding box center [611, 8] width 138 height 1451
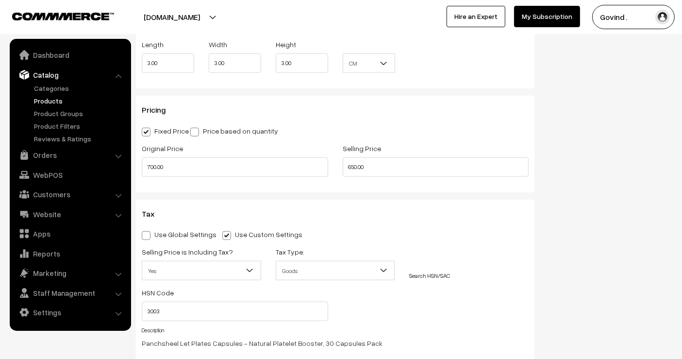
click at [625, 167] on div "Status Active Inactive Active Publish Date Product Type -- Select -- -- Select …" at bounding box center [611, 8] width 138 height 1451
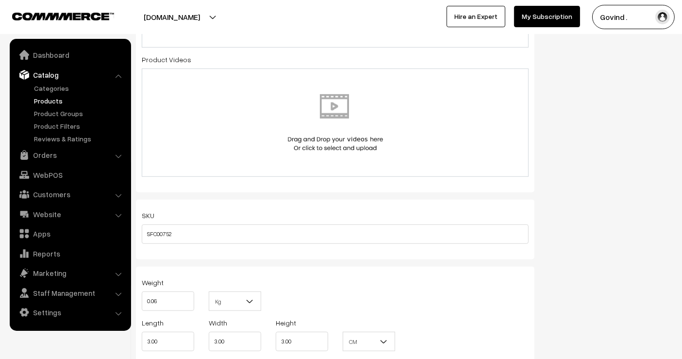
scroll to position [0, 0]
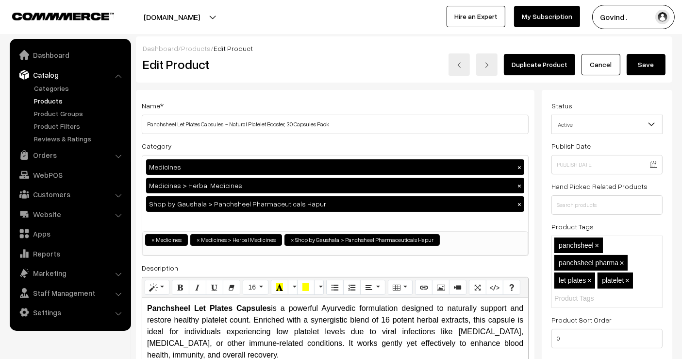
click at [633, 74] on button "Save" at bounding box center [646, 64] width 39 height 21
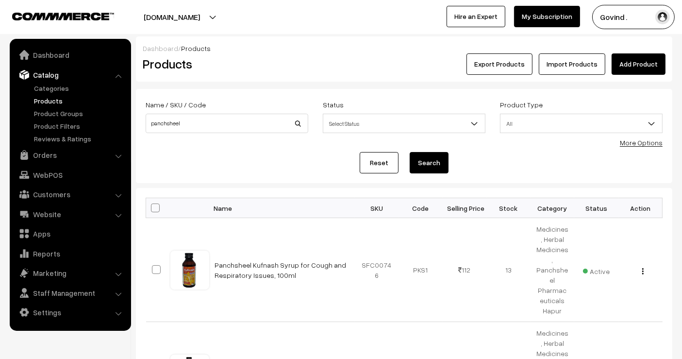
drag, startPoint x: 690, startPoint y: 92, endPoint x: 690, endPoint y: -38, distance: 130.1
click at [682, 0] on html "Thank you for showing interest. Our team will call you shortly. Close shopforco…" at bounding box center [341, 179] width 682 height 359
click at [56, 151] on link "Orders" at bounding box center [70, 154] width 116 height 17
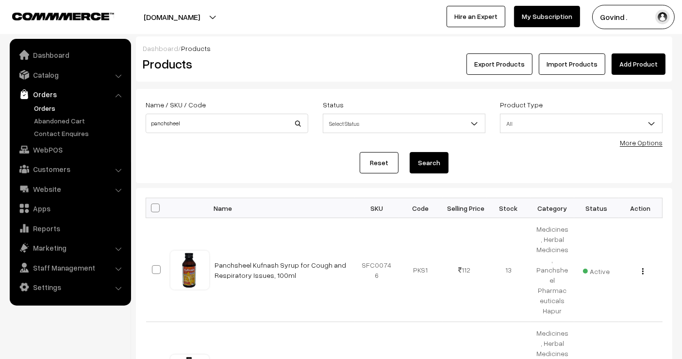
click at [49, 103] on link "Orders" at bounding box center [80, 108] width 96 height 10
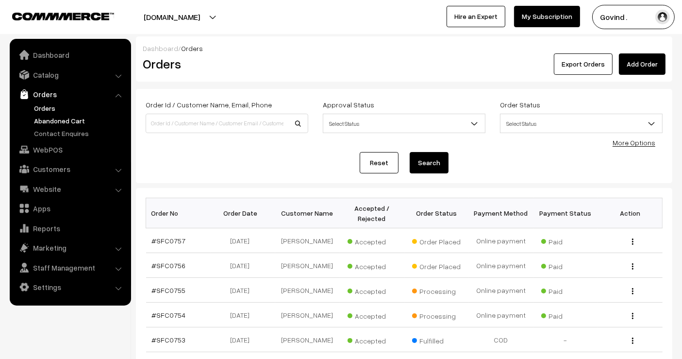
click at [68, 119] on link "Abandoned Cart" at bounding box center [80, 121] width 96 height 10
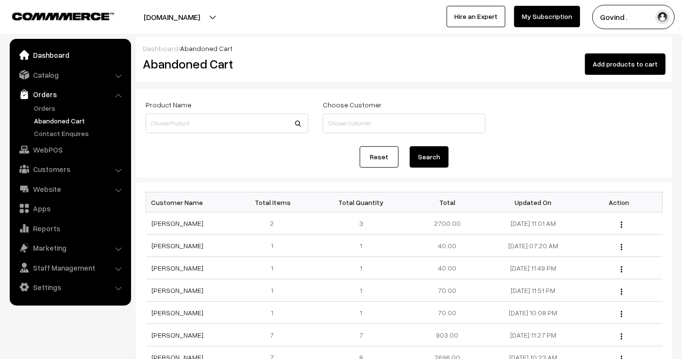
click at [62, 59] on link "Dashboard" at bounding box center [70, 54] width 116 height 17
